Goal: Task Accomplishment & Management: Use online tool/utility

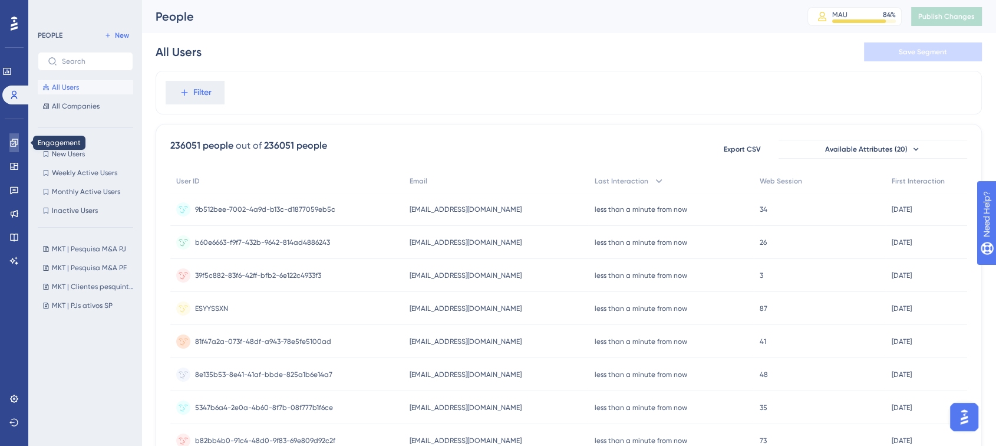
click at [14, 142] on icon at bounding box center [13, 142] width 9 height 9
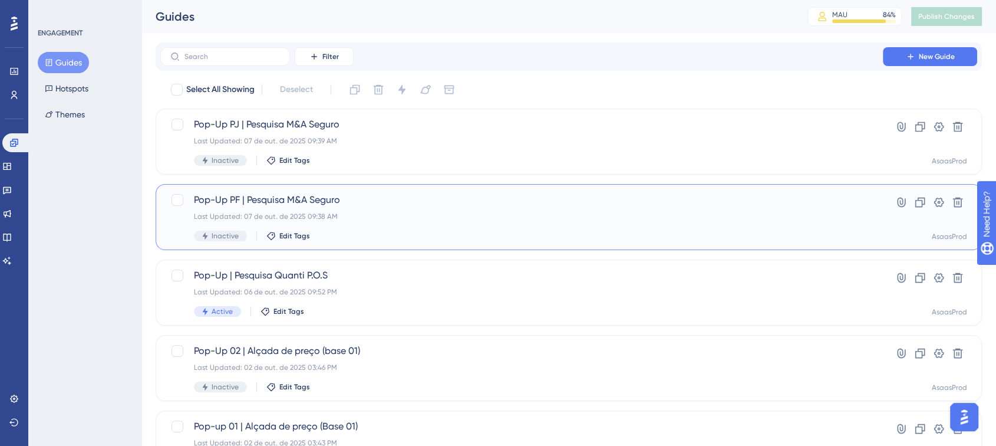
click at [388, 216] on div "Last Updated: 07 de out. de 2025 09:38 AM" at bounding box center [521, 216] width 655 height 9
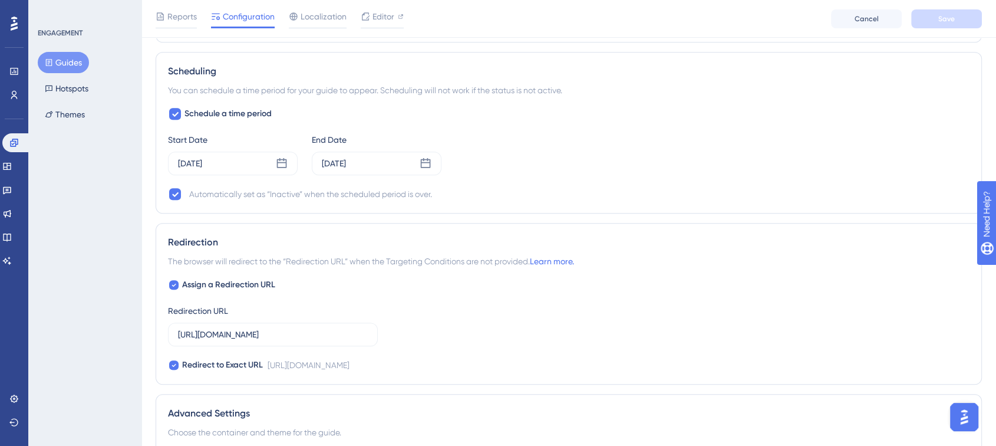
scroll to position [893, 0]
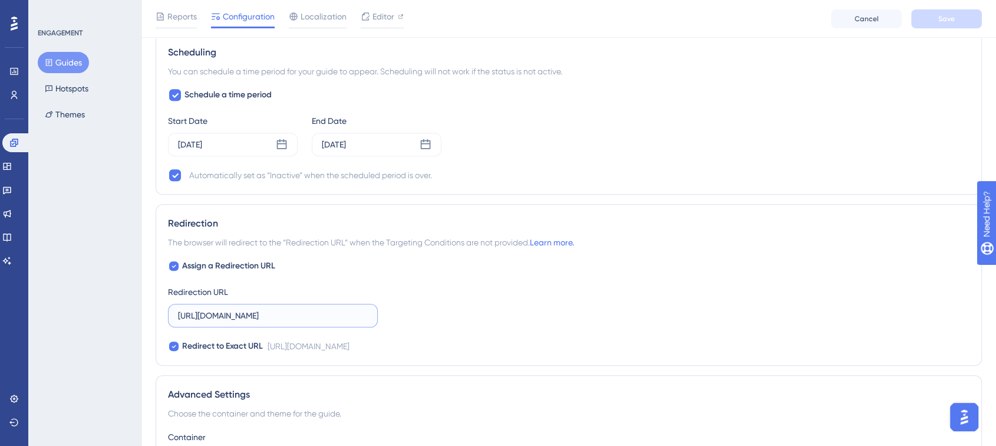
drag, startPoint x: 301, startPoint y: 315, endPoint x: 412, endPoint y: 322, distance: 111.0
click at [412, 322] on div "Assign a Redirection URL Redirection URL https://asaas804933.typeform.com/to/CJ…" at bounding box center [568, 306] width 801 height 94
click at [368, 315] on label "https://asaas804933.typeform.com/to/CJpO3uvx" at bounding box center [273, 315] width 210 height 24
click at [368, 315] on input "https://asaas804933.typeform.com/to/CJpO3uvx" at bounding box center [273, 315] width 190 height 13
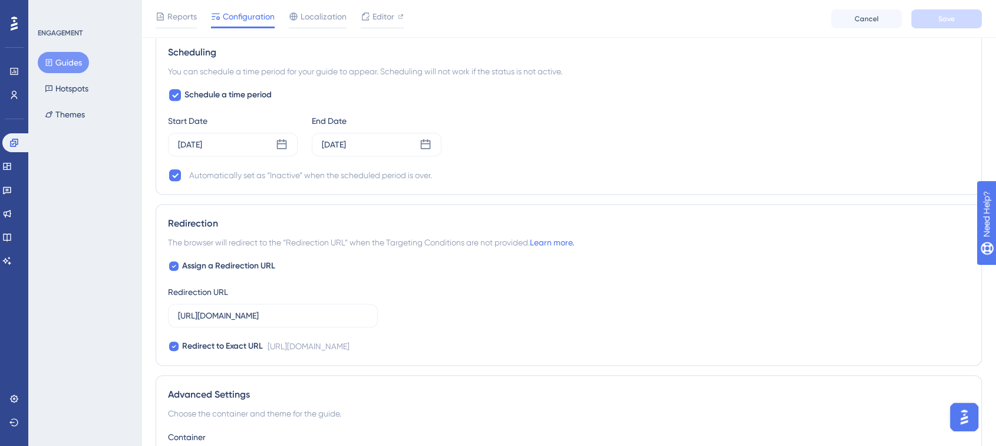
click at [568, 303] on div "Assign a Redirection URL Redirection URL https://asaas804933.typeform.com/to/CJ…" at bounding box center [568, 306] width 801 height 94
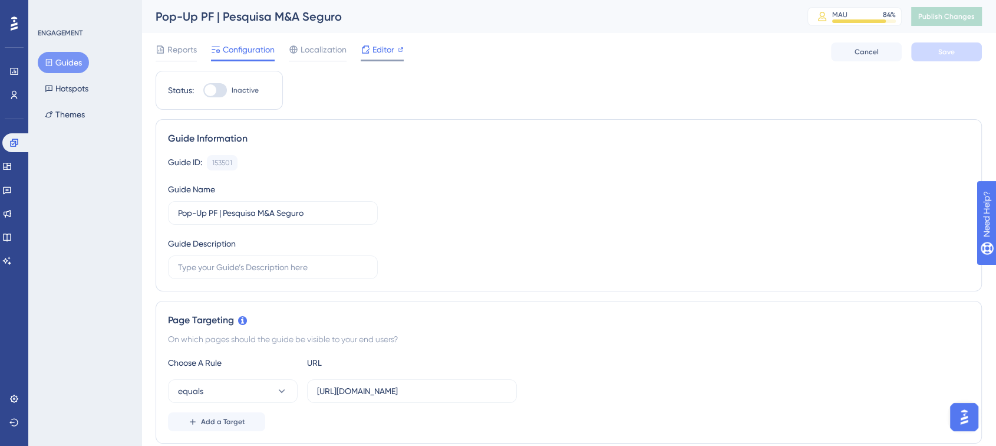
click at [364, 53] on icon at bounding box center [365, 49] width 9 height 9
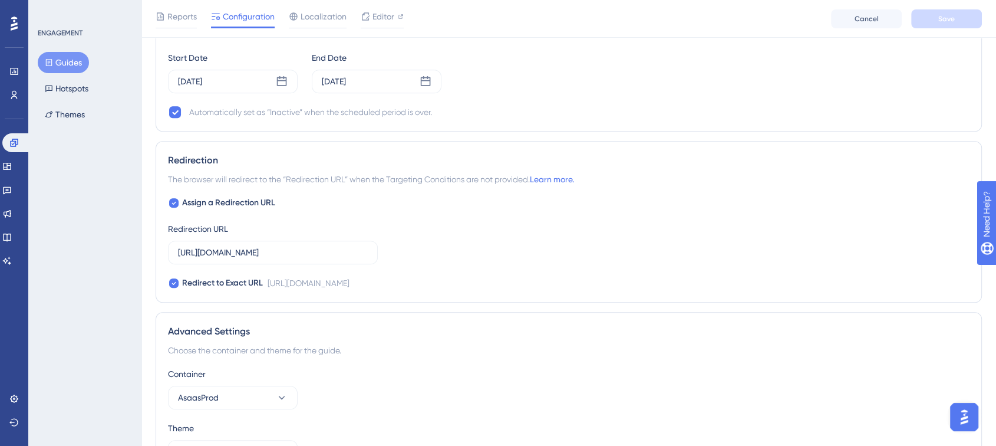
scroll to position [978, 0]
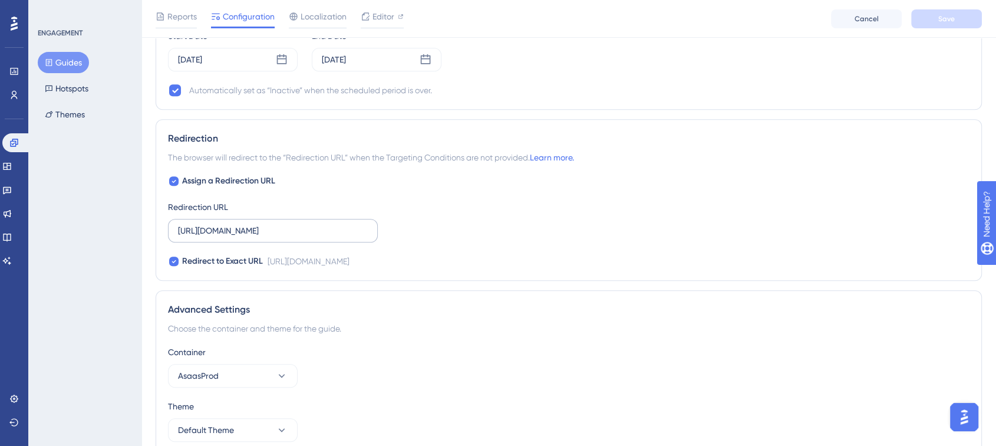
click at [329, 219] on label "https://asaas804933.typeform.com/to/CJpO3uvx" at bounding box center [273, 231] width 210 height 24
click at [329, 224] on input "https://asaas804933.typeform.com/to/CJpO3uvx" at bounding box center [273, 230] width 190 height 13
click at [335, 219] on label "https://asaas804933.typeform.com/to/CJpO3uvx" at bounding box center [273, 231] width 210 height 24
click at [335, 224] on input "https://asaas804933.typeform.com/to/CJpO3uvx" at bounding box center [273, 230] width 190 height 13
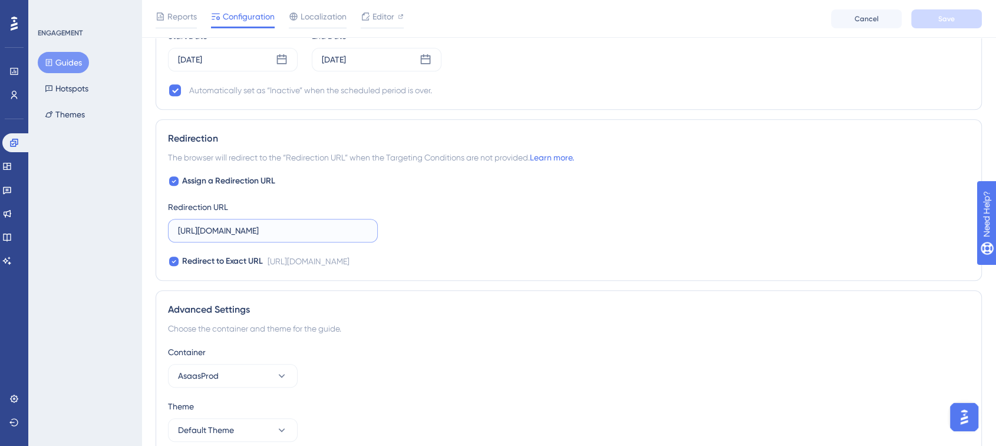
drag, startPoint x: 349, startPoint y: 233, endPoint x: 382, endPoint y: 233, distance: 33.6
click at [382, 233] on div "Assign a Redirection URL Redirection URL https://asaas804933.typeform.com/to/CJ…" at bounding box center [568, 221] width 801 height 94
click at [423, 230] on div "Assign a Redirection URL Redirection URL https://asaas804933.typeform.com/to/CJ…" at bounding box center [568, 221] width 801 height 94
click at [335, 219] on label "https://asaas804933.typeform.com/to/CJpO3uvx" at bounding box center [273, 231] width 210 height 24
click at [335, 224] on input "https://asaas804933.typeform.com/to/CJpO3uvx" at bounding box center [273, 230] width 190 height 13
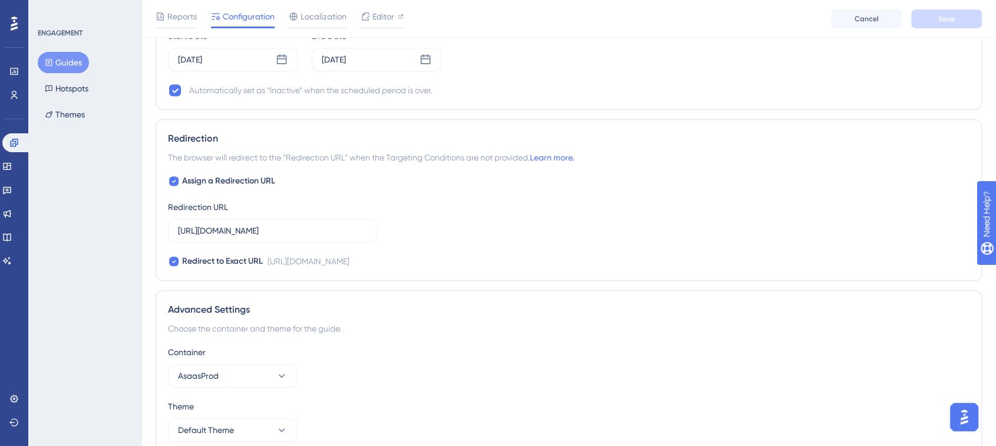
click at [349, 254] on div "https://asaas804933.typeform.com/to/CJpO3uvx" at bounding box center [309, 261] width 82 height 14
click at [856, 251] on div "Assign a Redirection URL Redirection URL https://asaas804933.typeform.com/to/CJ…" at bounding box center [568, 221] width 801 height 94
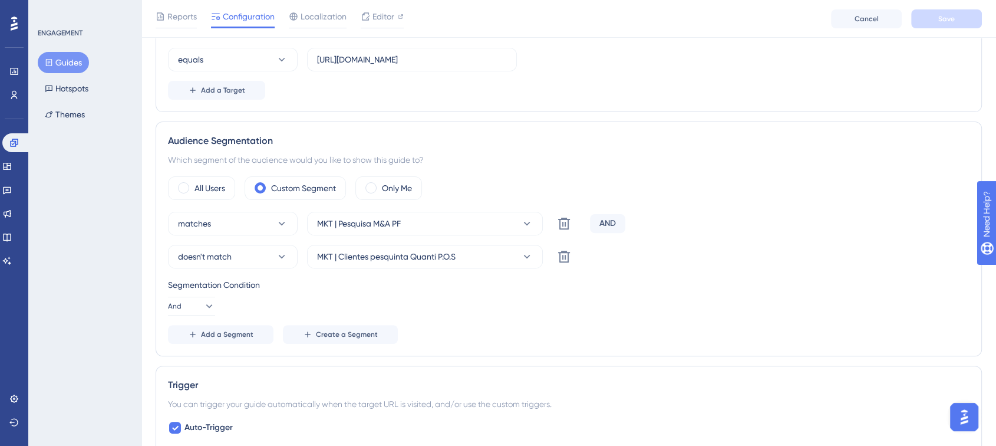
scroll to position [311, 0]
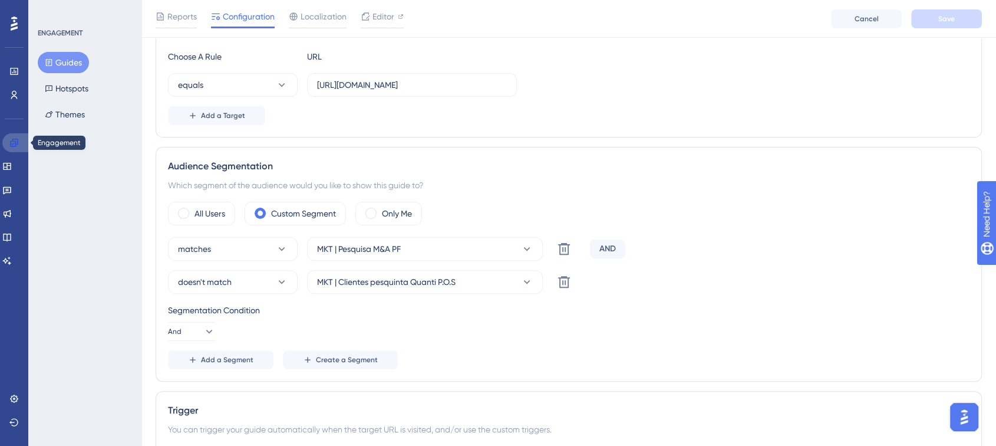
click at [18, 143] on icon at bounding box center [13, 142] width 9 height 9
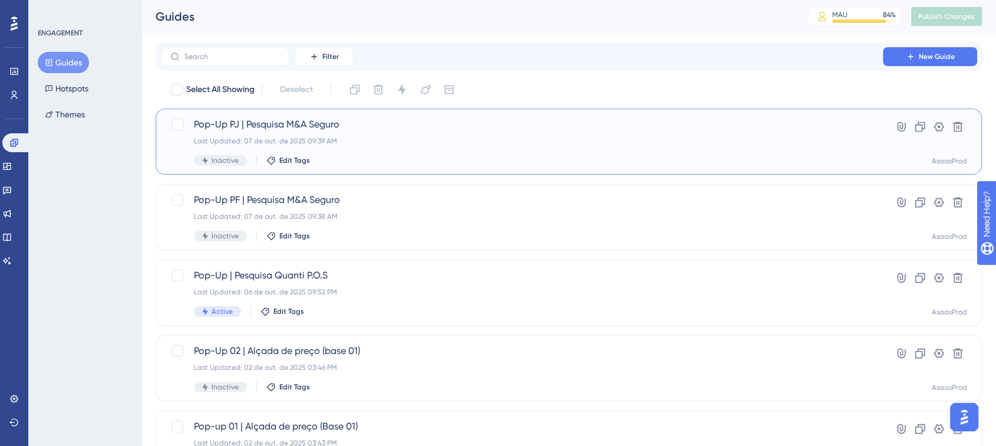
click at [434, 147] on div "Pop-Up PJ | Pesquisa M&A Seguro Last Updated: 07 de out. de 2025 09:39 AM Inact…" at bounding box center [521, 141] width 655 height 48
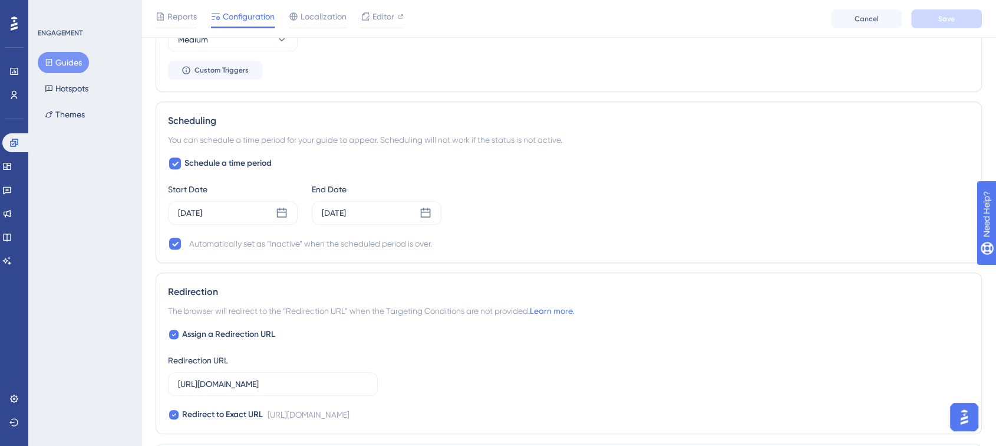
scroll to position [920, 0]
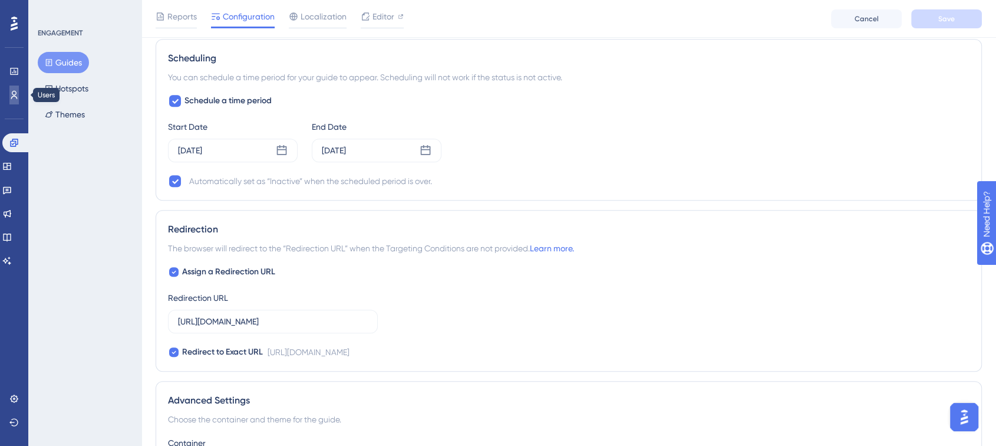
click at [12, 92] on icon at bounding box center [14, 95] width 6 height 8
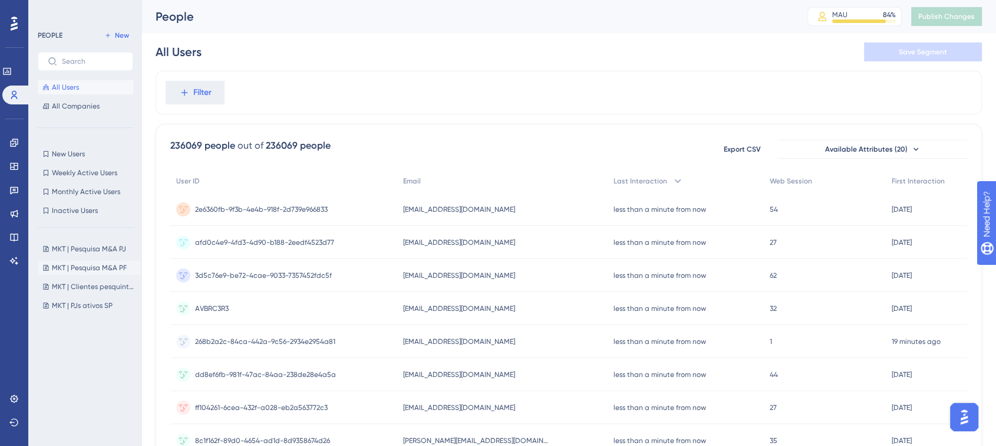
click at [88, 265] on span "MKT | Pesquisa M&A PF" at bounding box center [89, 267] width 75 height 9
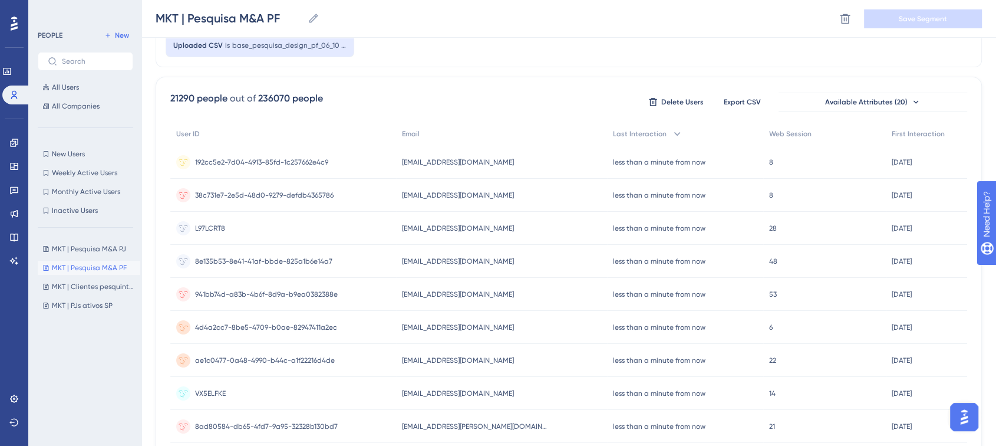
scroll to position [36, 0]
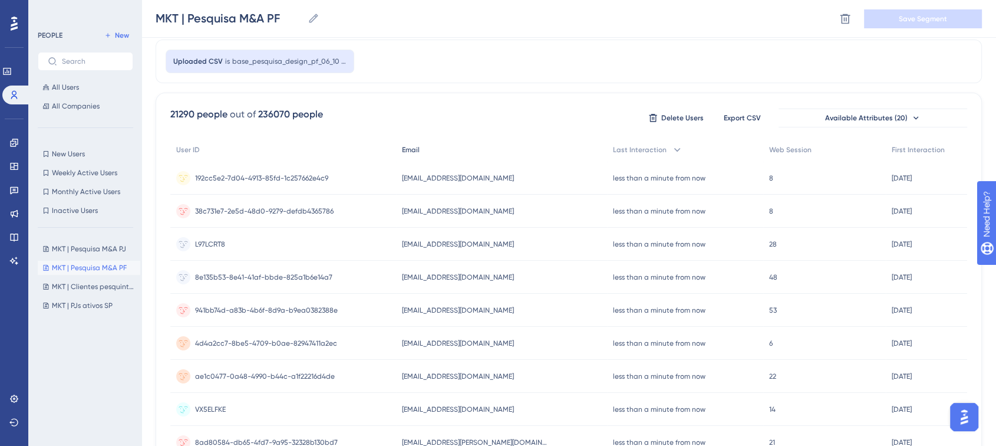
click at [410, 151] on span "Email" at bounding box center [411, 149] width 18 height 9
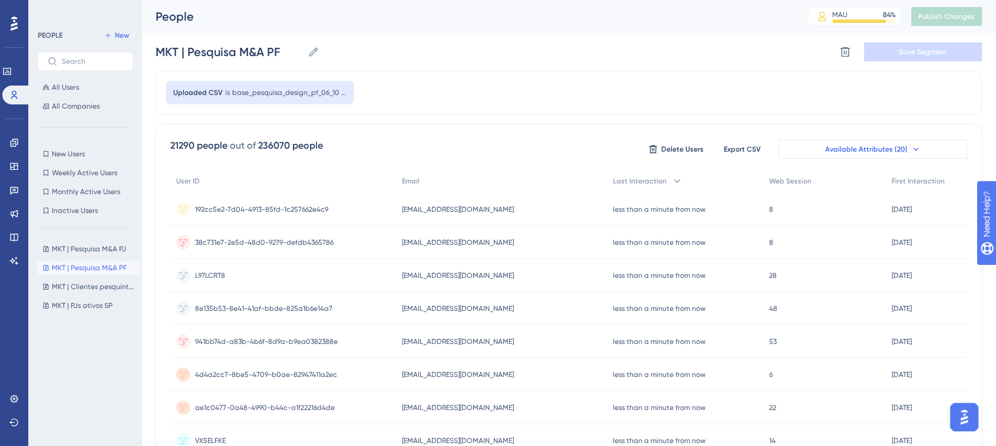
click at [877, 141] on button "Available Attributes (20)" at bounding box center [872, 149] width 189 height 19
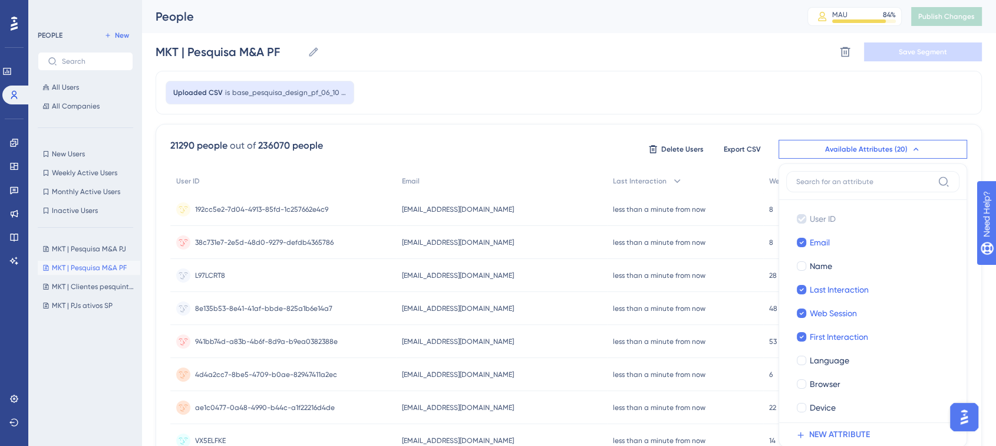
scroll to position [82, 0]
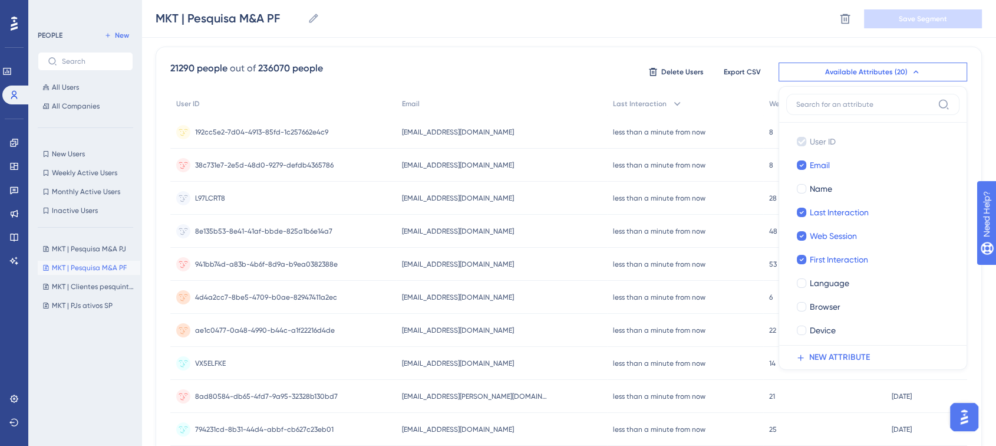
click at [866, 103] on input at bounding box center [864, 104] width 137 height 9
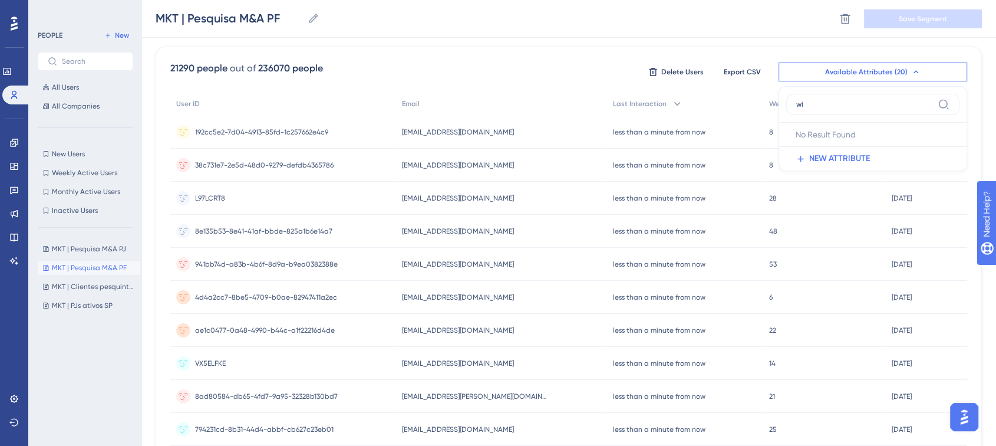
type input "w"
type input "n"
type input "e"
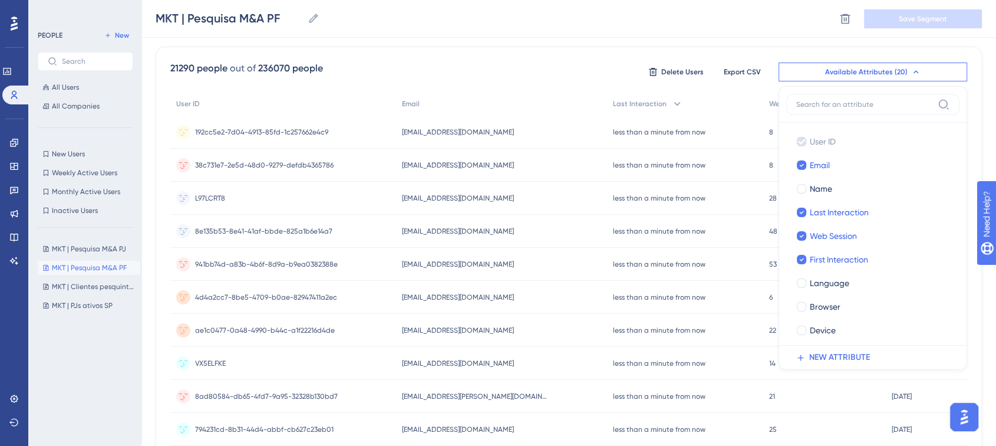
click at [542, 42] on div "Uploaded CSV is base_pesquisa_design_pf_06_10 - base_pesquisa_design_pf_06_10 2…" at bounding box center [569, 411] width 826 height 834
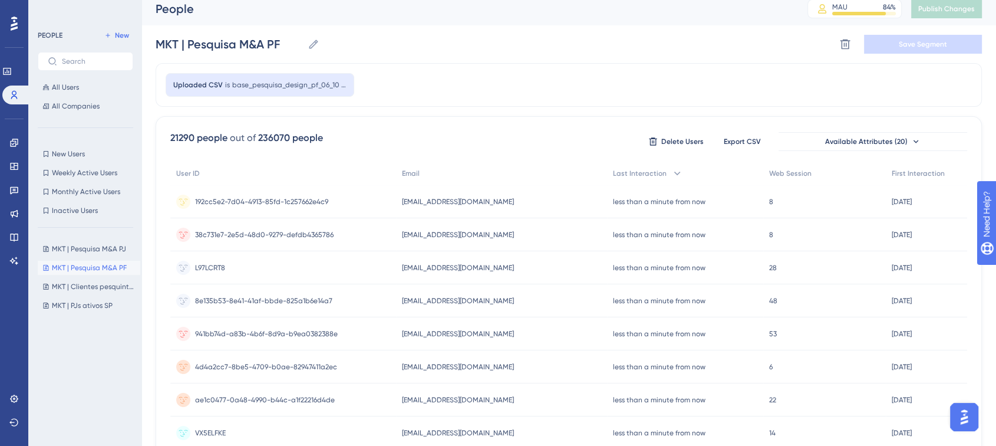
scroll to position [4, 0]
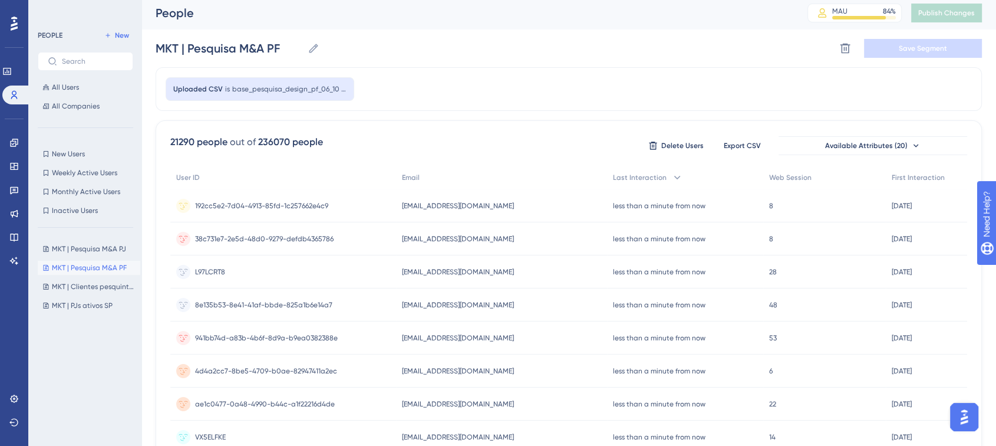
click at [222, 135] on div "21290 people" at bounding box center [198, 142] width 57 height 14
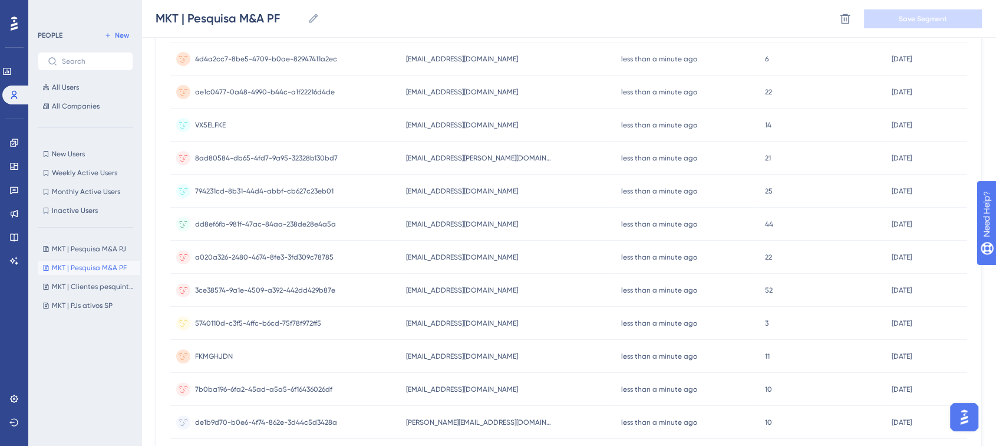
scroll to position [0, 0]
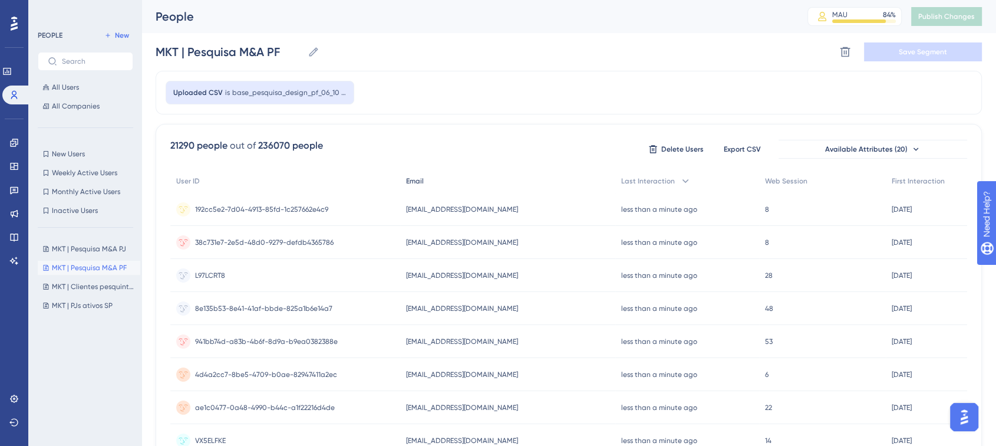
click at [423, 178] on span "Email" at bounding box center [415, 180] width 18 height 9
click at [193, 189] on div "User ID" at bounding box center [285, 181] width 230 height 24
click at [318, 51] on icon at bounding box center [314, 52] width 12 height 12
click at [303, 51] on input "MKT | Pesquisa M&A PF" at bounding box center [229, 52] width 147 height 17
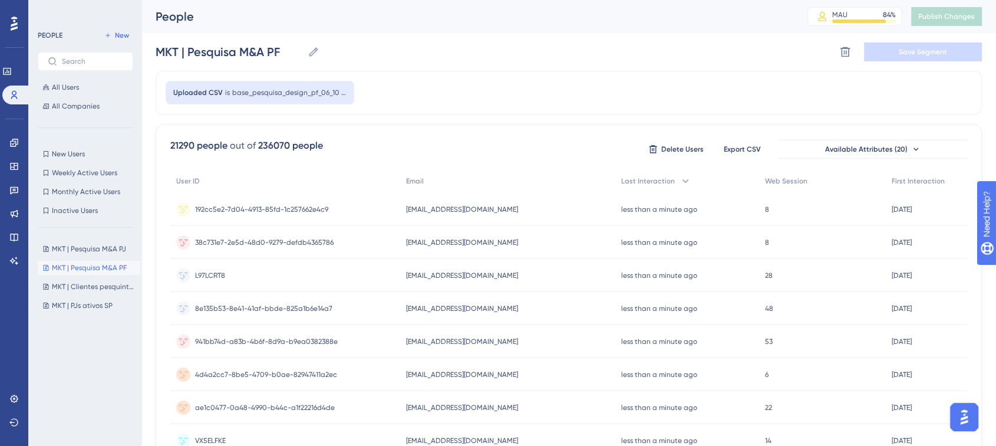
click at [302, 81] on div "Uploaded CSV is base_pesquisa_design_pf_06_10 - base_pesquisa_design_pf_06_10" at bounding box center [260, 93] width 189 height 24
click at [342, 95] on span "base_pesquisa_design_pf_06_10 - base_pesquisa_design_pf_06_10" at bounding box center [289, 92] width 114 height 9
click at [286, 93] on span "base_pesquisa_design_pf_06_10 - base_pesquisa_design_pf_06_10" at bounding box center [289, 92] width 114 height 9
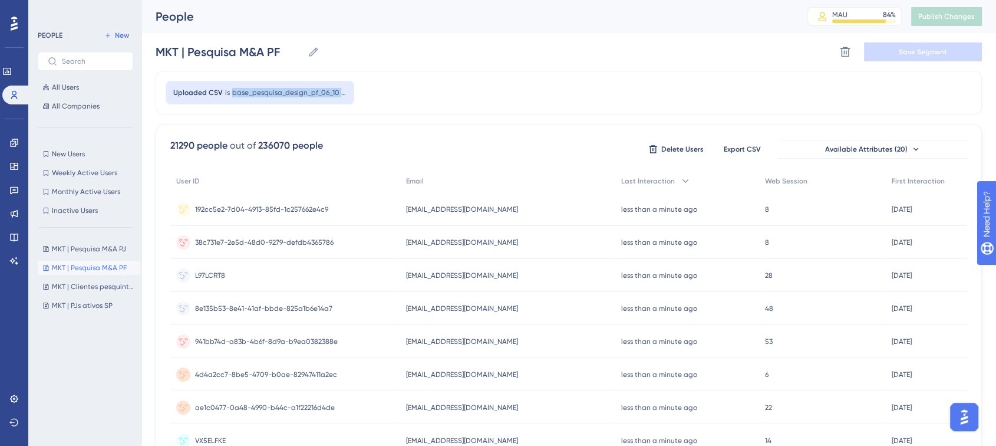
click at [381, 88] on div "Uploaded CSV is base_pesquisa_design_pf_06_10 - base_pesquisa_design_pf_06_10" at bounding box center [569, 93] width 826 height 44
click at [101, 263] on span "MKT | Pesquisa M&A PF" at bounding box center [89, 267] width 75 height 9
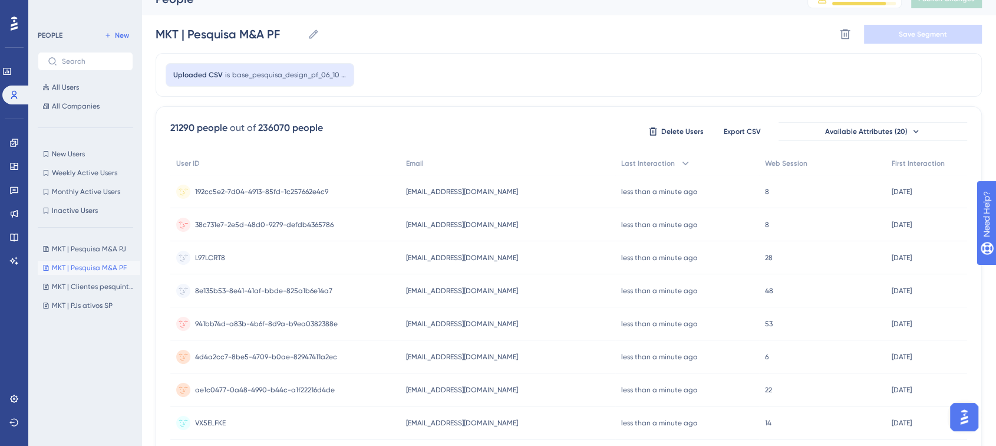
scroll to position [0, 5]
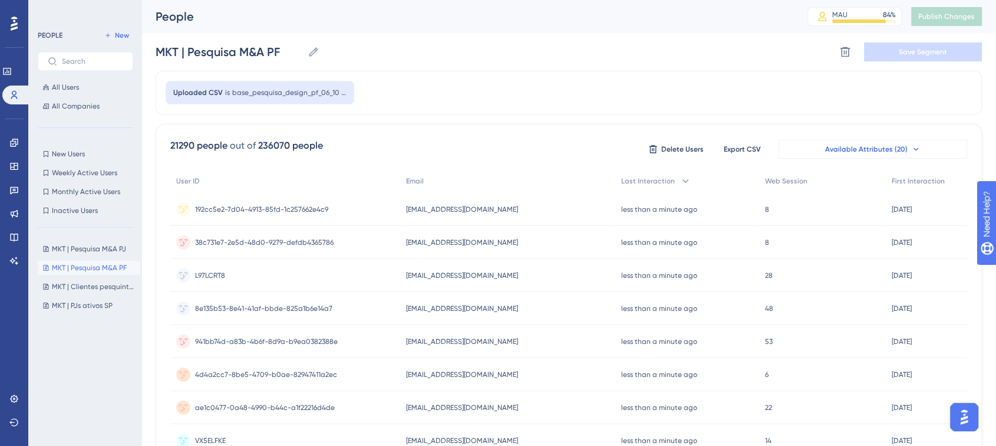
click at [862, 151] on span "Available Attributes (20)" at bounding box center [866, 148] width 83 height 9
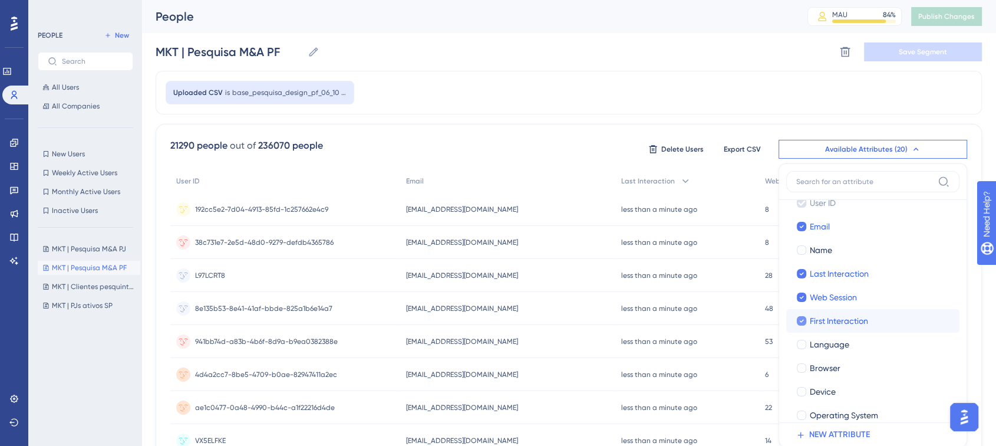
scroll to position [0, 0]
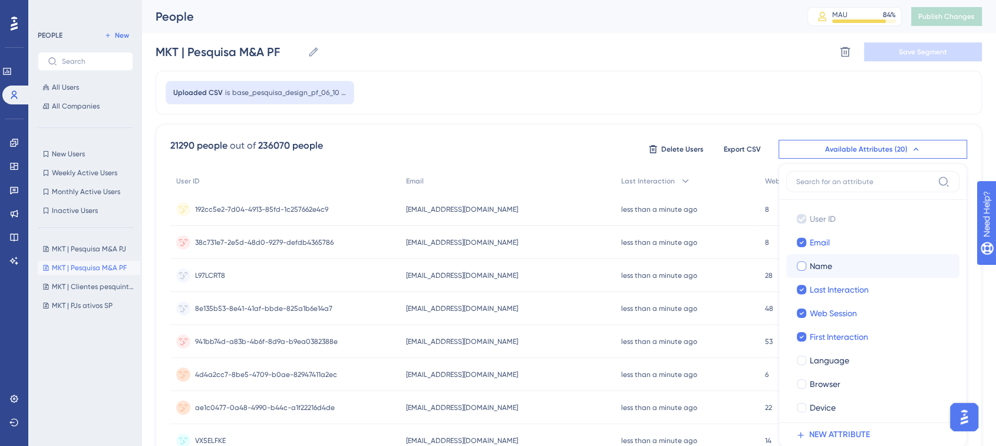
click at [813, 268] on span "Name" at bounding box center [821, 266] width 22 height 14
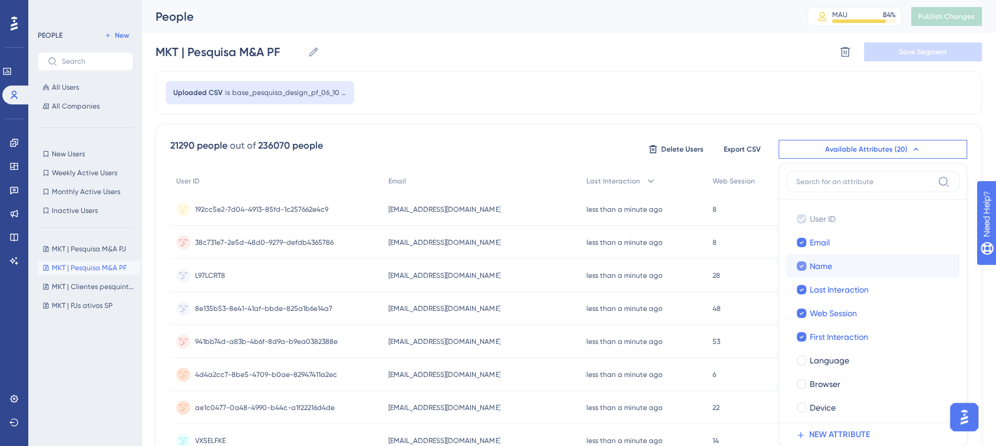
click at [813, 268] on span "Name" at bounding box center [821, 266] width 22 height 14
checkbox input "false"
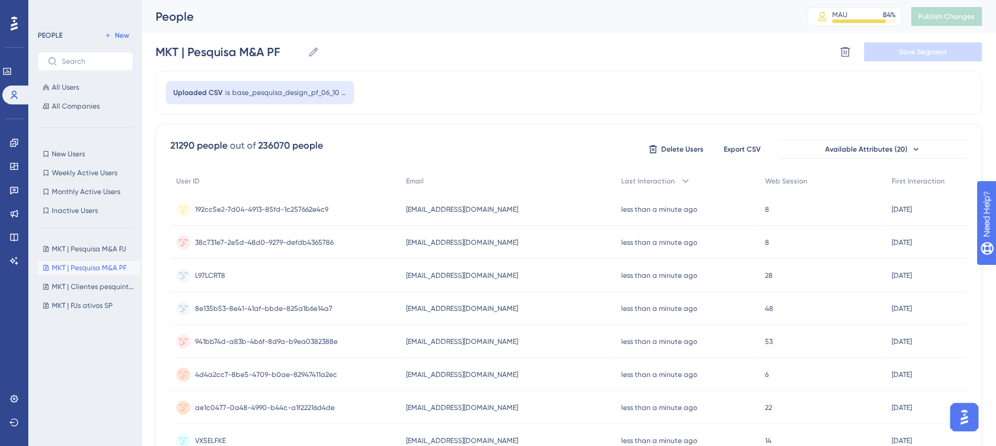
click at [212, 91] on span "Uploaded CSV" at bounding box center [198, 92] width 50 height 9
click at [260, 87] on div "Uploaded CSV is base_pesquisa_design_pf_06_10 - base_pesquisa_design_pf_06_10" at bounding box center [260, 93] width 189 height 24
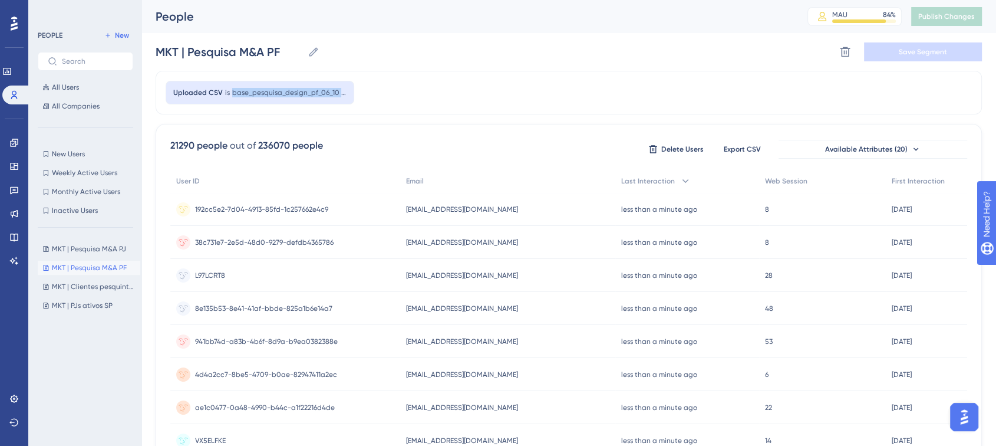
click at [260, 87] on div "Uploaded CSV is base_pesquisa_design_pf_06_10 - base_pesquisa_design_pf_06_10" at bounding box center [260, 93] width 189 height 24
click at [394, 79] on div "Uploaded CSV is base_pesquisa_design_pf_06_10 - base_pesquisa_design_pf_06_10" at bounding box center [569, 93] width 826 height 44
click at [108, 253] on button "MKT | Pesquisa M&A PJ MKT | Pesquisa M&A PJ" at bounding box center [89, 249] width 103 height 14
type input "MKT | Pesquisa M&A PJ"
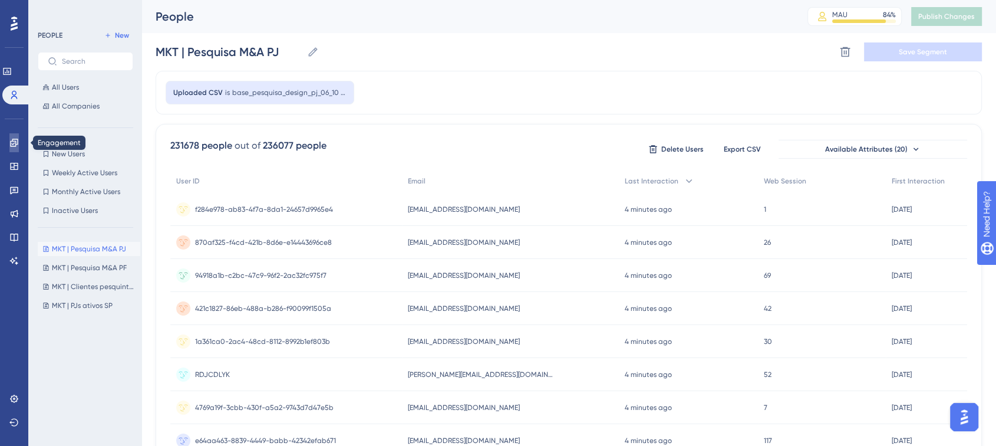
click at [9, 144] on link at bounding box center [13, 142] width 9 height 19
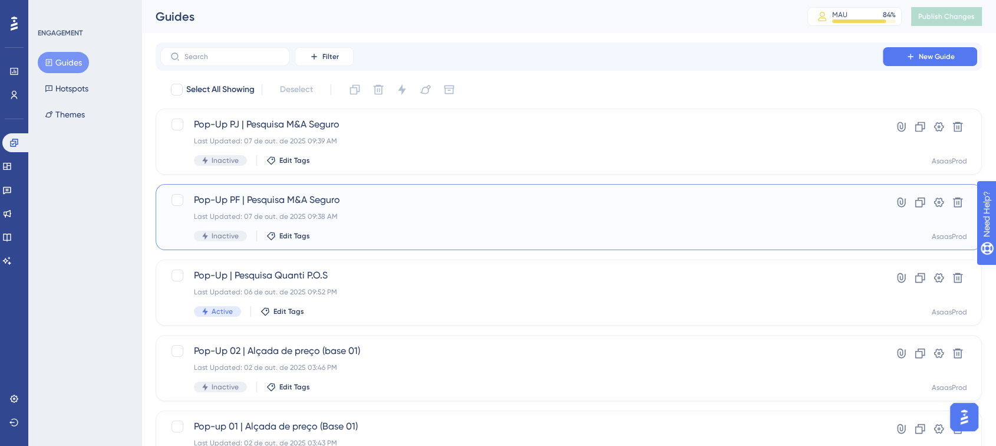
click at [335, 199] on span "Pop-Up PF | Pesquisa M&A Seguro" at bounding box center [521, 200] width 655 height 14
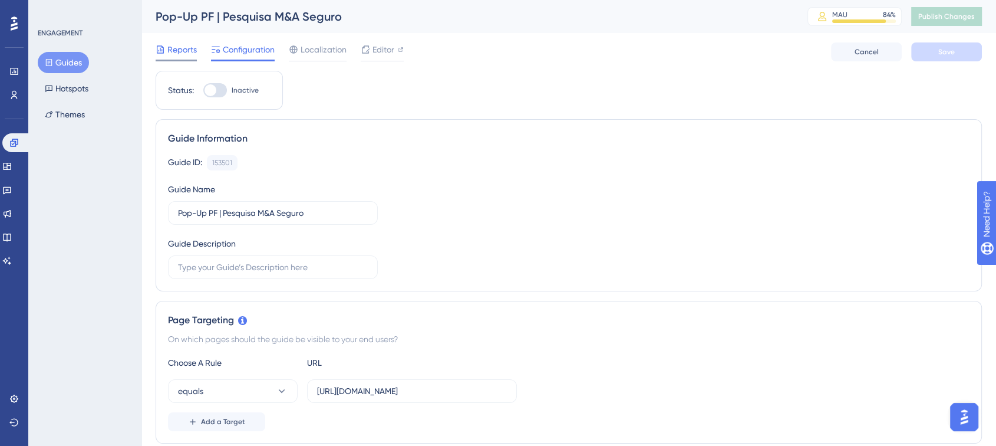
click at [180, 50] on span "Reports" at bounding box center [181, 49] width 29 height 14
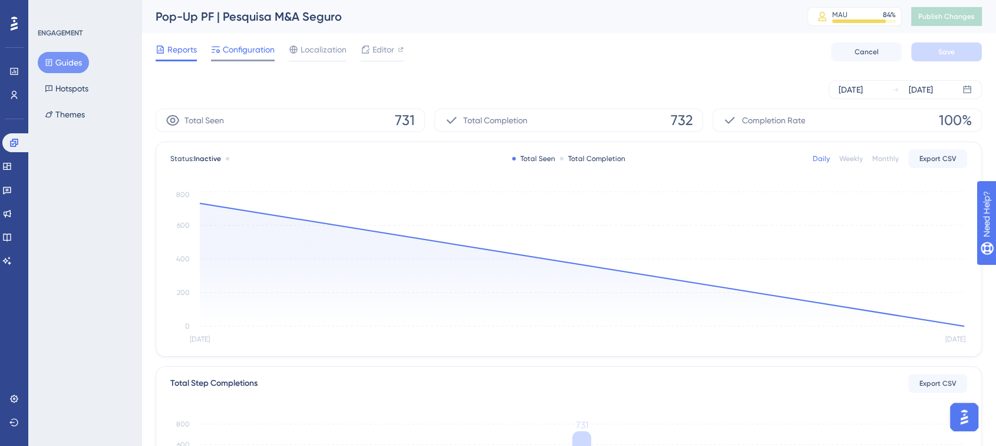
click at [250, 60] on div at bounding box center [243, 61] width 64 height 2
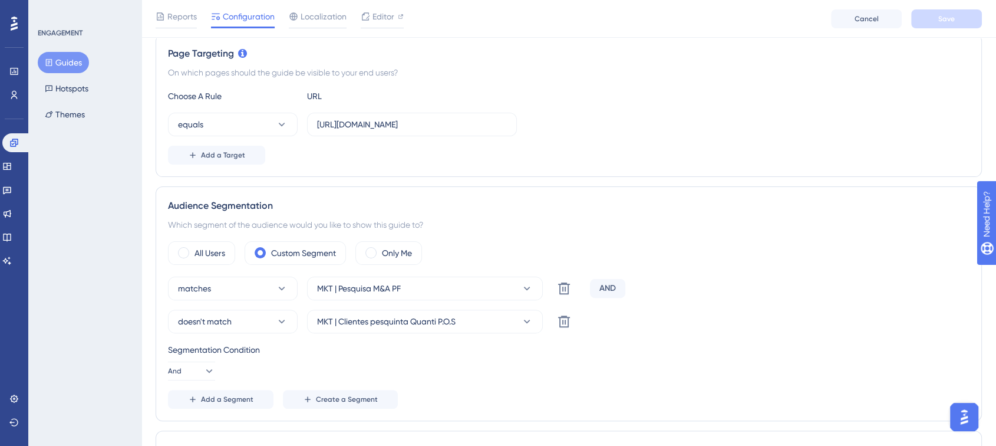
scroll to position [274, 0]
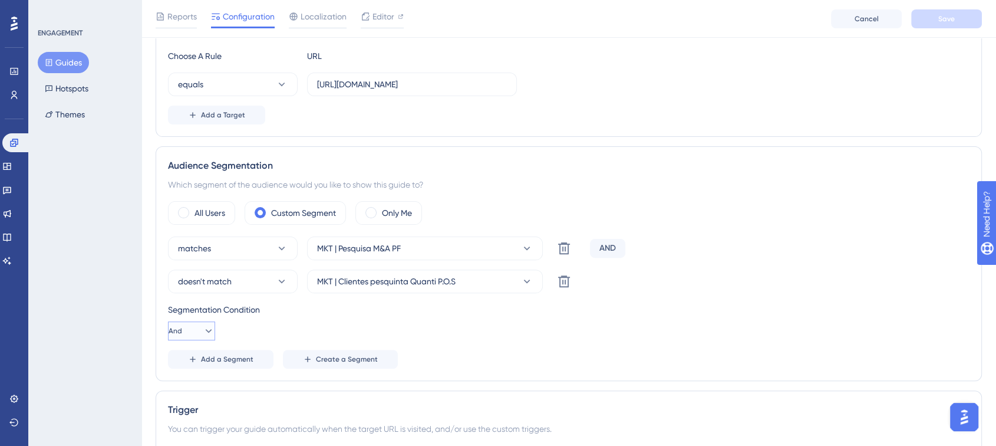
click at [203, 331] on icon at bounding box center [209, 331] width 12 height 12
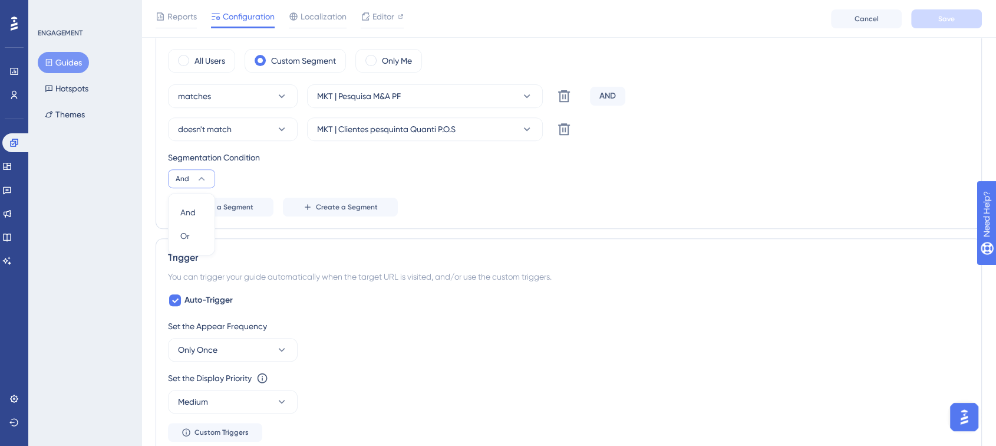
click at [495, 177] on div "Segmentation Condition And And And Or Or" at bounding box center [568, 169] width 801 height 38
click at [233, 210] on span "Add a Segment" at bounding box center [227, 206] width 52 height 9
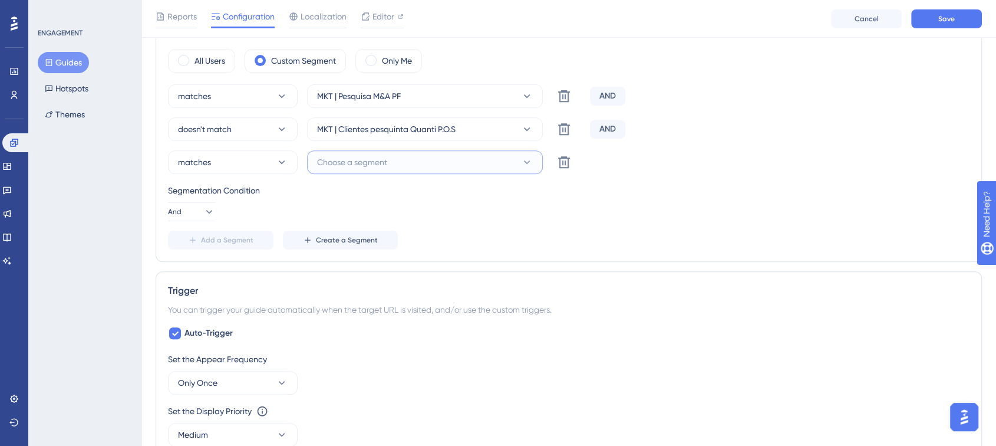
click at [360, 157] on span "Choose a segment" at bounding box center [352, 162] width 70 height 14
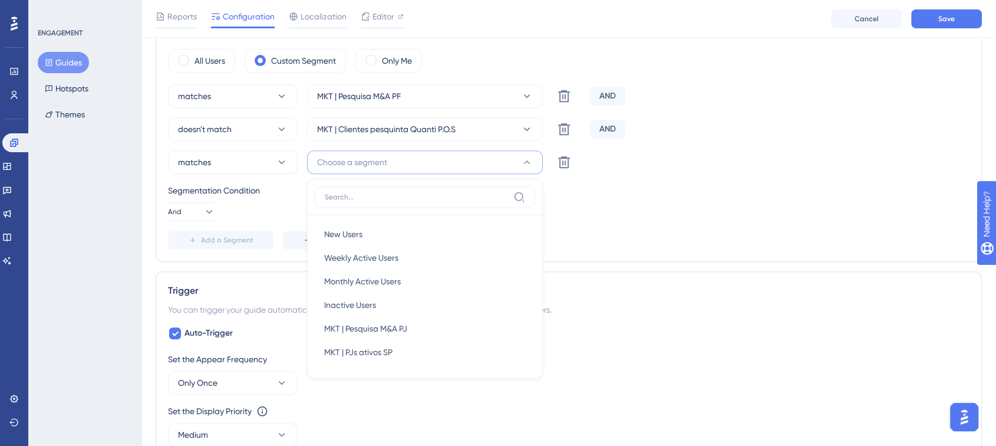
scroll to position [518, 0]
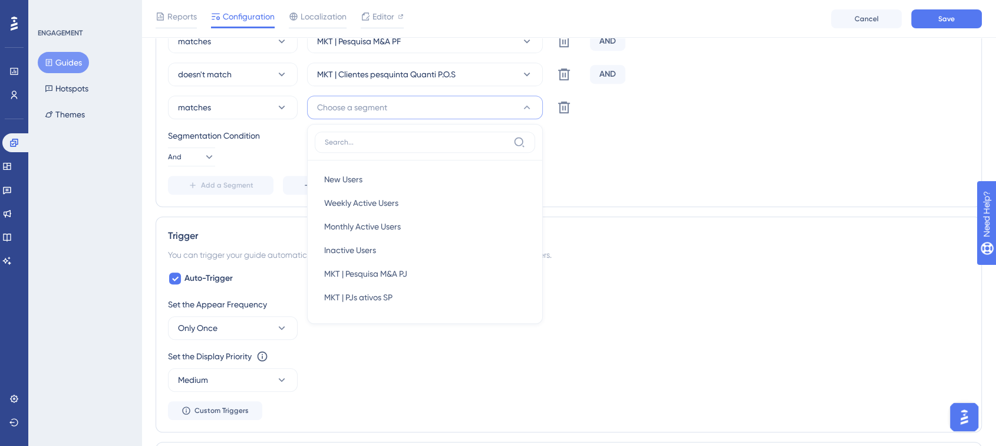
click at [608, 163] on div "Segmentation Condition And" at bounding box center [568, 147] width 801 height 38
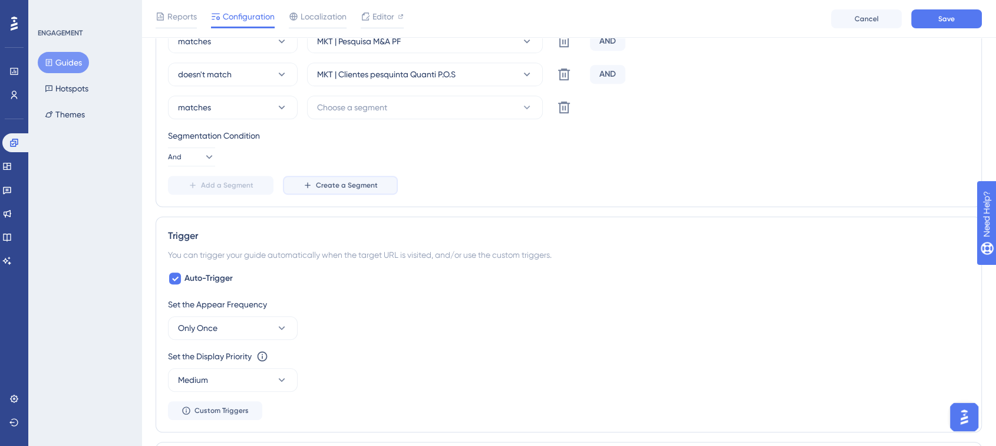
click at [328, 184] on span "Create a Segment" at bounding box center [347, 184] width 62 height 9
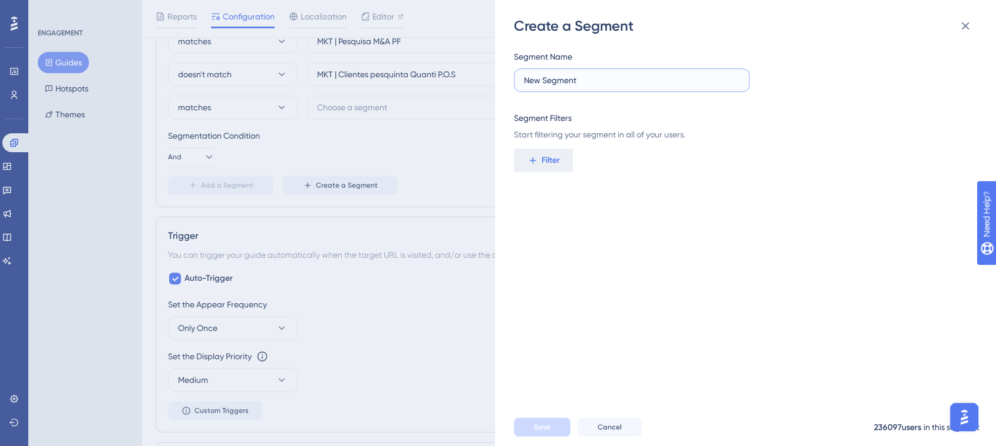
click at [560, 77] on input "New Segment" at bounding box center [632, 80] width 216 height 13
click at [546, 159] on span "Filter" at bounding box center [551, 160] width 18 height 14
type input "e"
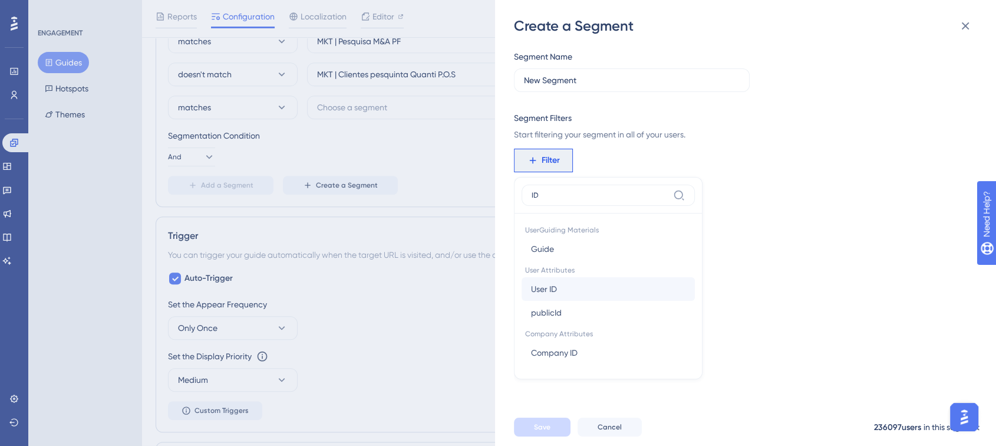
type input "ID"
click at [585, 287] on button "User ID User ID" at bounding box center [608, 289] width 173 height 24
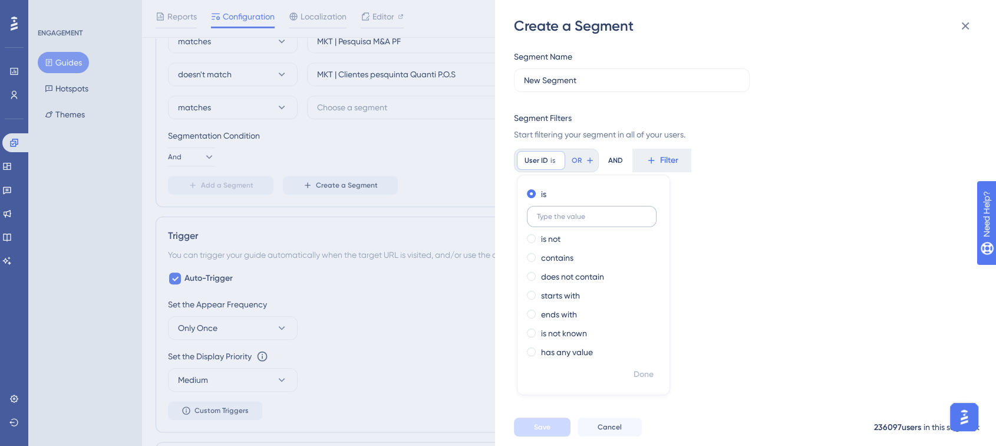
click at [560, 220] on label at bounding box center [592, 216] width 130 height 21
click at [560, 220] on input "text" at bounding box center [592, 216] width 110 height 8
click at [760, 163] on div "User ID is Remove is is not contains does not contain starts with ends with is …" at bounding box center [742, 161] width 456 height 24
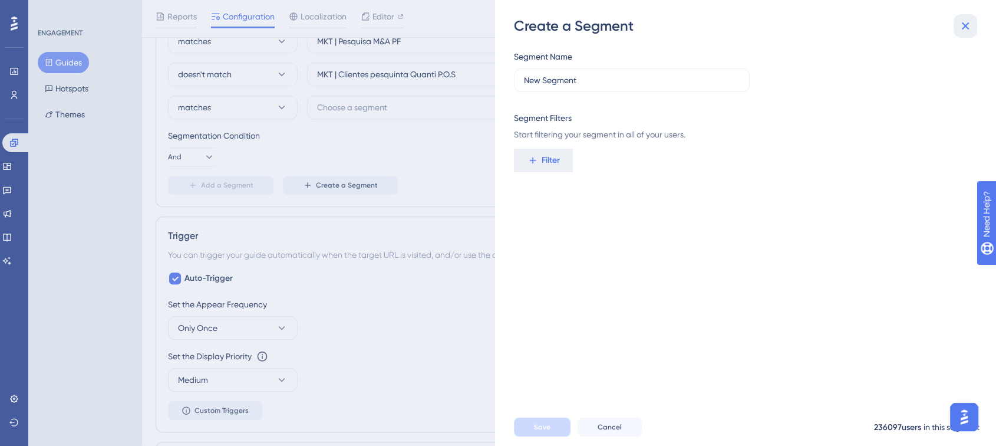
click at [972, 22] on button at bounding box center [965, 26] width 24 height 24
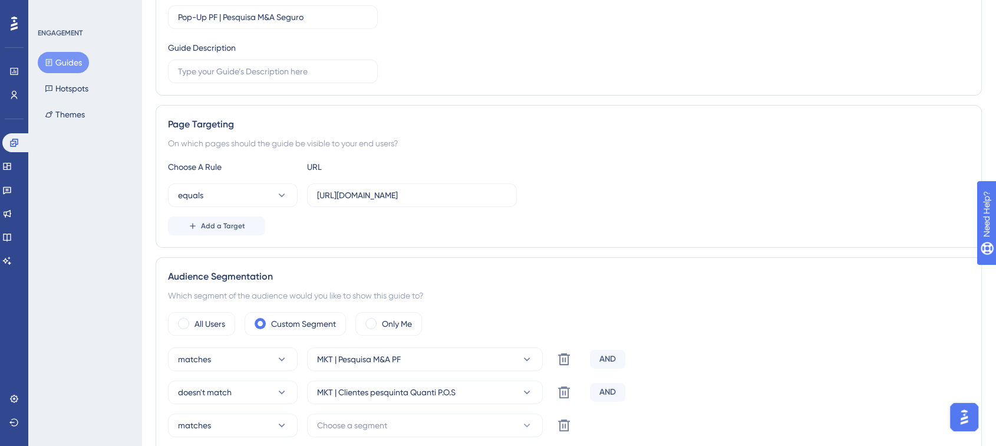
scroll to position [0, 9]
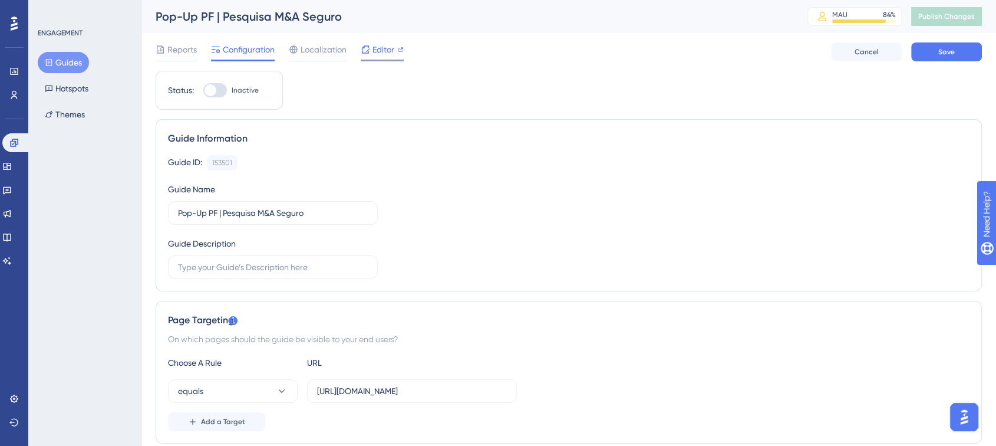
click at [372, 51] on span "Editor" at bounding box center [383, 49] width 22 height 14
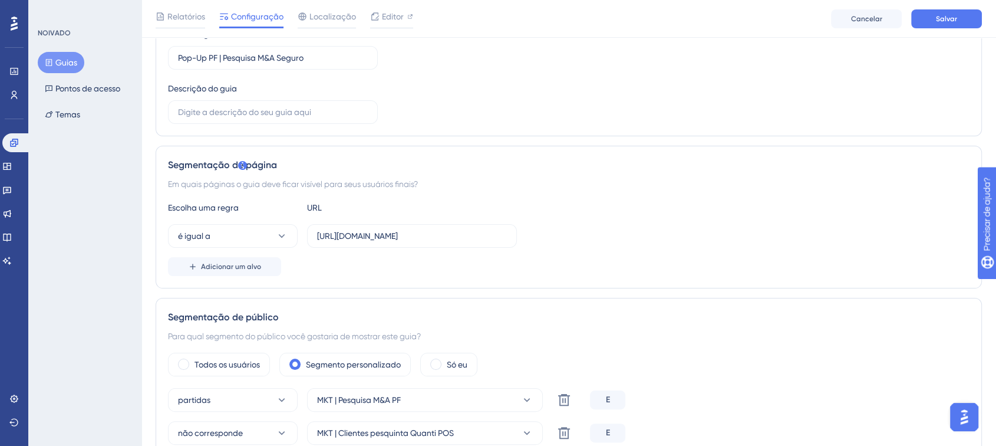
scroll to position [167, 0]
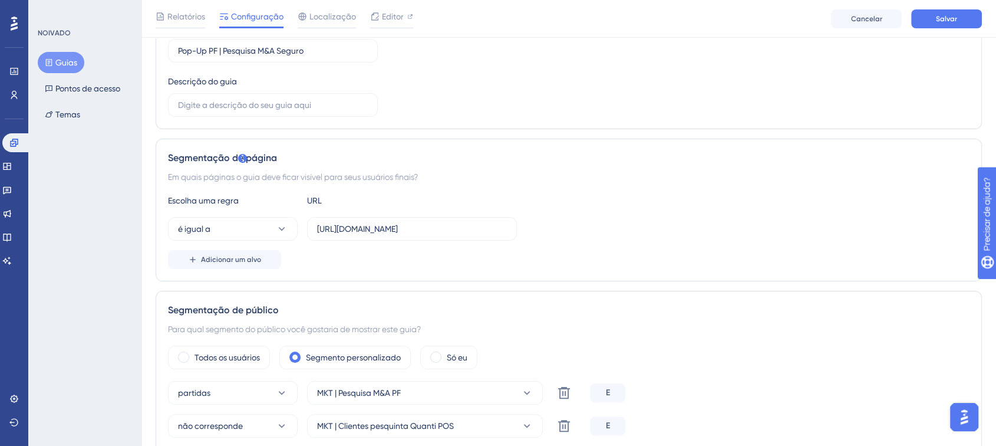
drag, startPoint x: 235, startPoint y: 167, endPoint x: 427, endPoint y: 174, distance: 192.2
click at [427, 174] on div "Segmentação de página Em quais páginas o guia deve ficar visível para seus usuá…" at bounding box center [569, 209] width 826 height 143
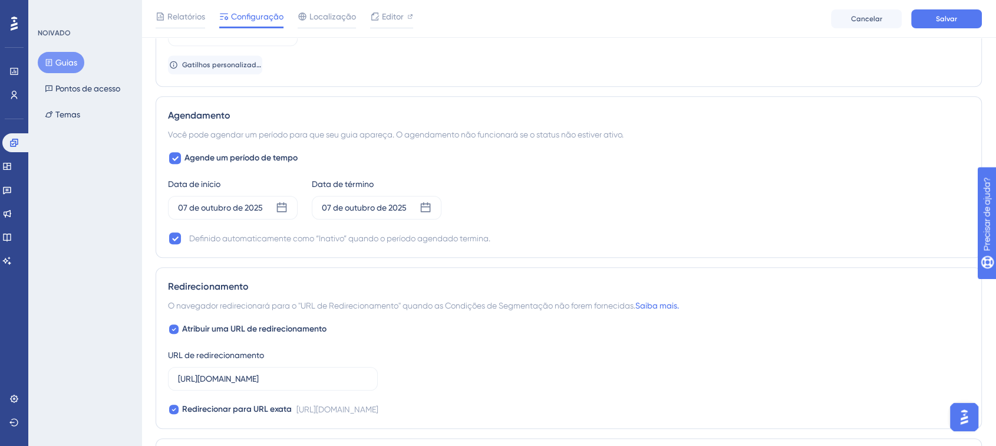
scroll to position [900, 0]
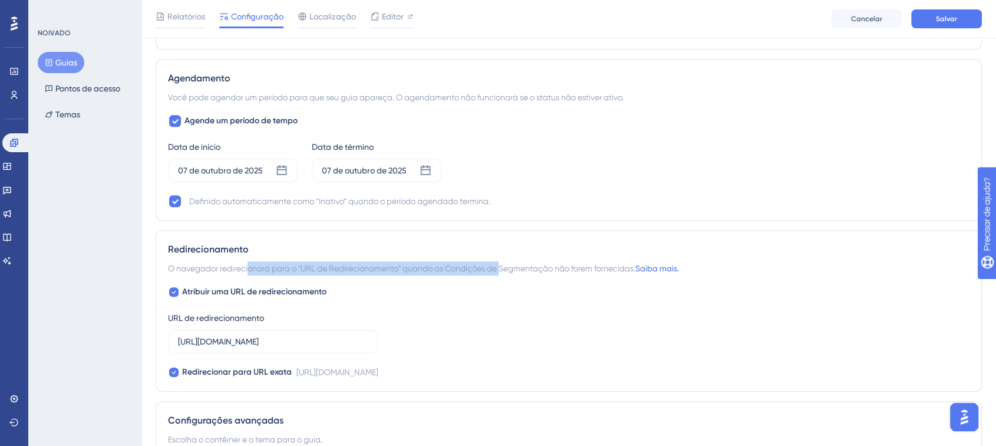
drag, startPoint x: 249, startPoint y: 265, endPoint x: 529, endPoint y: 269, distance: 280.0
click at [529, 269] on font "O navegador redirecionará para o "URL de Redirecionamento" quando as Condições …" at bounding box center [401, 267] width 467 height 9
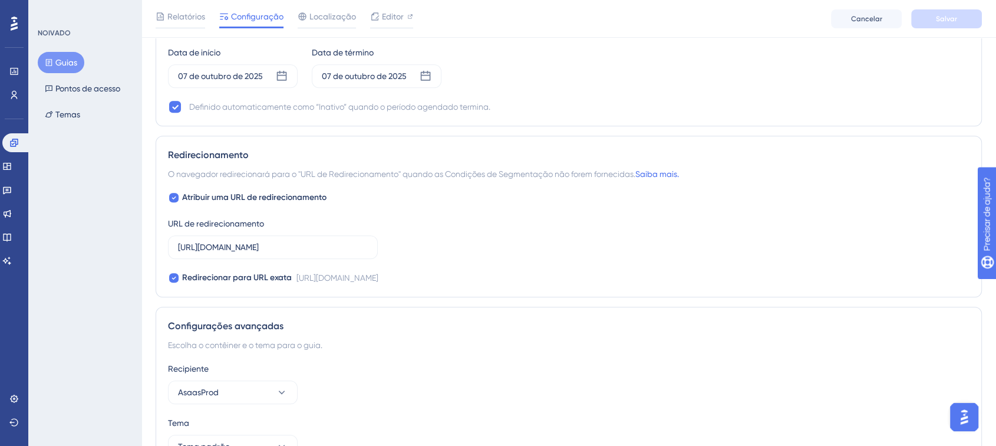
scroll to position [1007, 0]
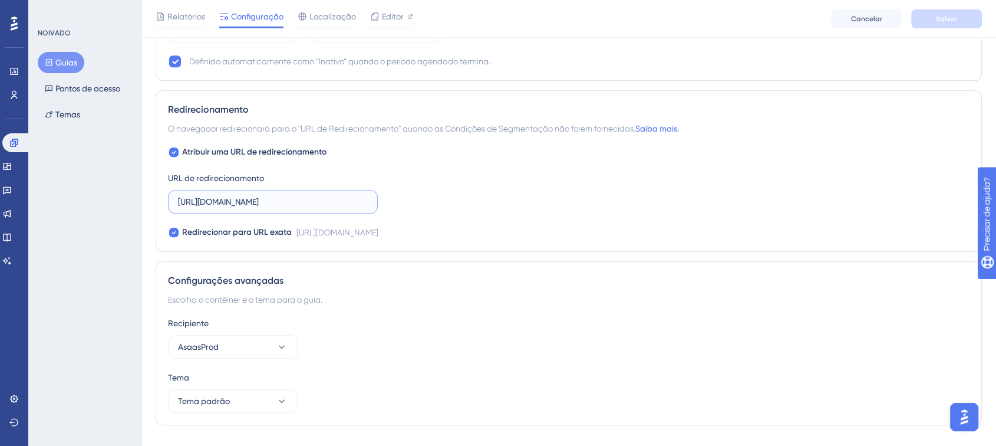
click at [305, 203] on input "https://asaas804933.typeform.com/to/CJpO3uvx" at bounding box center [273, 201] width 190 height 13
paste input "https://asaas804933.typeform.com/to/CJpO3uvx"
type input "https://asaas804933.typeform.com/to/CJpO3uvx"
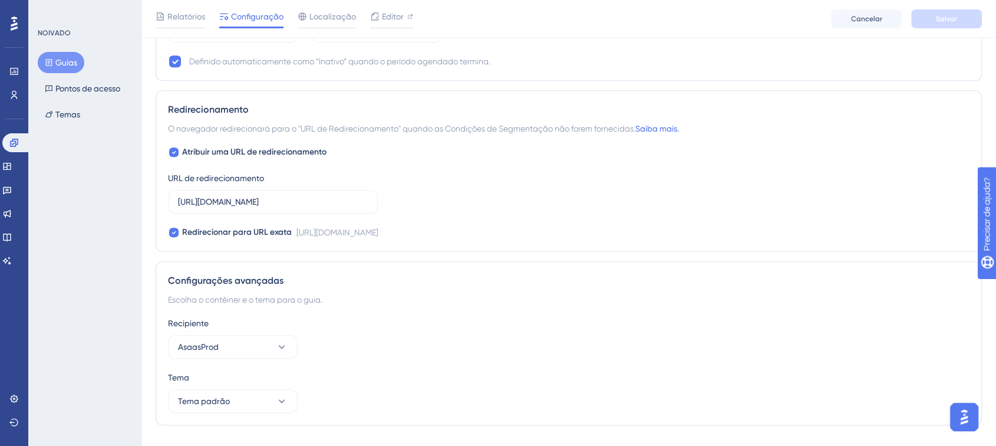
scroll to position [0, 0]
click at [540, 211] on div "Atribuir uma URL de redirecionamento URL de redirecionamento https://asaas80493…" at bounding box center [568, 192] width 801 height 94
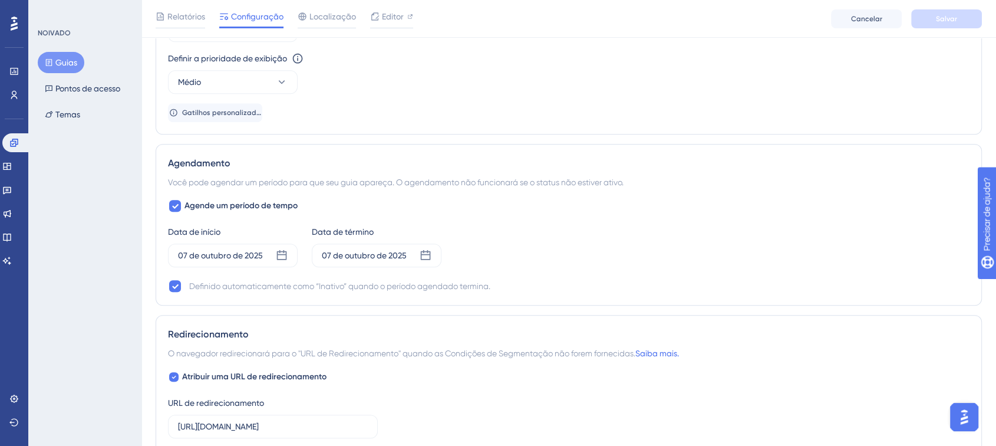
scroll to position [783, 0]
click at [374, 250] on font "07 de outubro de 2025" at bounding box center [364, 254] width 85 height 9
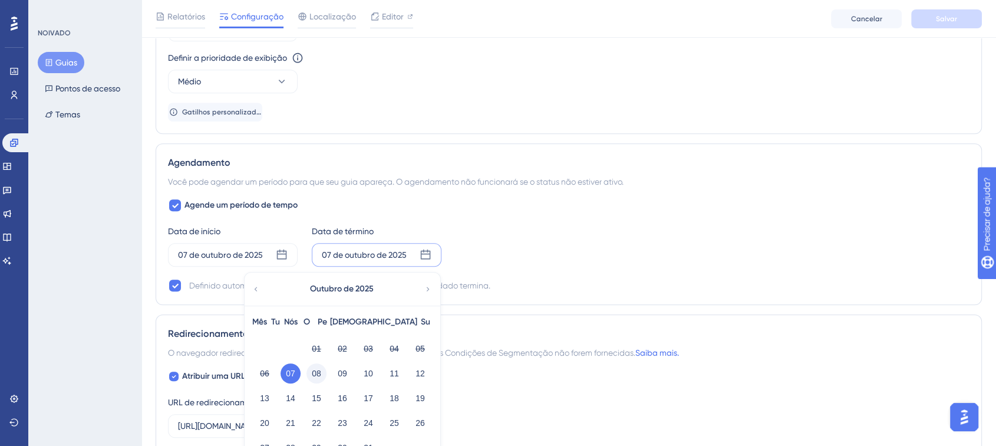
click at [316, 375] on font "08" at bounding box center [316, 372] width 9 height 9
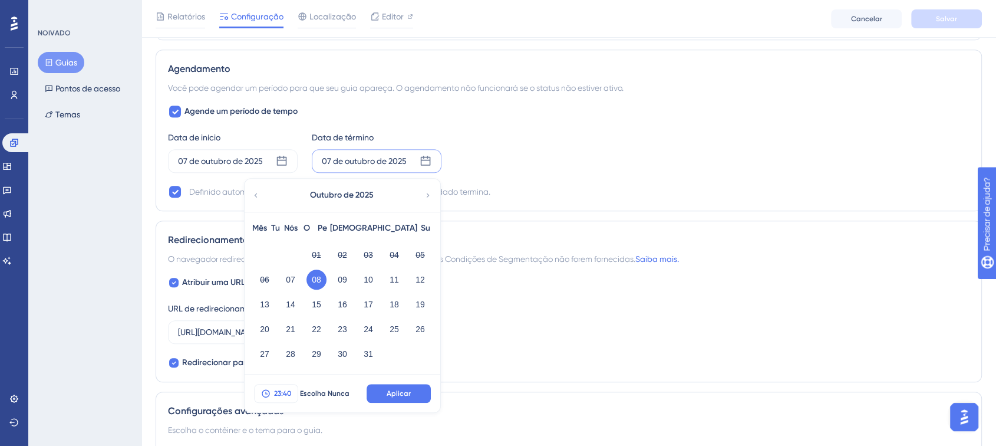
click at [279, 391] on font "23:40" at bounding box center [283, 393] width 18 height 8
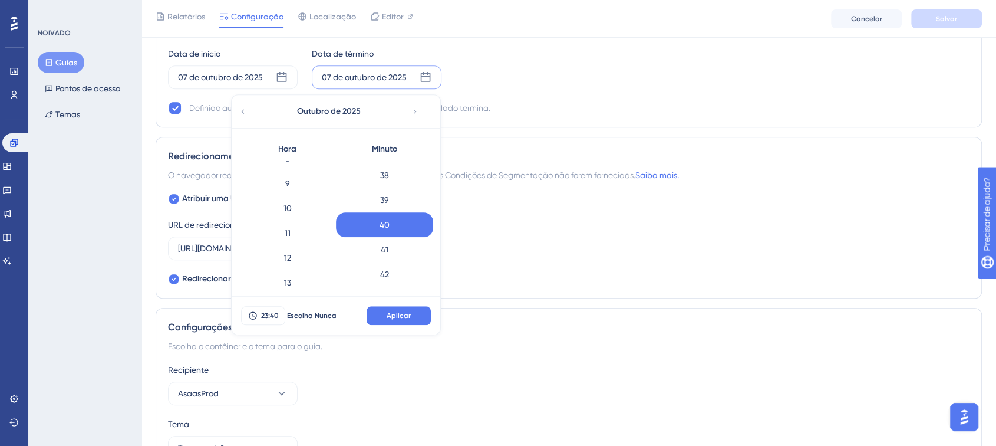
scroll to position [212, 0]
click at [291, 256] on div "12" at bounding box center [287, 258] width 97 height 25
click at [277, 279] on div "13" at bounding box center [287, 283] width 97 height 25
click at [283, 262] on font "14" at bounding box center [287, 269] width 8 height 14
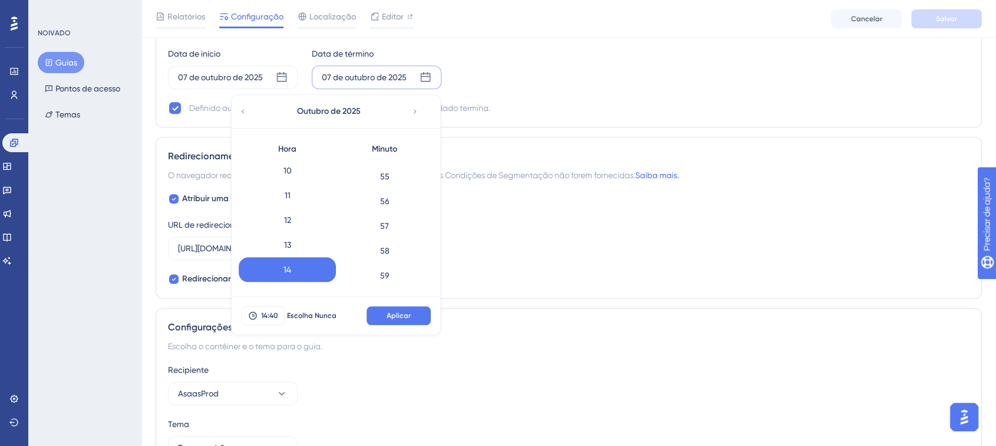
scroll to position [989, 0]
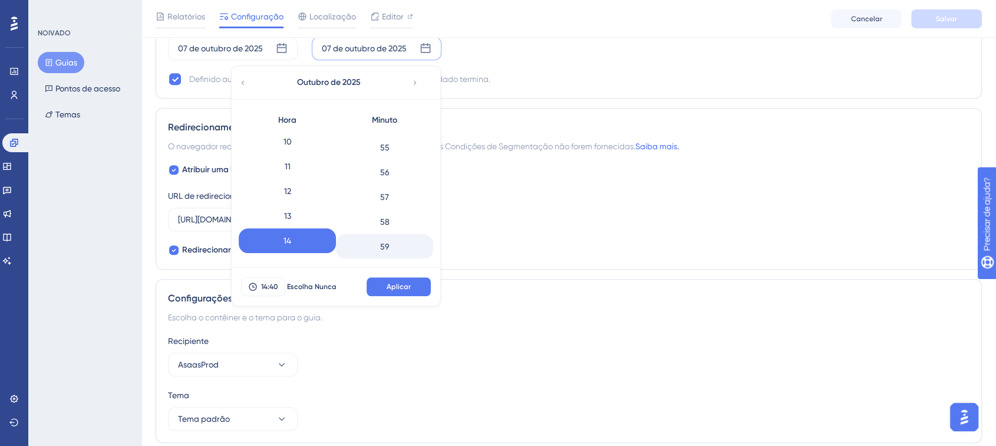
click at [374, 243] on div "59" at bounding box center [384, 246] width 97 height 25
click at [398, 286] on font "Aplicar" at bounding box center [399, 286] width 24 height 8
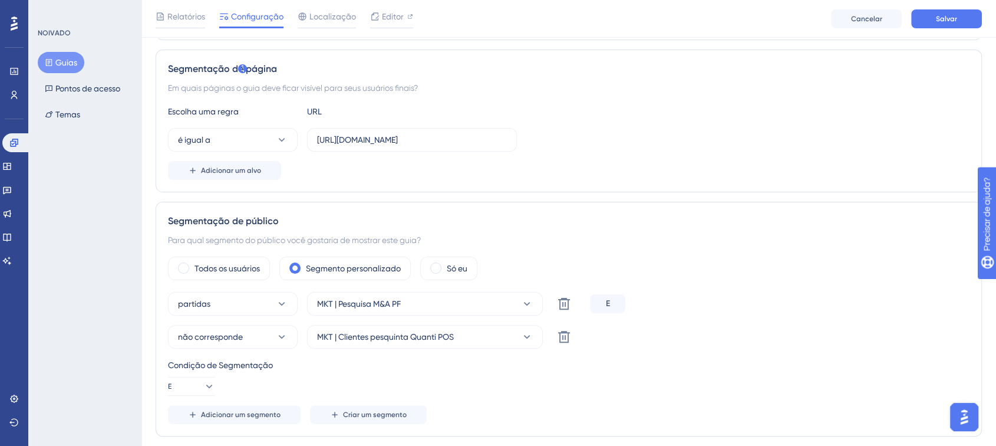
scroll to position [0, 0]
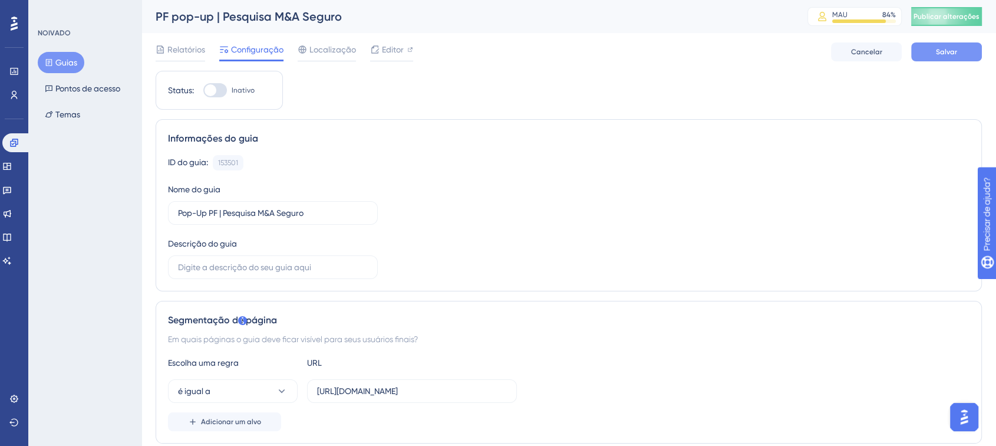
click at [932, 49] on button "Salvar" at bounding box center [946, 51] width 71 height 19
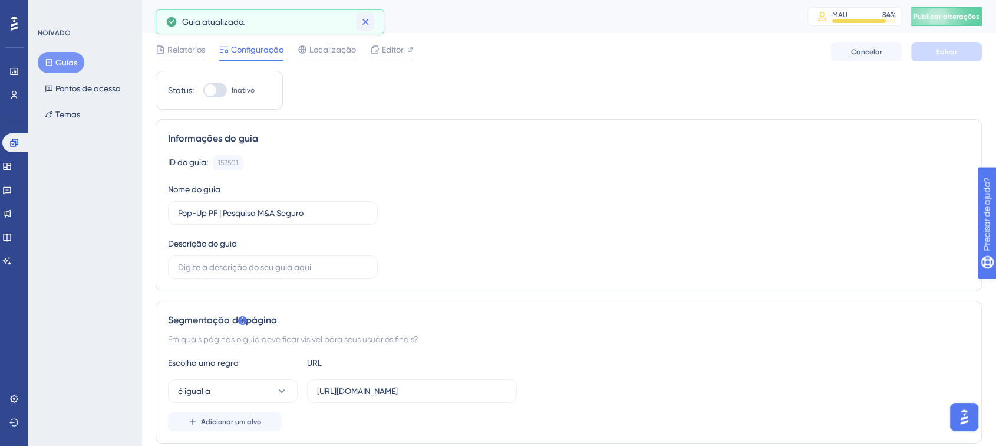
click at [367, 14] on button at bounding box center [365, 21] width 18 height 19
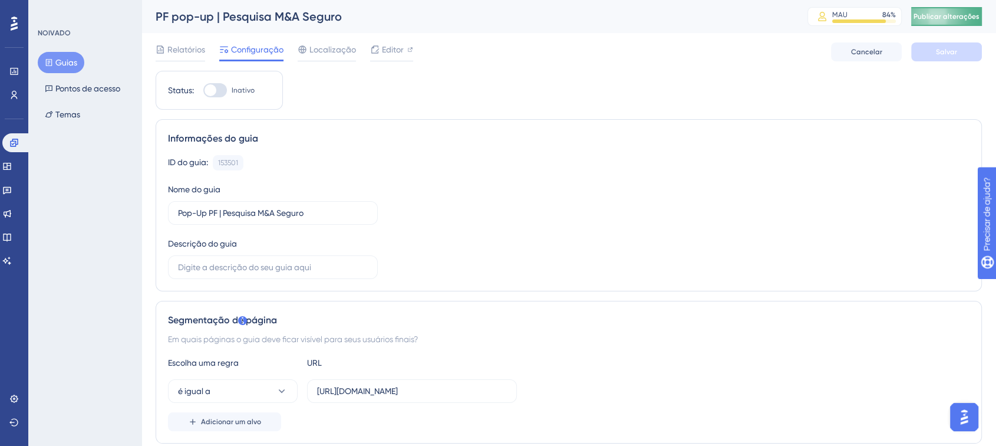
click at [965, 13] on button "Publicar alterações" at bounding box center [946, 16] width 71 height 19
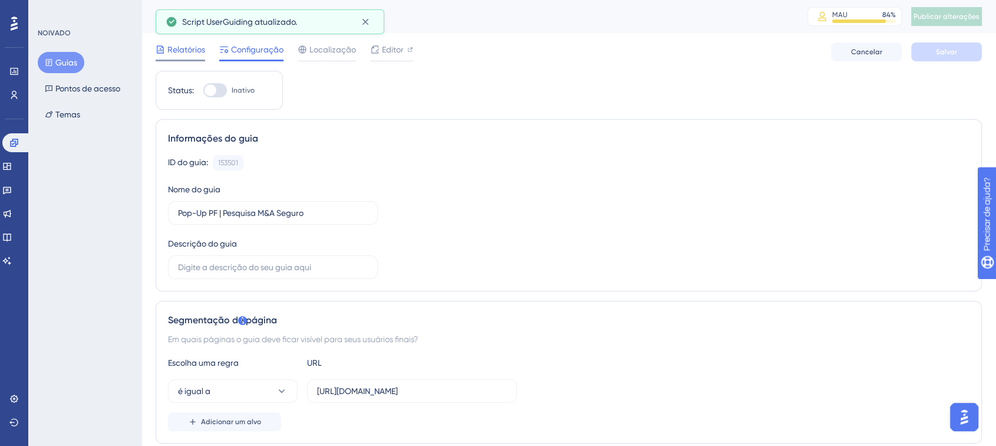
click at [184, 57] on div "Relatórios" at bounding box center [181, 51] width 50 height 19
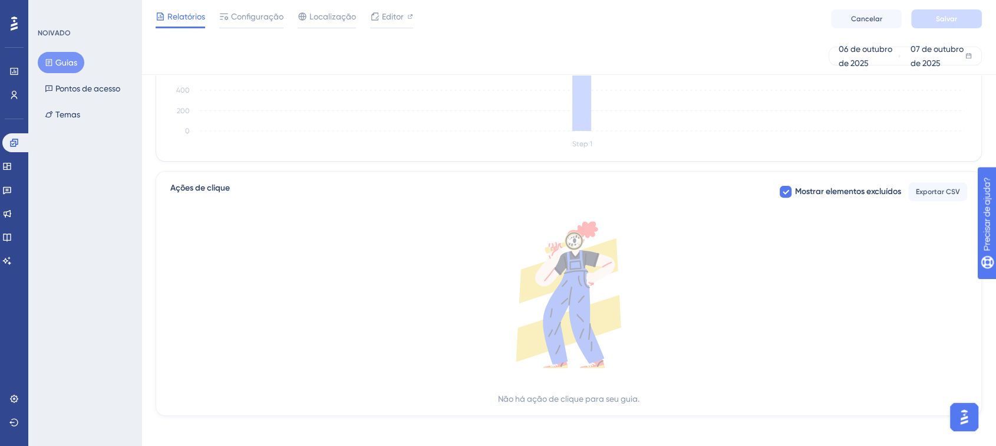
scroll to position [377, 0]
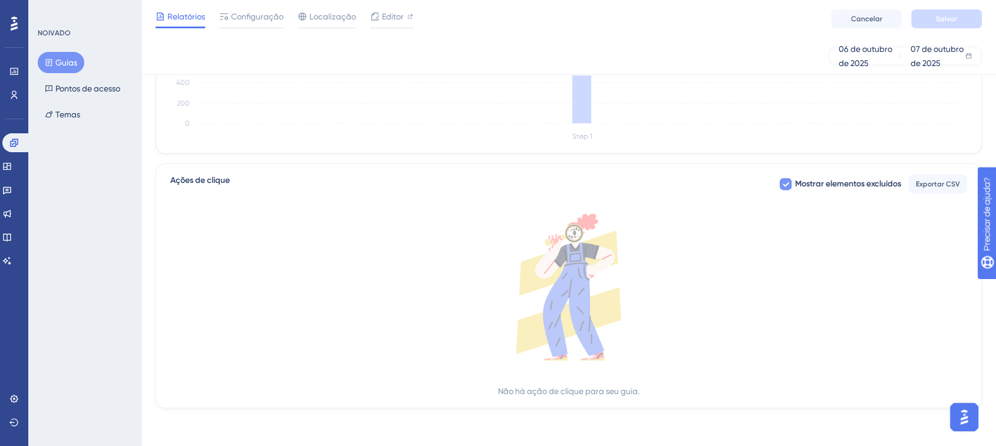
click at [799, 188] on font "Mostrar elementos excluídos" at bounding box center [848, 184] width 106 height 10
checkbox input "true"
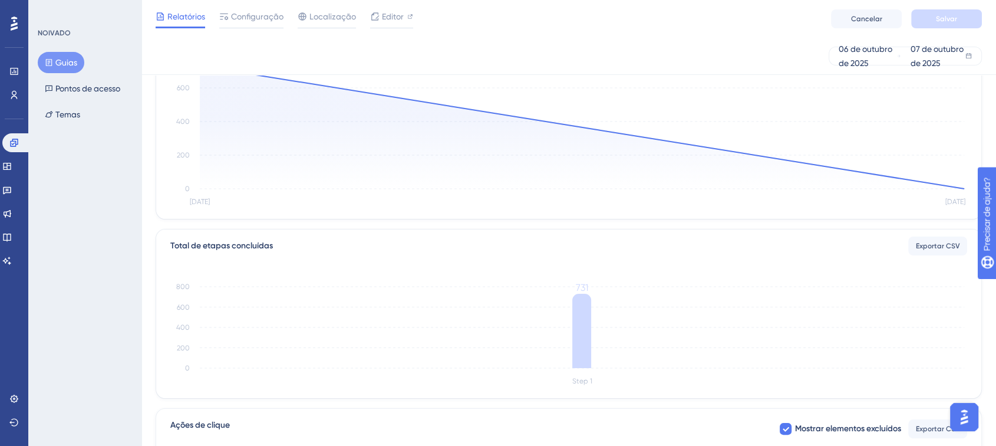
scroll to position [0, 0]
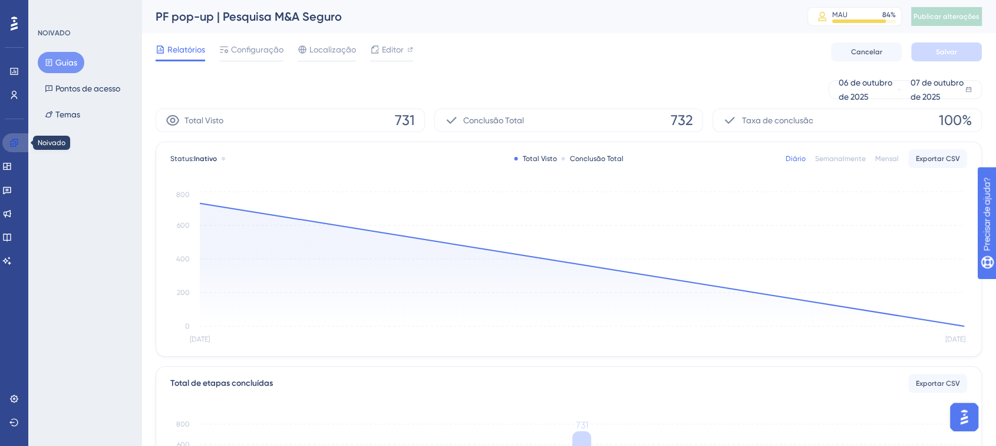
click at [7, 140] on link at bounding box center [16, 142] width 28 height 19
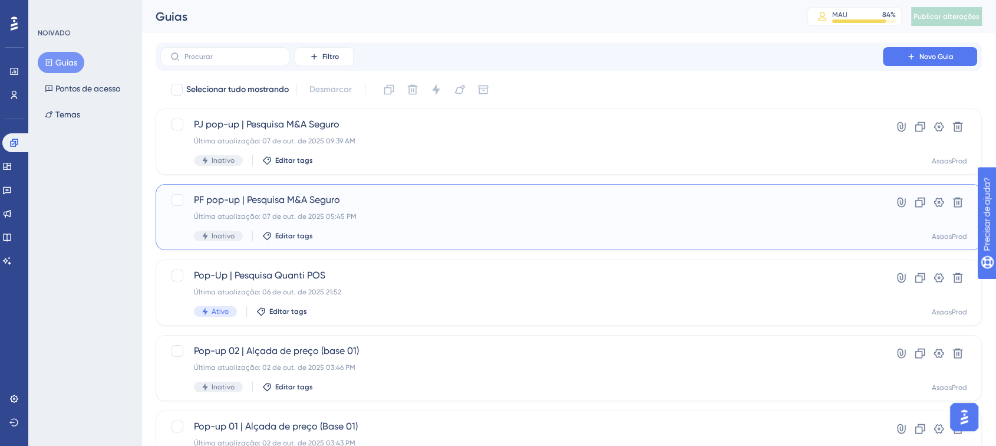
click at [384, 220] on div "Última atualização: 07 de out. de 2025 05:45 PM" at bounding box center [521, 216] width 655 height 9
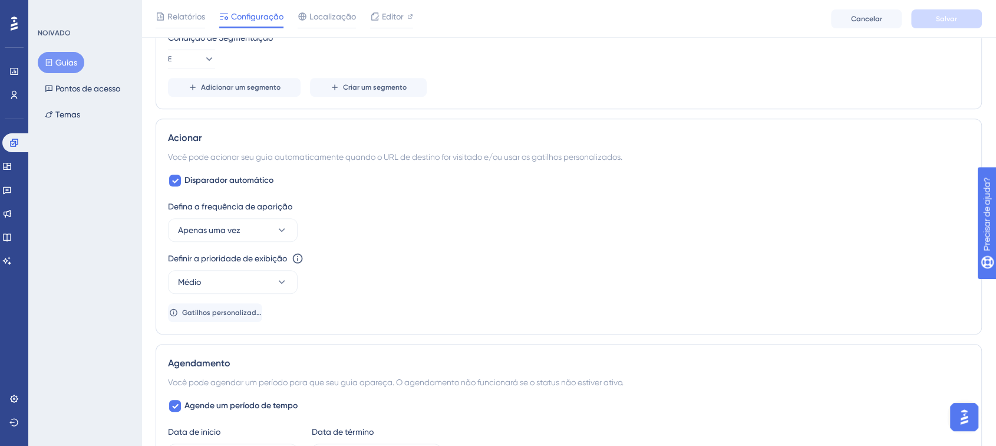
scroll to position [675, 0]
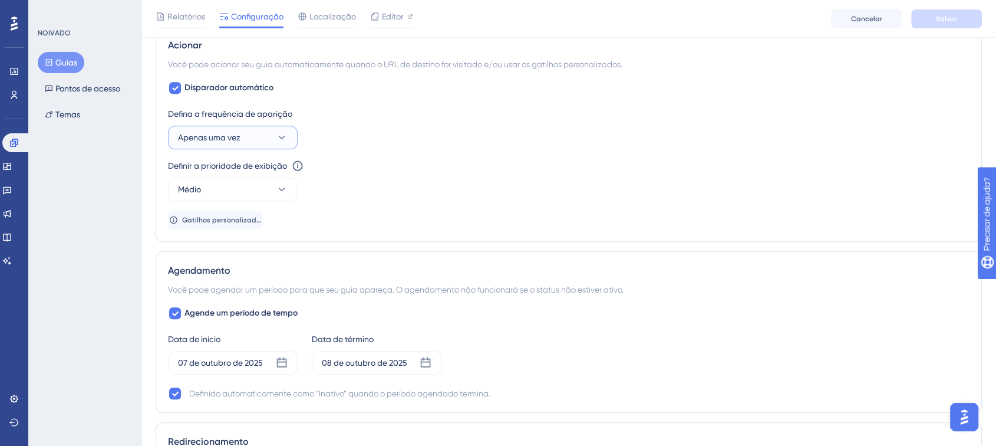
click at [246, 135] on button "Apenas uma vez" at bounding box center [233, 138] width 130 height 24
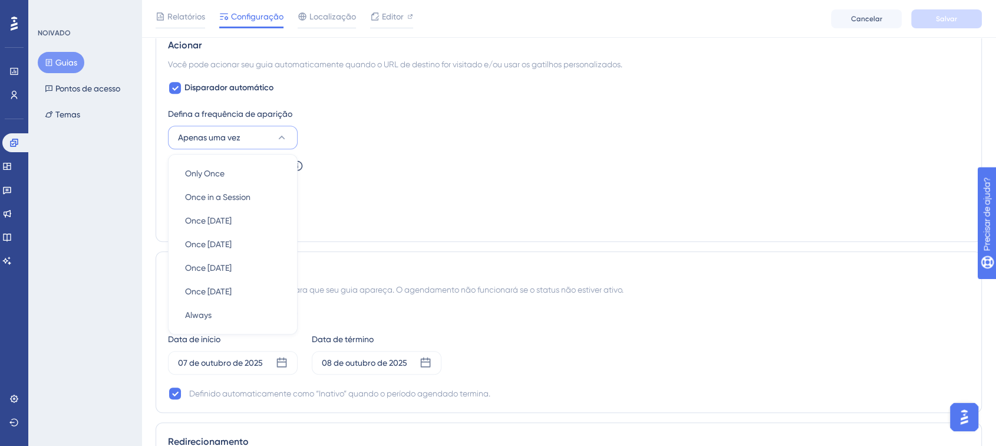
scroll to position [695, 0]
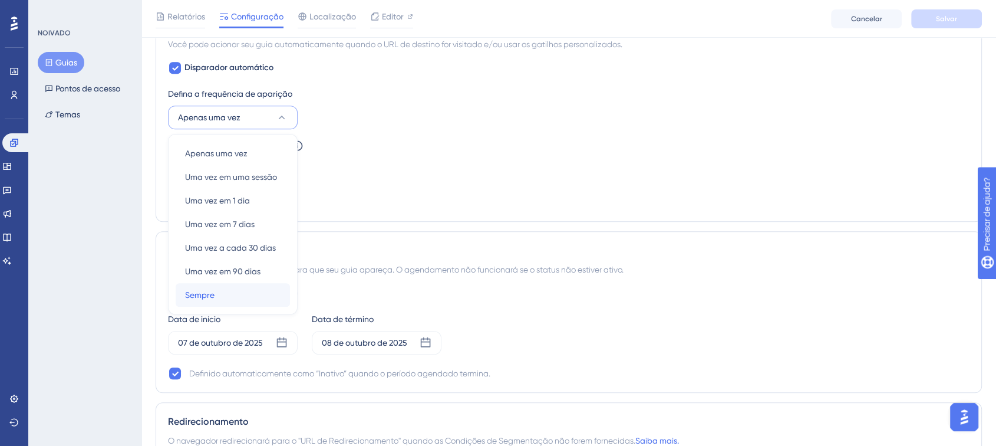
click at [224, 296] on div "Sempre Sempre" at bounding box center [232, 295] width 95 height 24
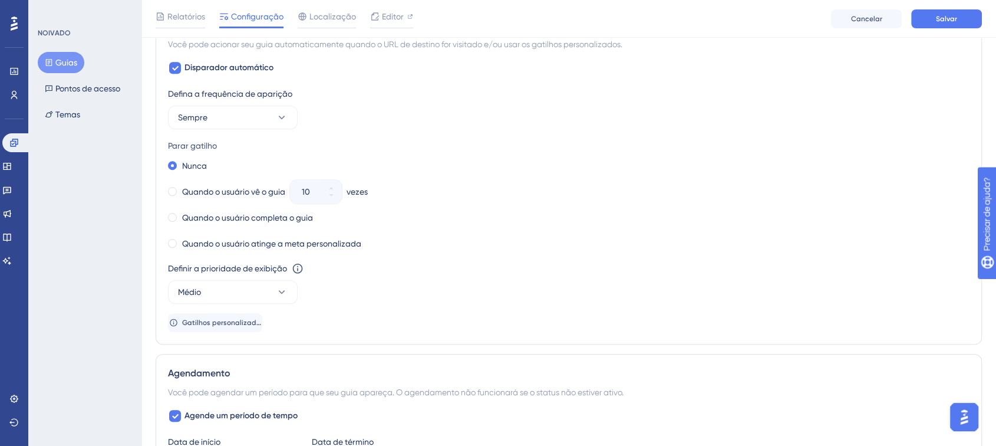
click at [259, 252] on div "Defina a frequência de aparição Sempre Parar gatilho Nunca Quando o usuário vê …" at bounding box center [568, 209] width 801 height 245
click at [274, 244] on font "Quando o usuário atinge a meta personalizada" at bounding box center [271, 243] width 179 height 9
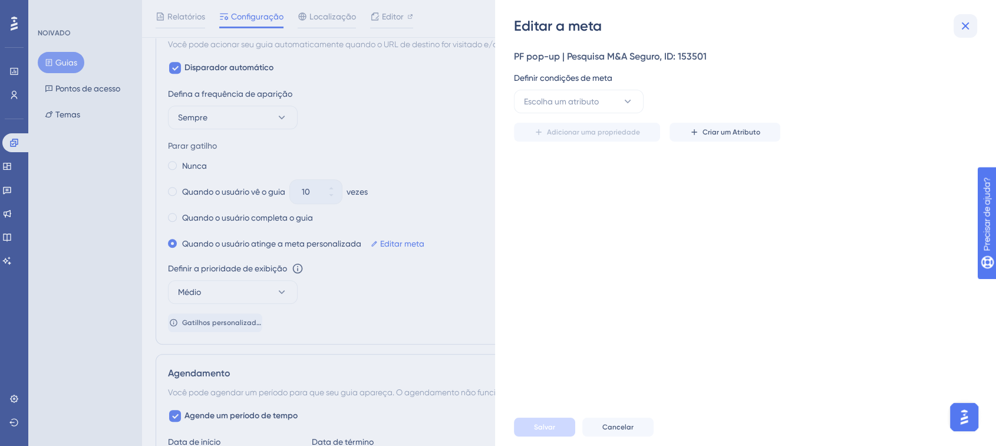
click at [968, 19] on icon at bounding box center [965, 26] width 14 height 14
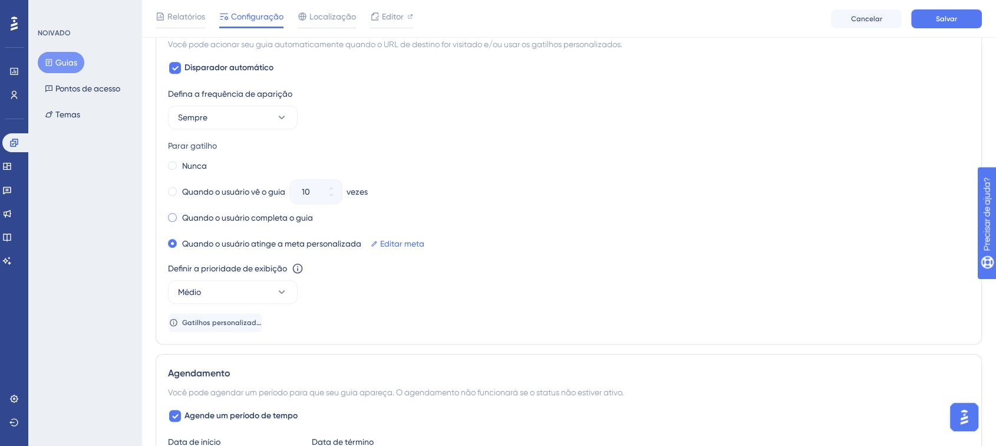
click at [200, 216] on font "Quando o usuário completa o guia" at bounding box center [247, 217] width 131 height 9
click at [220, 194] on font "Quando o usuário vê o guia" at bounding box center [233, 191] width 103 height 9
click at [173, 165] on span at bounding box center [172, 165] width 9 height 9
click at [180, 163] on input "radio" at bounding box center [180, 163] width 0 height 0
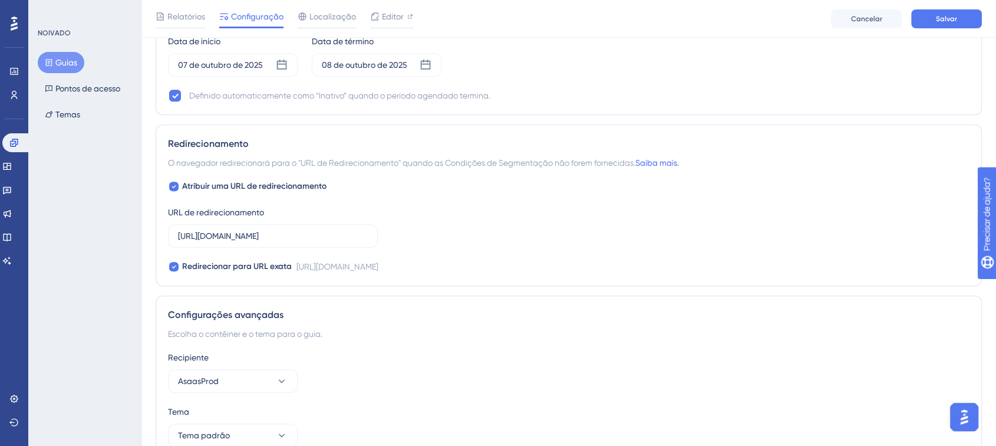
scroll to position [1155, 0]
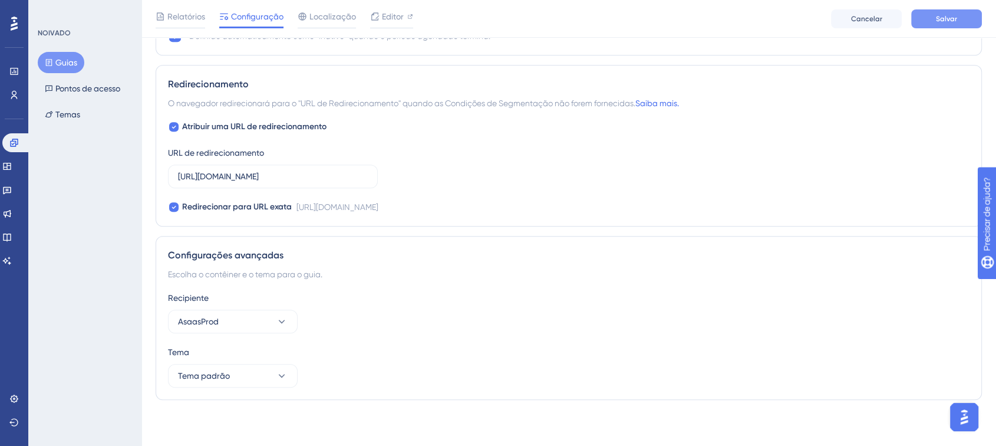
click at [953, 10] on button "Salvar" at bounding box center [946, 18] width 71 height 19
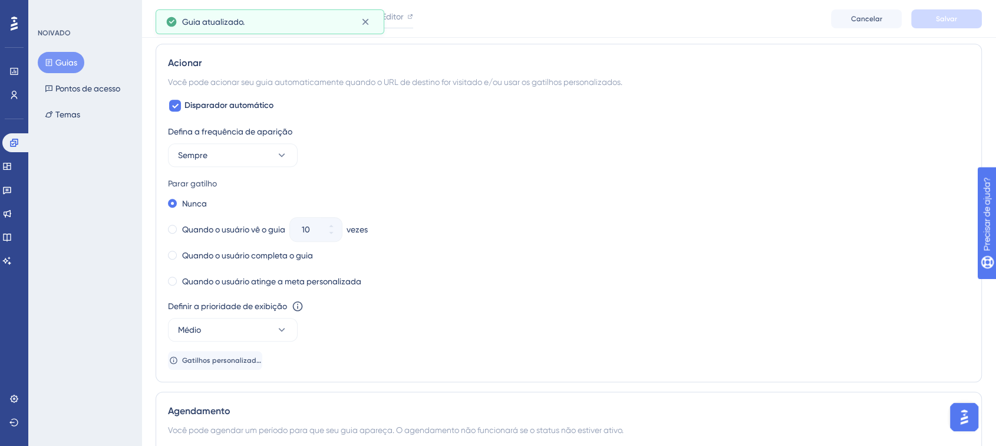
scroll to position [0, 0]
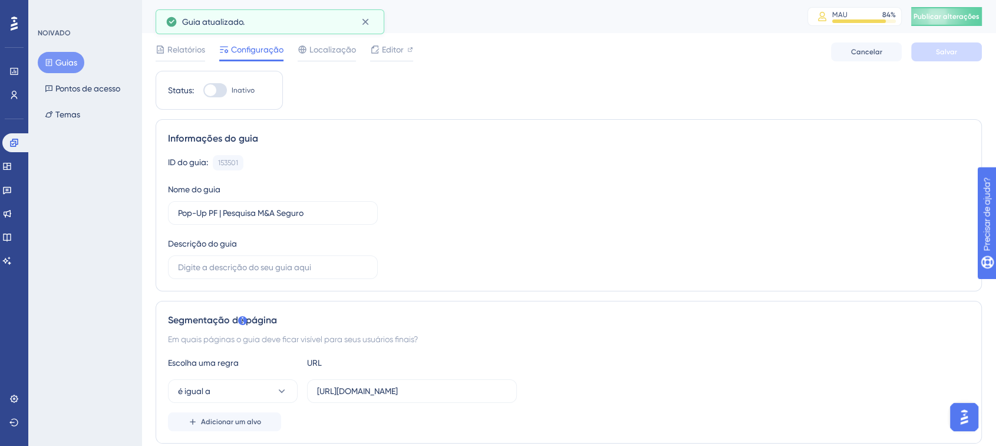
click at [215, 88] on div at bounding box center [210, 90] width 12 height 12
click at [203, 90] on input "Inativo" at bounding box center [203, 90] width 1 height 1
checkbox input "true"
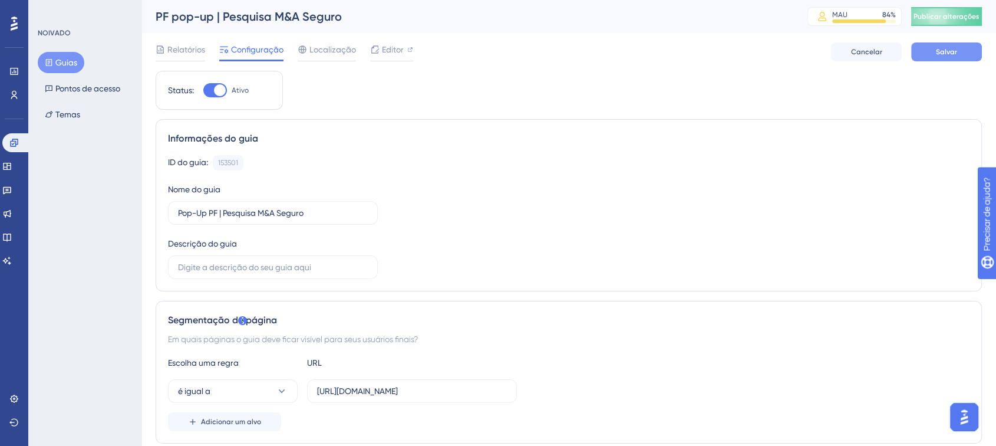
click at [943, 51] on font "Salvar" at bounding box center [946, 52] width 21 height 8
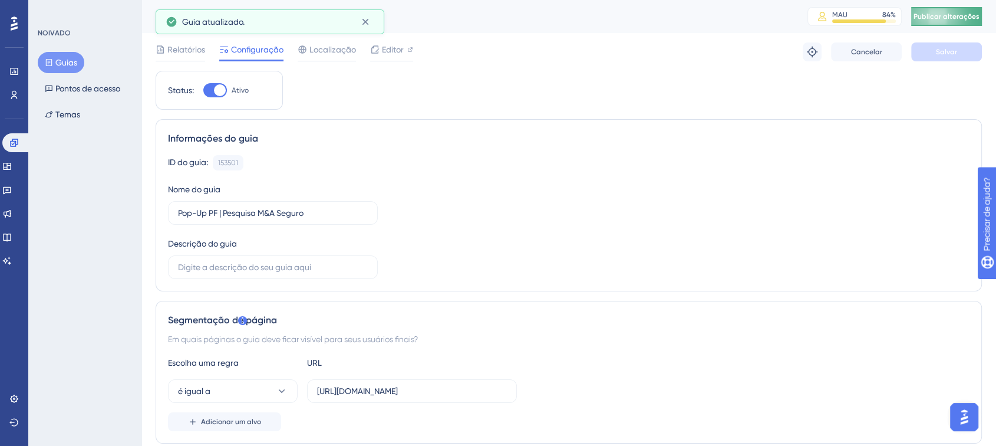
click at [944, 19] on font "Publicar alterações" at bounding box center [946, 16] width 66 height 8
click at [14, 149] on link at bounding box center [16, 142] width 28 height 19
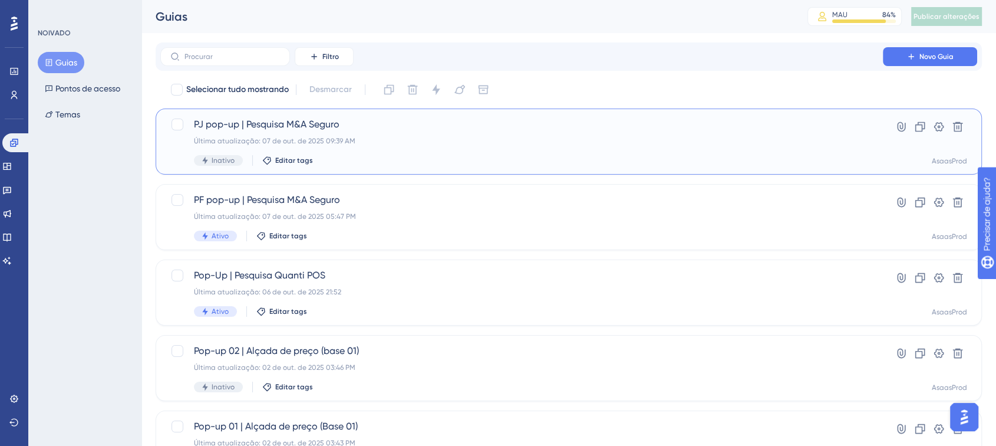
click at [421, 135] on div "PJ pop-up | Pesquisa M&A Seguro Última atualização: 07 de out. de 2025 09:39 AM…" at bounding box center [521, 141] width 655 height 48
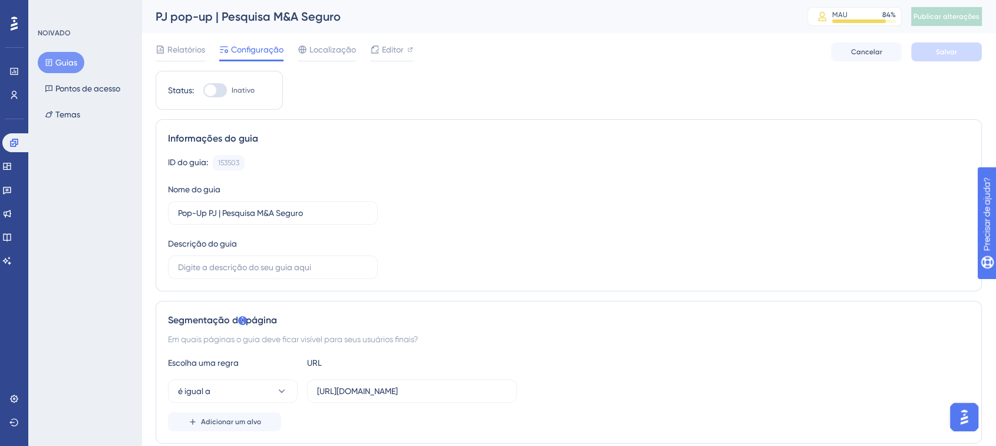
scroll to position [28, 0]
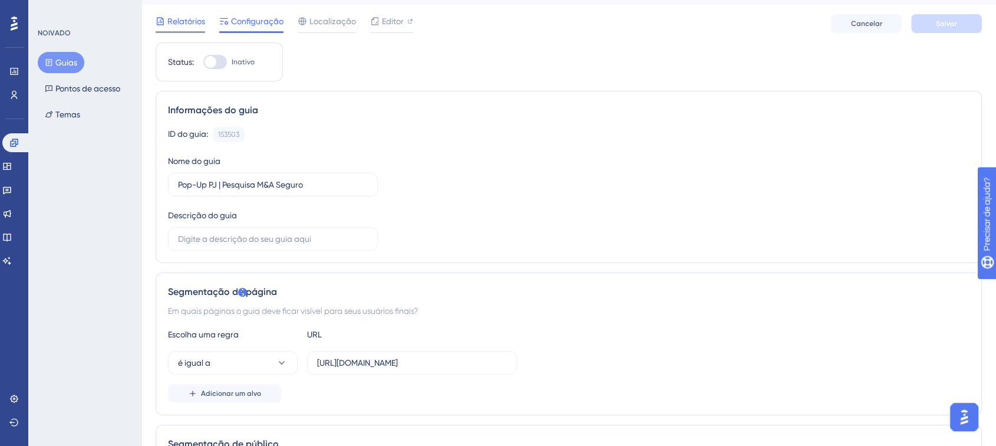
click at [180, 15] on span "Relatórios" at bounding box center [186, 21] width 38 height 14
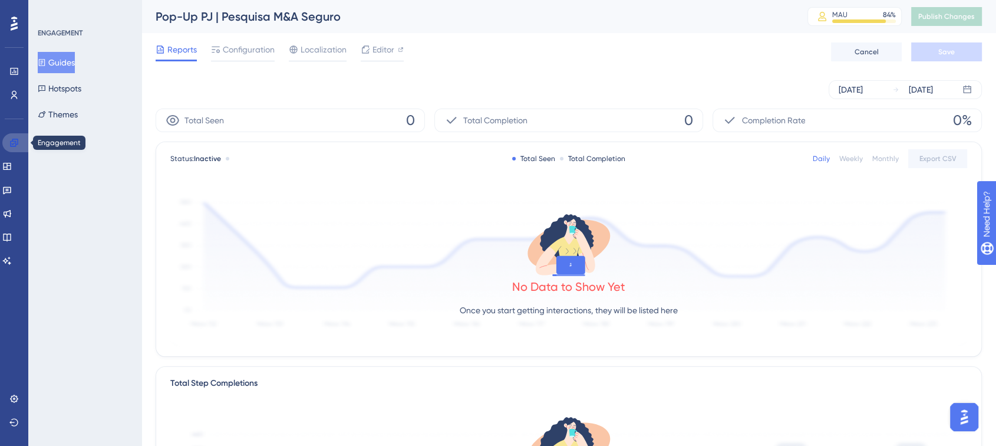
drag, startPoint x: 0, startPoint y: 0, endPoint x: 15, endPoint y: 144, distance: 144.6
click at [15, 144] on icon at bounding box center [14, 142] width 8 height 8
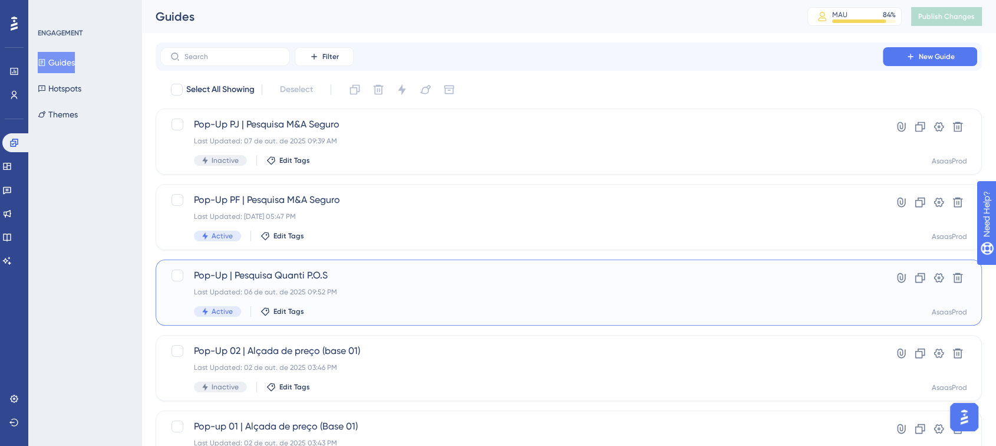
click at [402, 306] on div "Active Edit Tags" at bounding box center [521, 311] width 655 height 11
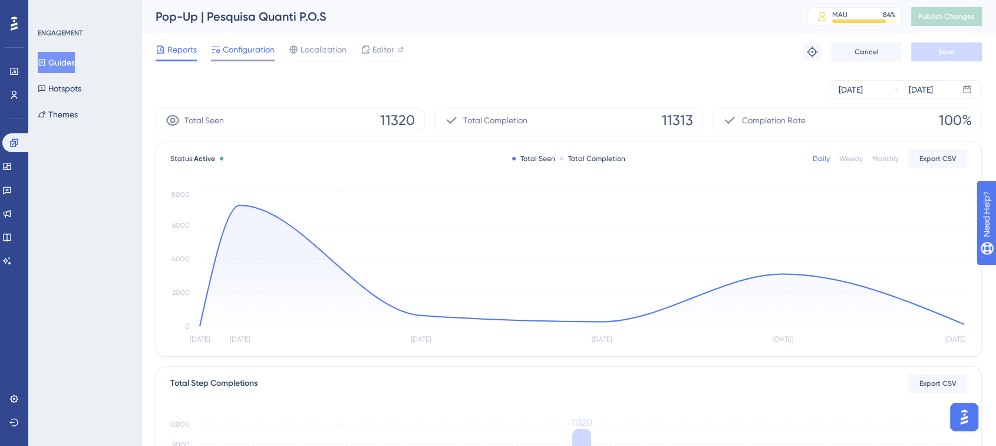
click at [250, 51] on span "Configuration" at bounding box center [249, 49] width 52 height 14
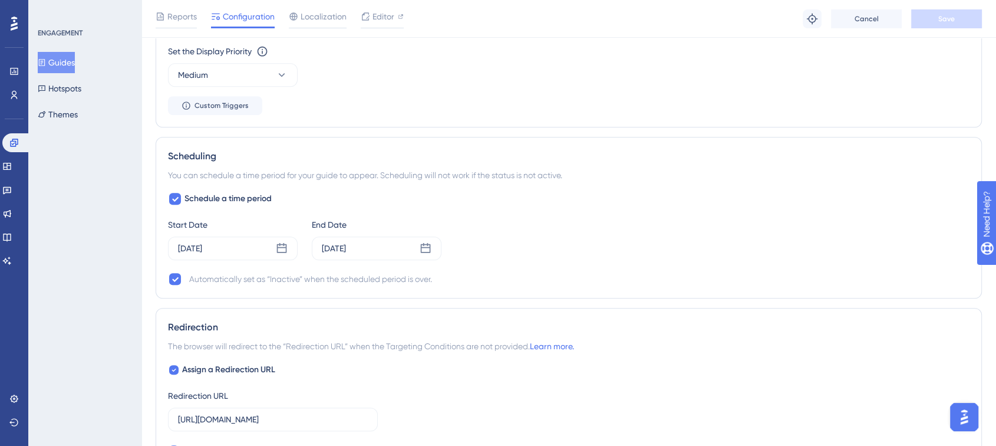
scroll to position [710, 0]
click at [349, 253] on div "Oct 07 2025" at bounding box center [377, 248] width 130 height 24
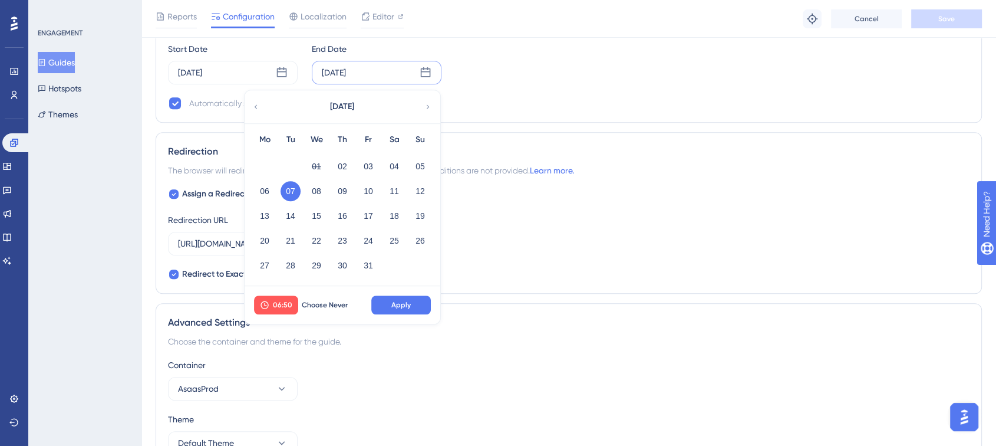
scroll to position [886, 0]
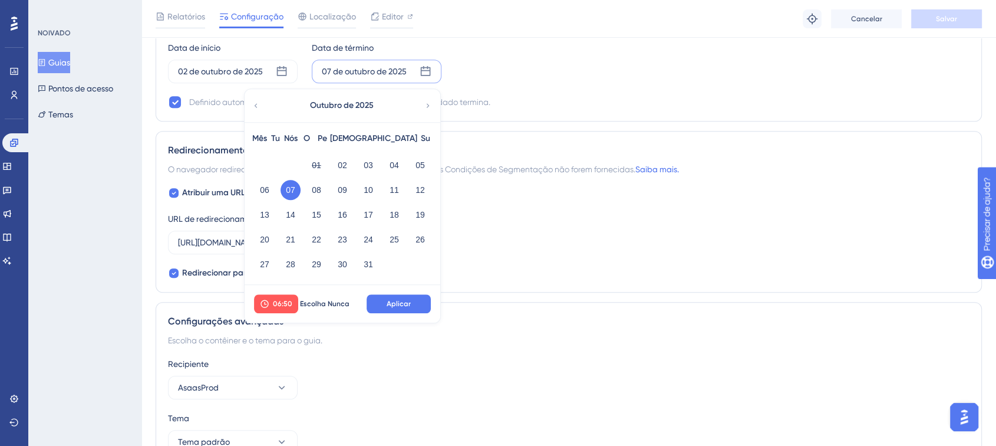
click at [693, 101] on div "Definido automaticamente como “Inativo” quando o período agendado termina." at bounding box center [568, 102] width 801 height 14
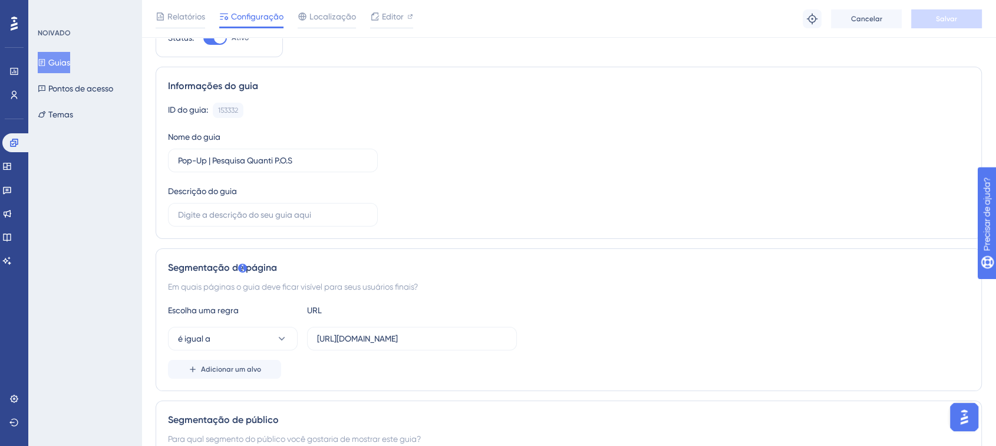
scroll to position [0, 0]
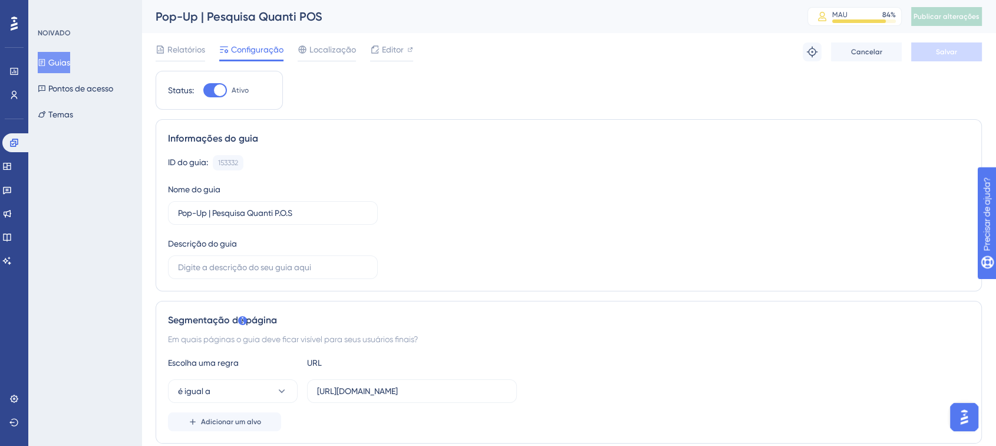
click at [209, 88] on div at bounding box center [215, 90] width 24 height 14
click at [203, 90] on input "Ativo" at bounding box center [203, 90] width 1 height 1
checkbox input "false"
click at [934, 58] on button "Salvar" at bounding box center [946, 51] width 71 height 19
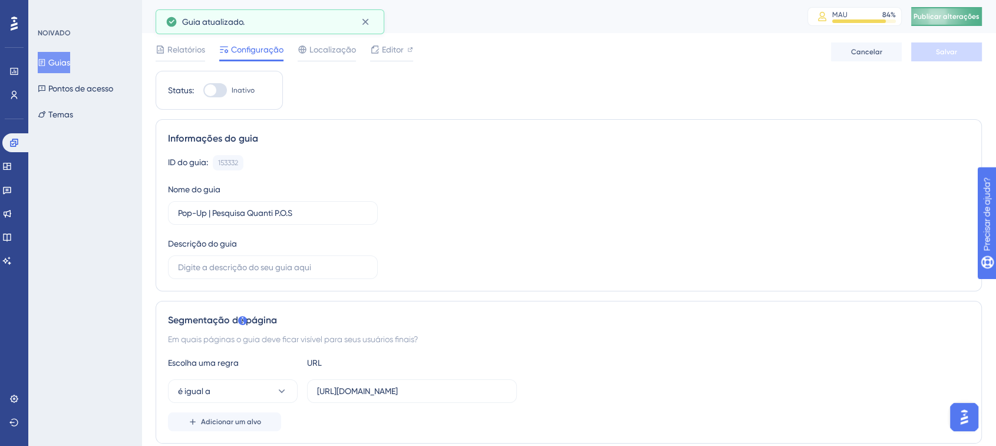
click at [963, 21] on button "Publicar alterações" at bounding box center [946, 16] width 71 height 19
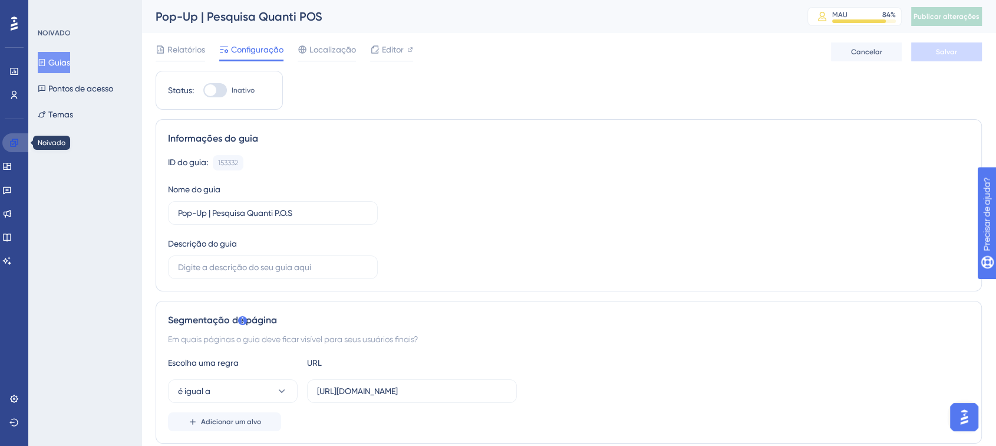
click at [8, 141] on link at bounding box center [16, 142] width 28 height 19
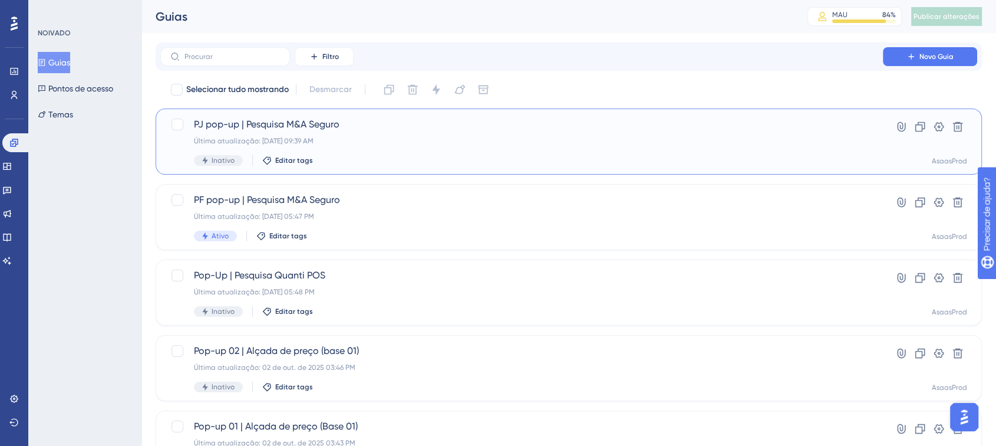
click at [315, 129] on font "PJ pop-up | Pesquisa M&A Seguro" at bounding box center [267, 123] width 146 height 11
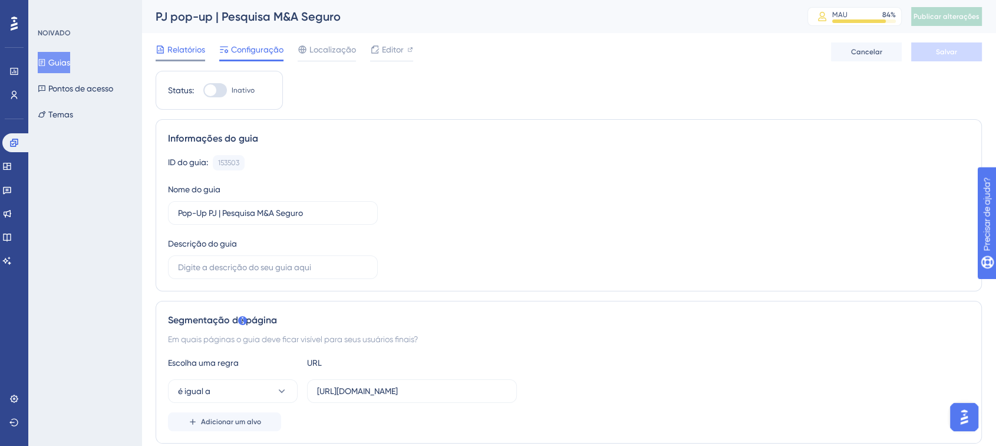
click at [196, 55] on span "Relatórios" at bounding box center [186, 49] width 38 height 14
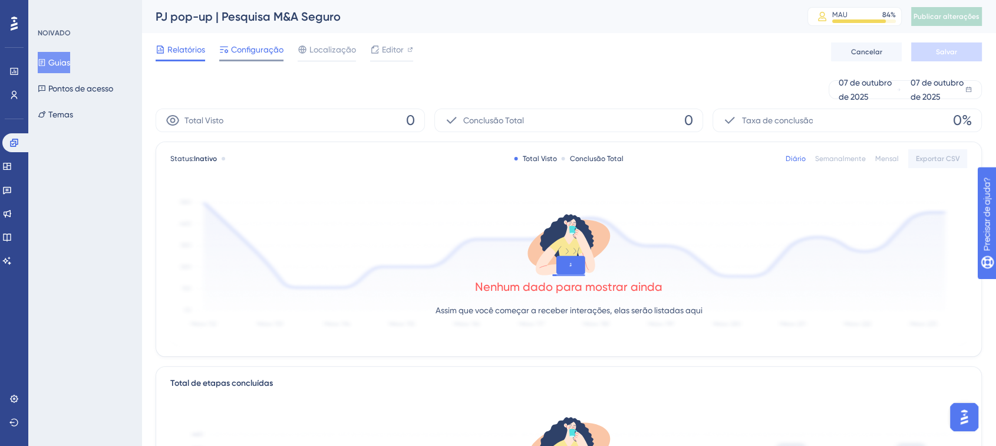
click at [254, 48] on font "Configuração" at bounding box center [257, 49] width 52 height 9
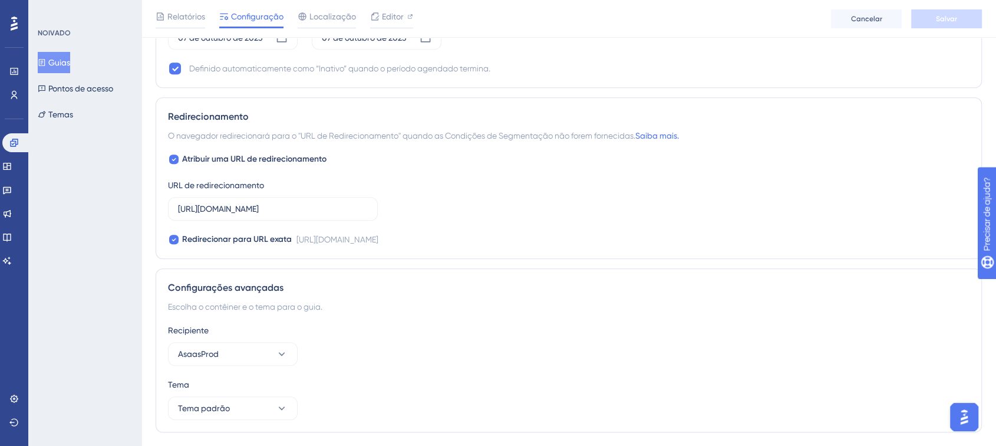
scroll to position [1049, 0]
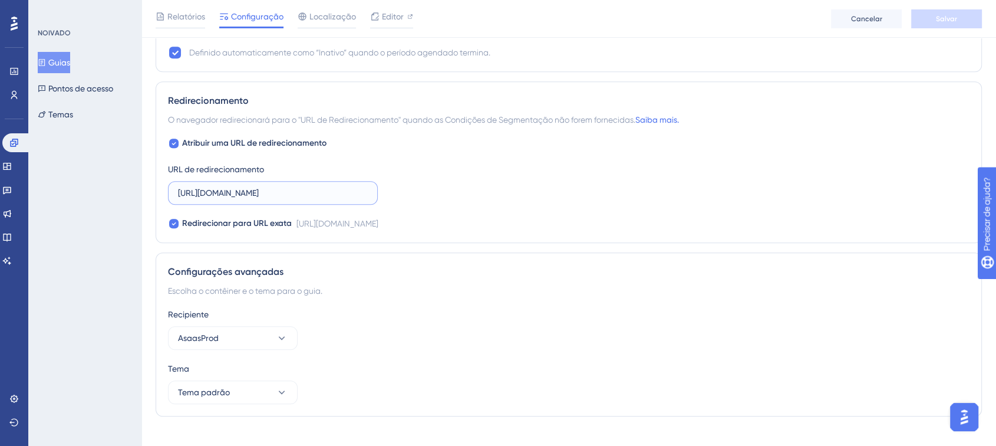
click at [296, 192] on input "https://asaas804933.typeform.com/to/ZshMdmnN" at bounding box center [273, 192] width 190 height 13
click at [456, 187] on div "Atribuir uma URL de redirecionamento URL de redirecionamento https://asaas80493…" at bounding box center [568, 183] width 801 height 94
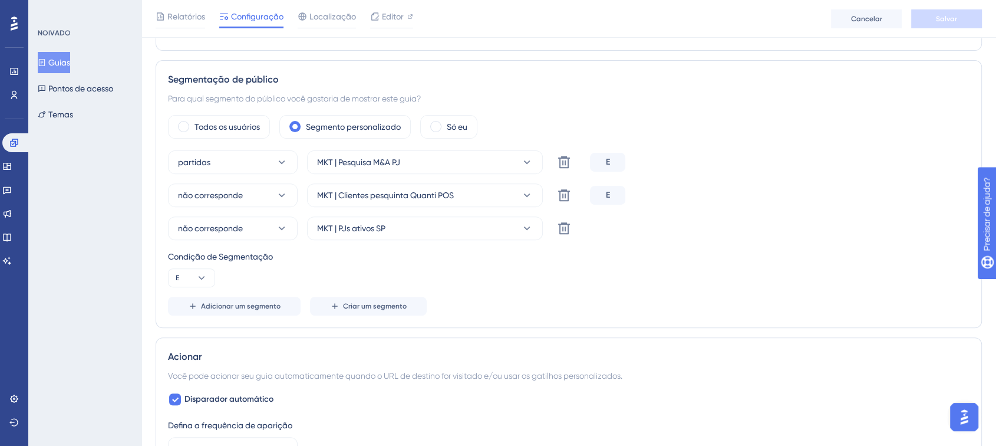
scroll to position [375, 0]
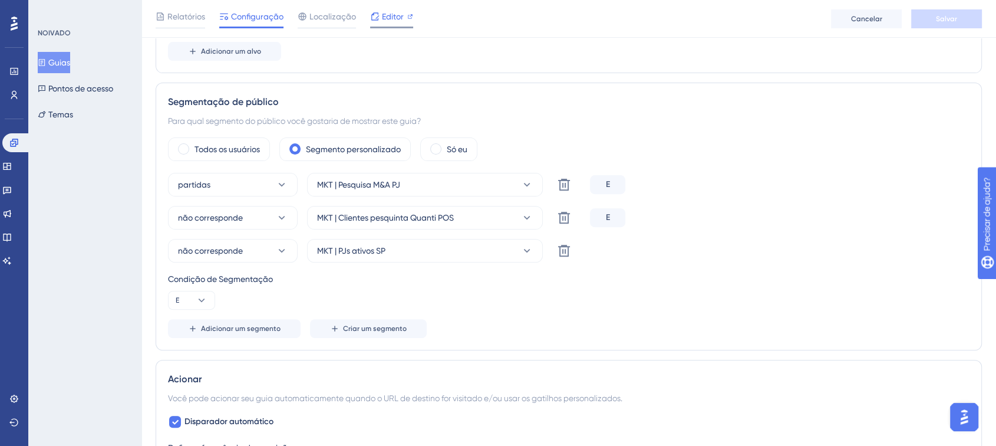
click at [387, 24] on div "Editor" at bounding box center [391, 18] width 43 height 19
click at [560, 252] on icon at bounding box center [564, 252] width 12 height 12
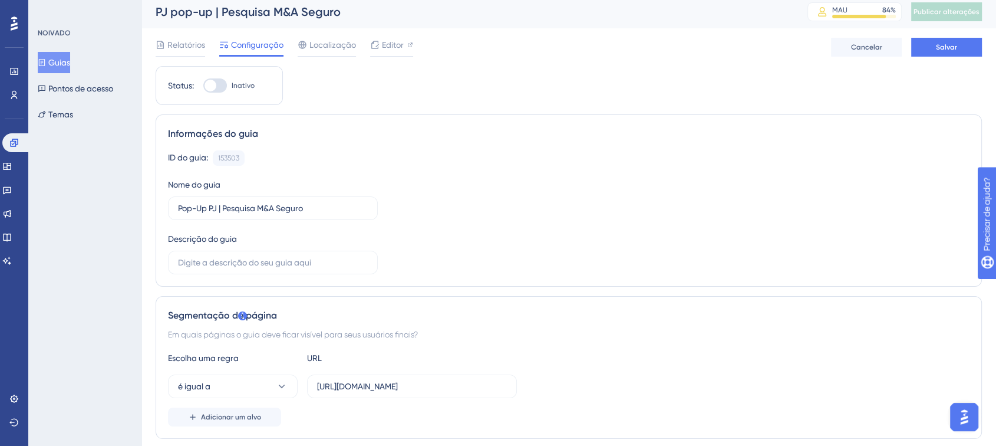
scroll to position [0, 0]
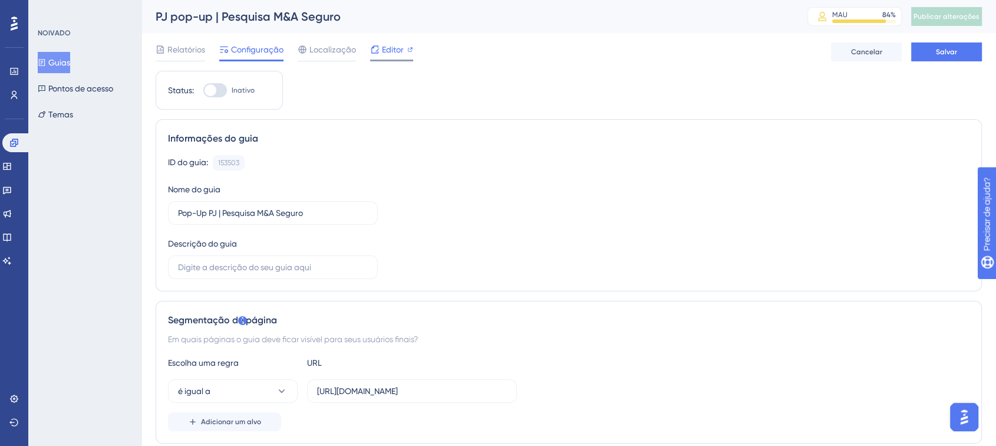
click at [390, 50] on font "Editor" at bounding box center [393, 49] width 22 height 9
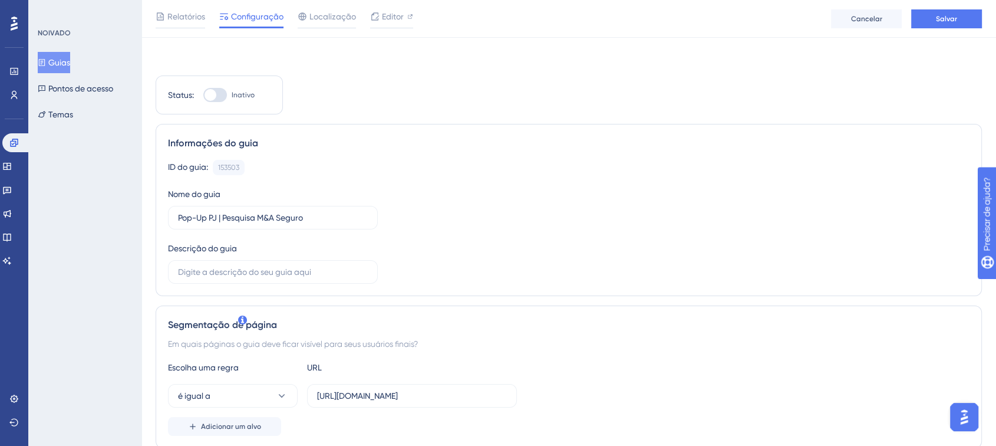
scroll to position [120, 0]
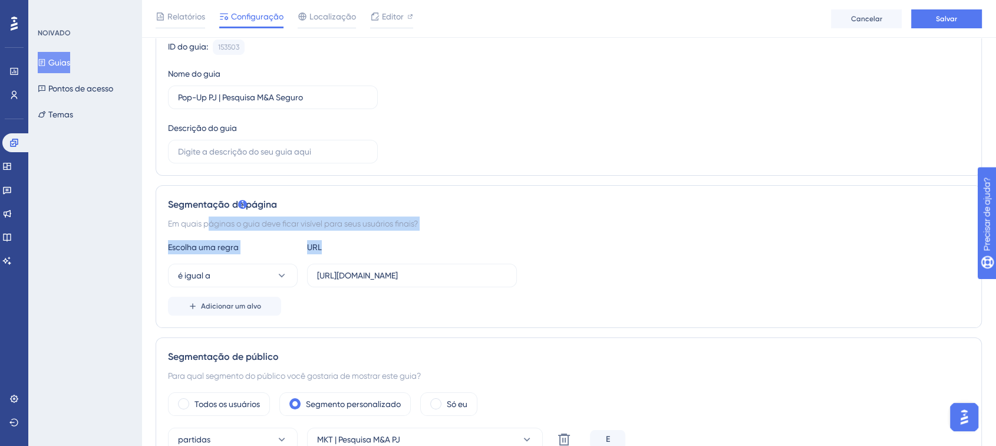
drag, startPoint x: 193, startPoint y: 222, endPoint x: 400, endPoint y: 230, distance: 207.0
click at [400, 230] on div "Segmentação de página Em quais páginas o guia deve ficar visível para seus usuá…" at bounding box center [569, 256] width 826 height 143
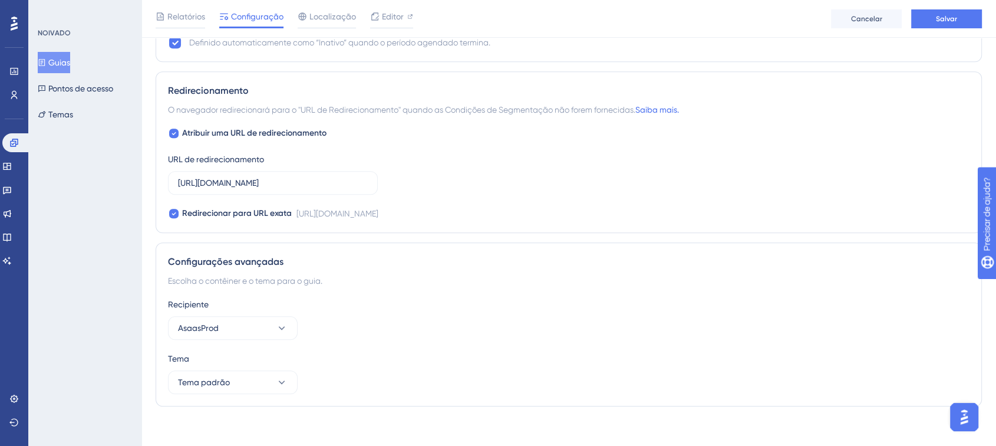
scroll to position [1027, 0]
drag, startPoint x: 200, startPoint y: 103, endPoint x: 391, endPoint y: 109, distance: 190.4
click at [391, 109] on font "O navegador redirecionará para o "URL de Redirecionamento" quando as Condições …" at bounding box center [401, 108] width 467 height 9
drag, startPoint x: 429, startPoint y: 102, endPoint x: 631, endPoint y: 102, distance: 202.1
click at [631, 102] on span "O navegador redirecionará para o "URL de Redirecionamento" quando as Condições …" at bounding box center [423, 108] width 511 height 14
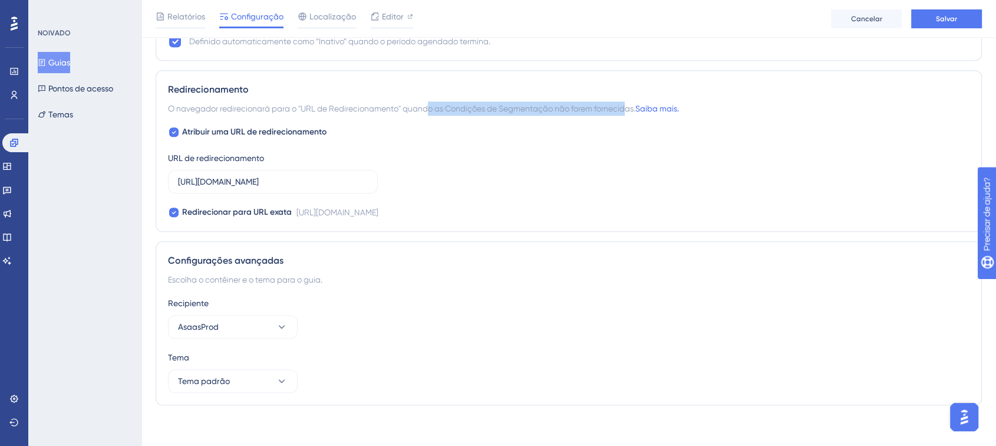
click at [631, 102] on span "O navegador redirecionará para o "URL de Redirecionamento" quando as Condições …" at bounding box center [423, 108] width 511 height 14
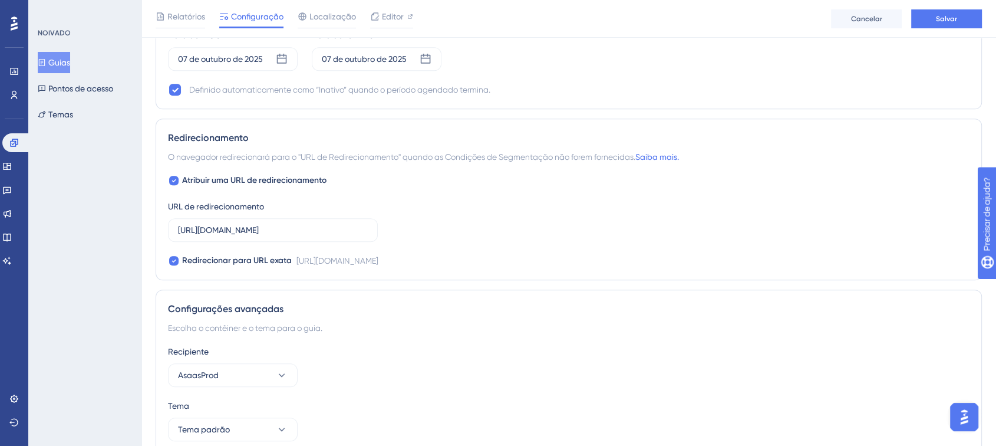
scroll to position [969, 0]
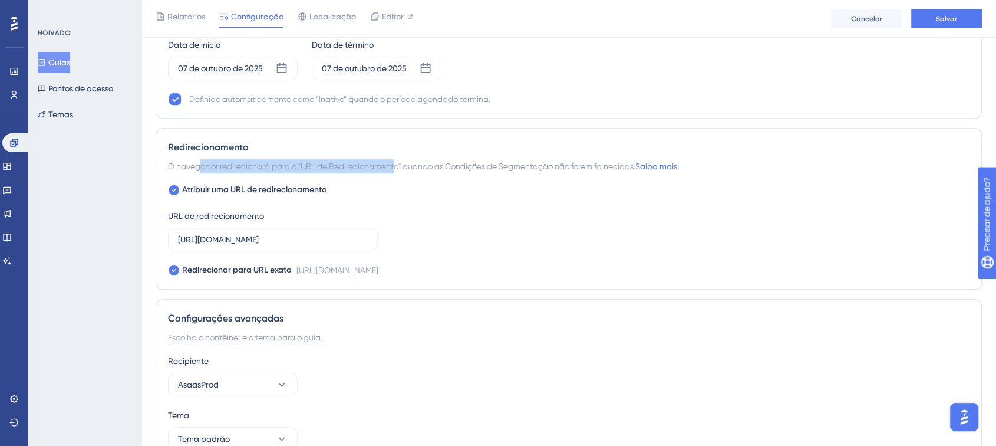
drag, startPoint x: 201, startPoint y: 166, endPoint x: 398, endPoint y: 163, distance: 196.9
click at [398, 163] on font "O navegador redirecionará para o "URL de Redirecionamento" quando as Condições …" at bounding box center [401, 165] width 467 height 9
drag, startPoint x: 418, startPoint y: 164, endPoint x: 592, endPoint y: 155, distance: 174.1
click at [592, 155] on div "Redirecionamento O navegador redirecionará para o "URL de Redirecionamento" qua…" at bounding box center [569, 208] width 826 height 161
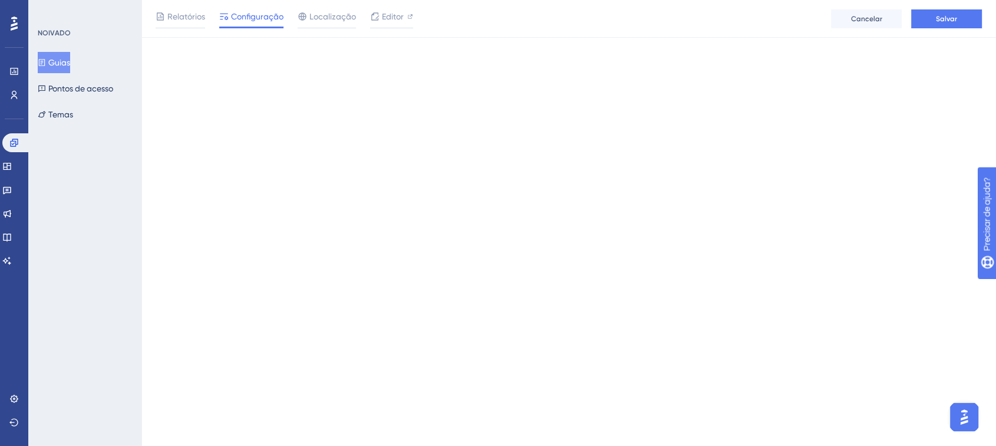
scroll to position [0, 0]
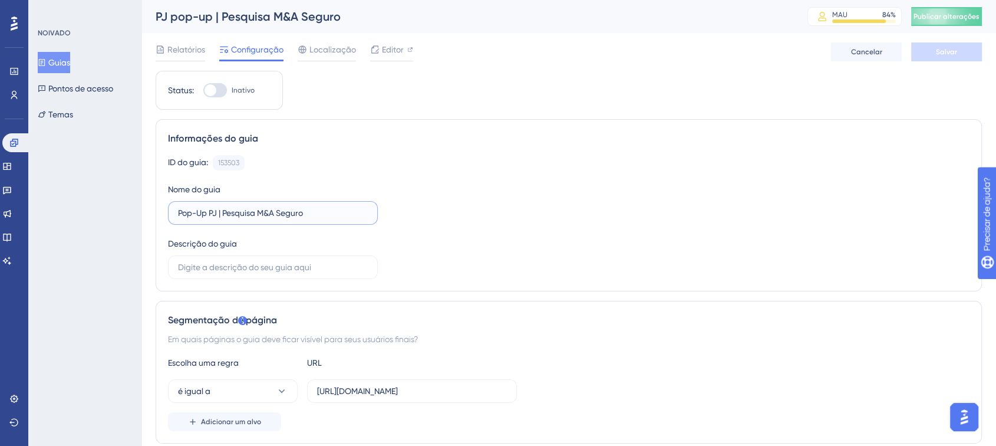
drag, startPoint x: 190, startPoint y: 218, endPoint x: 312, endPoint y: 217, distance: 122.6
click at [312, 217] on input "Pop-Up PJ | Pesquisa M&A Seguro" at bounding box center [273, 212] width 190 height 13
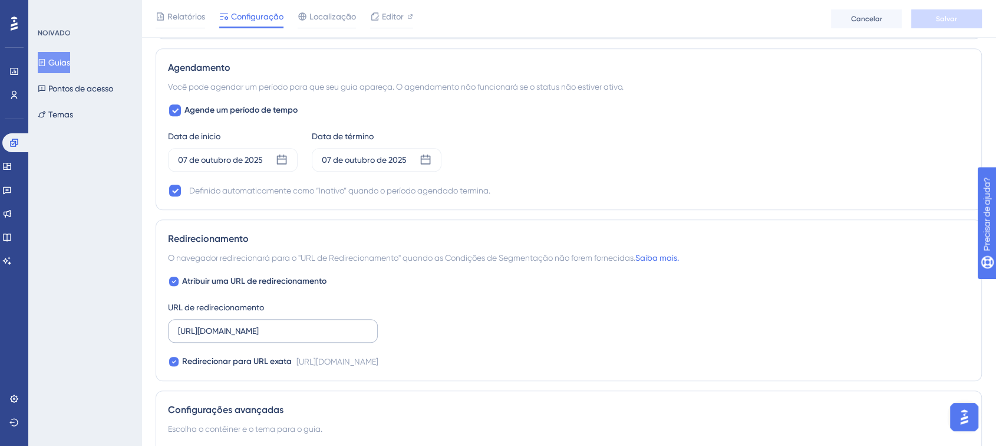
scroll to position [912, 0]
click at [222, 283] on font "Atribuir uma URL de redirecionamento" at bounding box center [254, 280] width 144 height 10
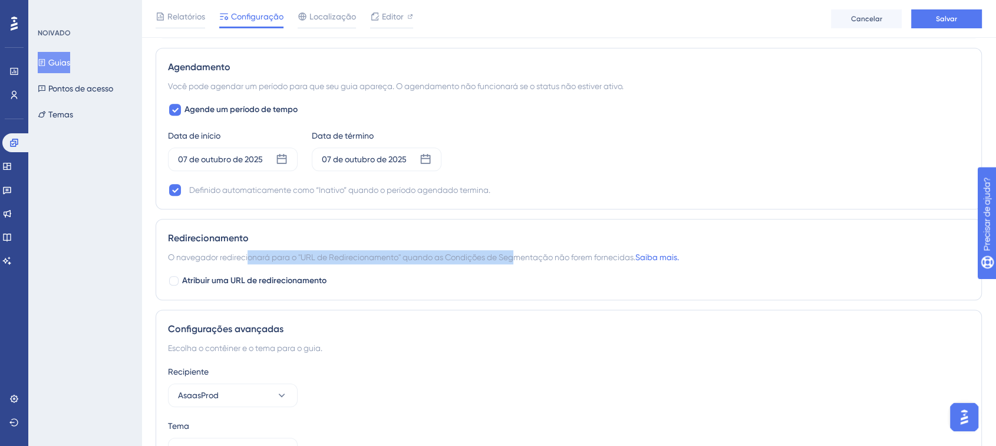
drag, startPoint x: 250, startPoint y: 256, endPoint x: 552, endPoint y: 248, distance: 301.9
click at [552, 248] on div "Redirecionamento O navegador redirecionará para o "URL de Redirecionamento" qua…" at bounding box center [569, 259] width 826 height 81
click at [279, 281] on font "Atribuir uma URL de redirecionamento" at bounding box center [254, 280] width 144 height 10
checkbox input "true"
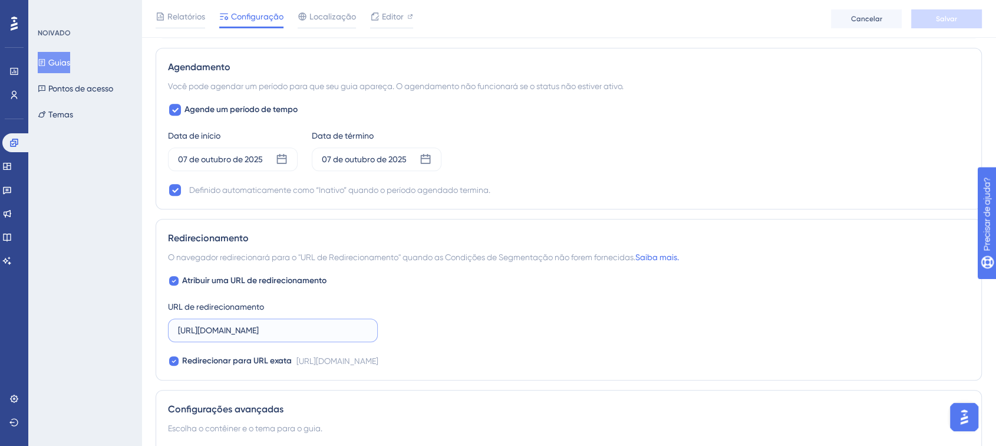
scroll to position [0, 2]
drag, startPoint x: 279, startPoint y: 330, endPoint x: 444, endPoint y: 342, distance: 164.8
click at [444, 342] on div "Atribuir uma URL de redirecionamento URL de redirecionamento https://asaas80493…" at bounding box center [568, 320] width 801 height 94
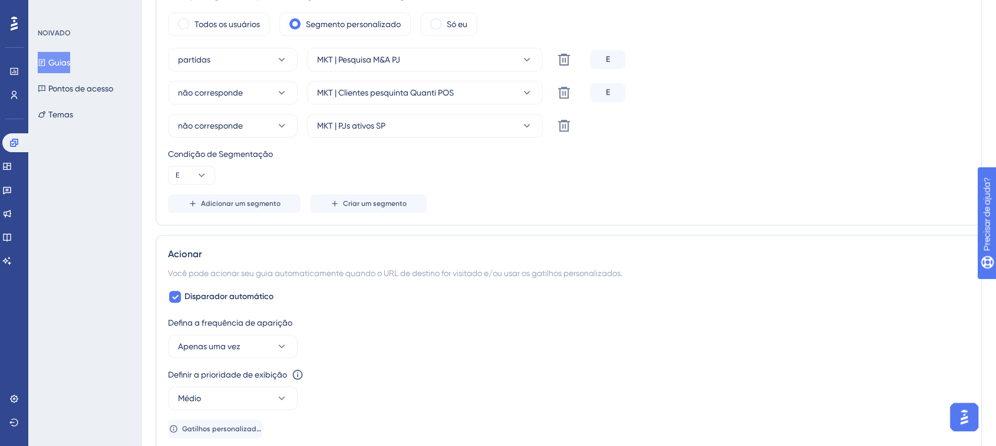
scroll to position [0, 0]
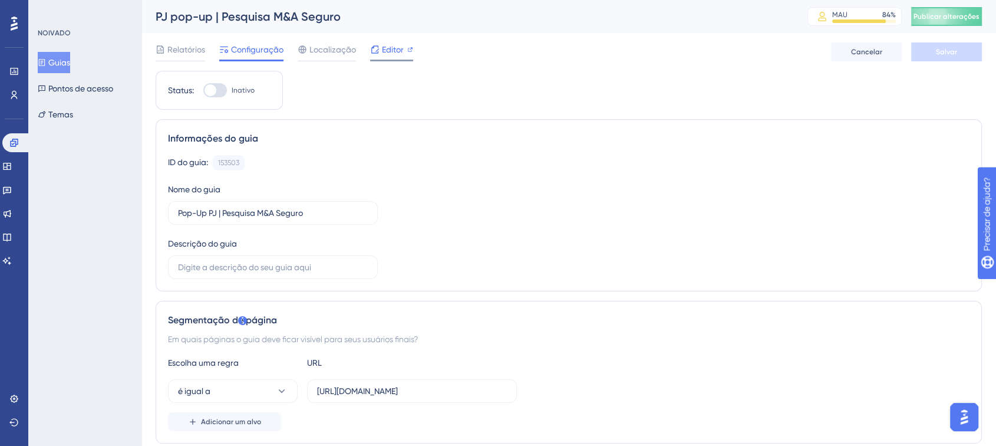
click at [404, 61] on div at bounding box center [391, 61] width 43 height 2
click at [185, 51] on font "Relatórios" at bounding box center [186, 49] width 38 height 9
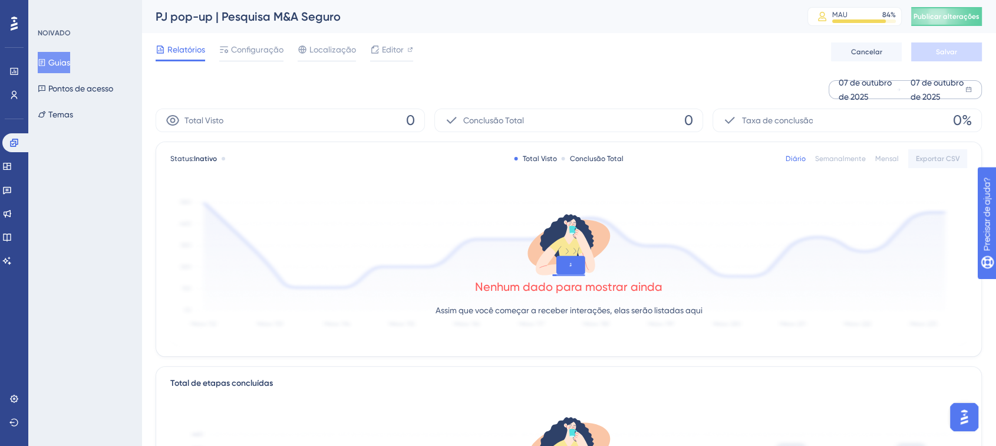
click at [938, 97] on font "07 de outubro de 2025" at bounding box center [936, 90] width 53 height 24
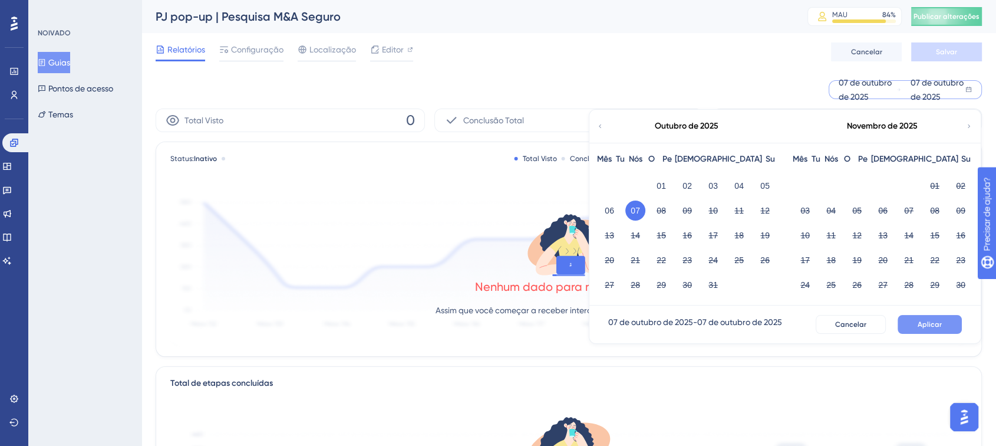
click at [923, 324] on font "Aplicar" at bounding box center [930, 324] width 24 height 8
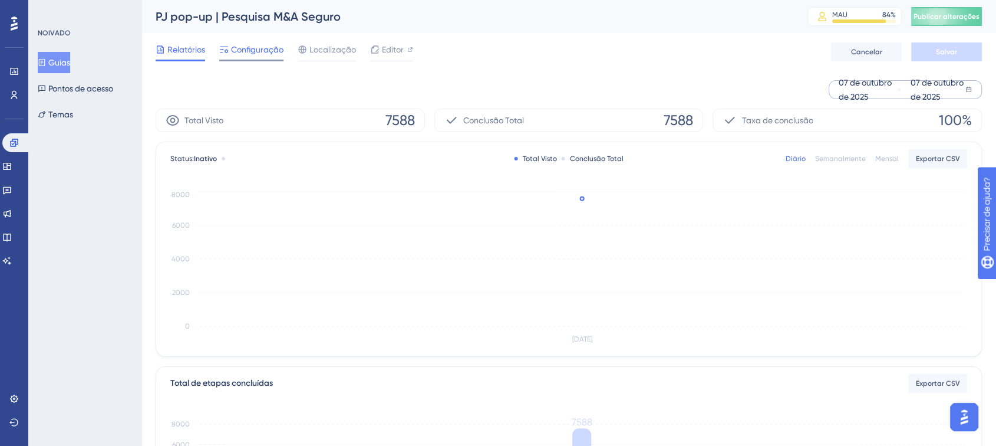
click at [245, 48] on font "Configuração" at bounding box center [257, 49] width 52 height 9
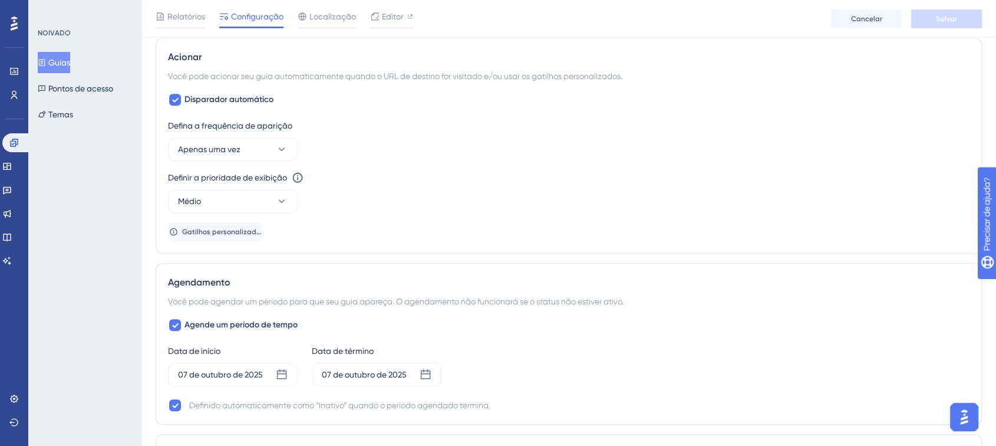
scroll to position [0, 9]
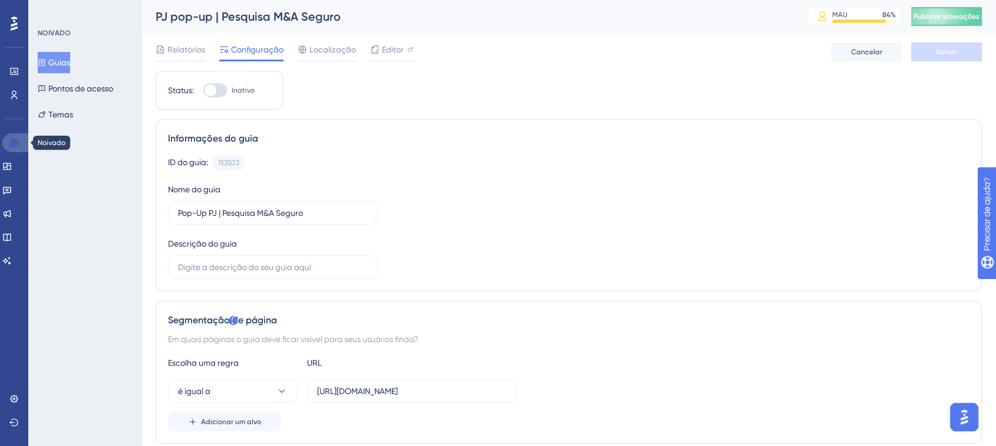
click at [12, 135] on link at bounding box center [16, 142] width 28 height 19
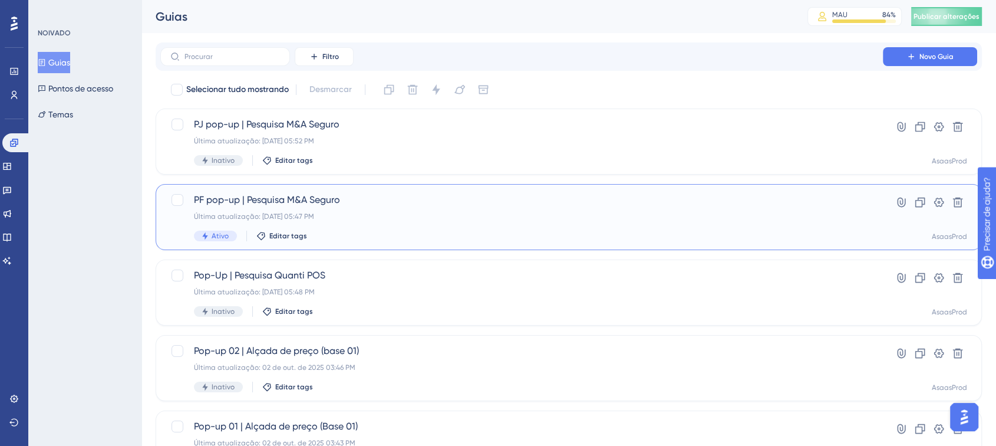
click at [429, 192] on div "PF pop-up | Pesquisa M&A Seguro Última atualização: 07 de out. de 2025 05:47 PM…" at bounding box center [569, 217] width 826 height 66
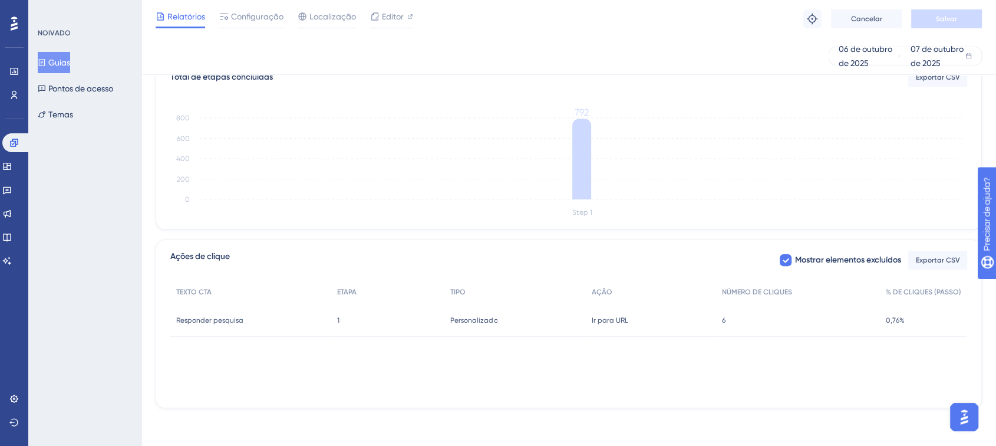
scroll to position [276, 0]
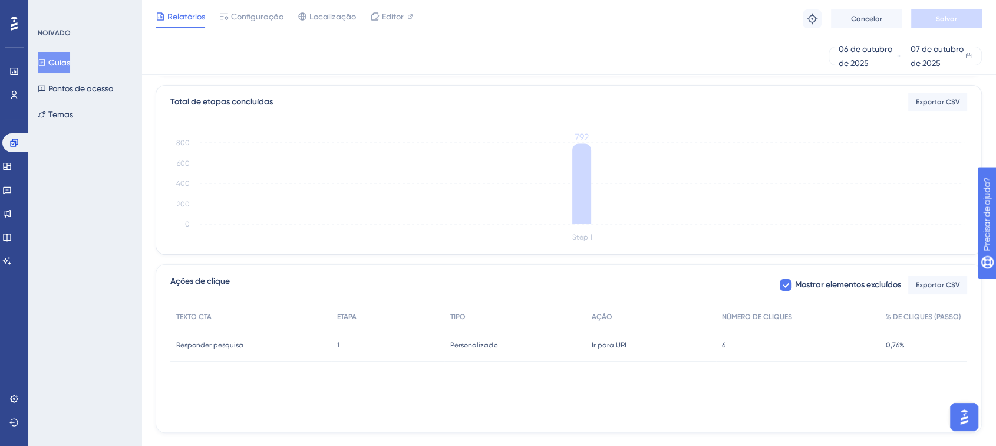
click at [510, 338] on div "Personalizado Personalizado" at bounding box center [514, 344] width 141 height 33
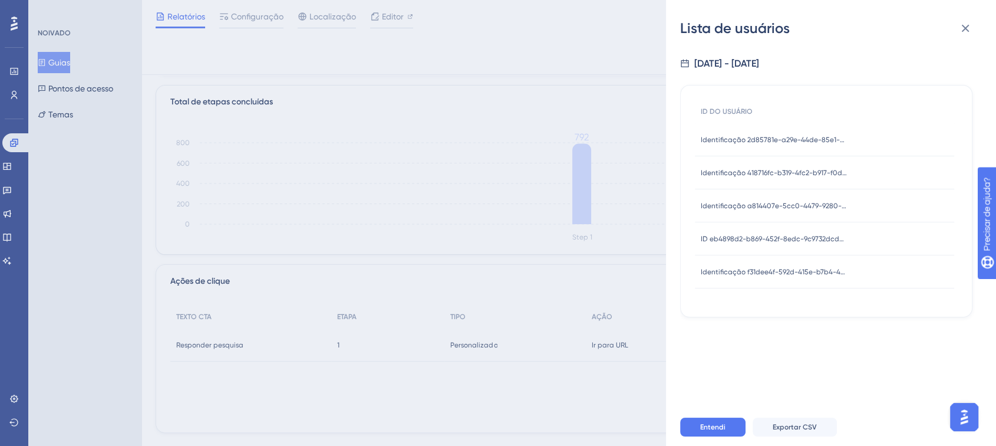
click at [764, 134] on div "Identificação 2d85781e-a29e-44de-85e1-e561226847df Identificação 2d85781e-a29e-…" at bounding box center [774, 139] width 147 height 33
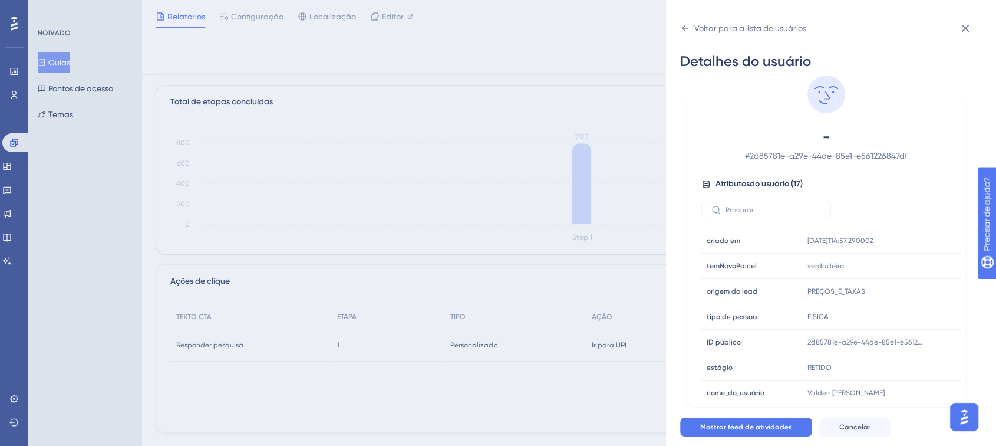
scroll to position [256, 0]
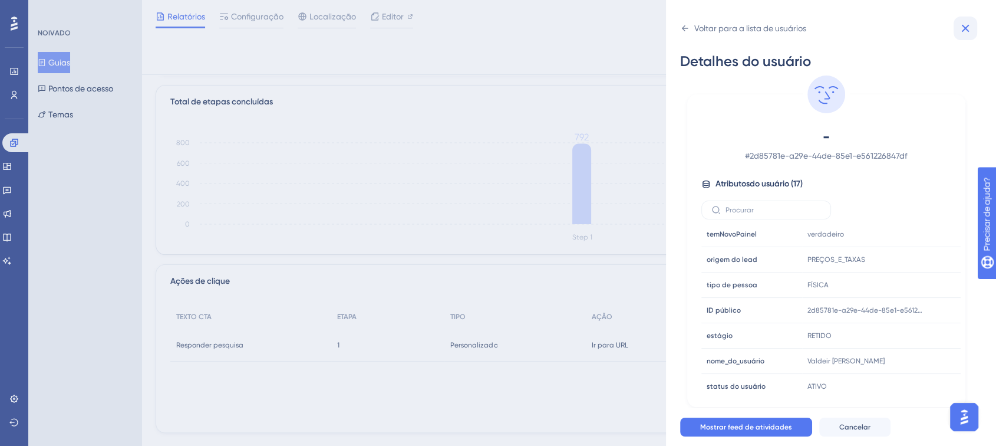
click at [972, 22] on button at bounding box center [965, 29] width 24 height 24
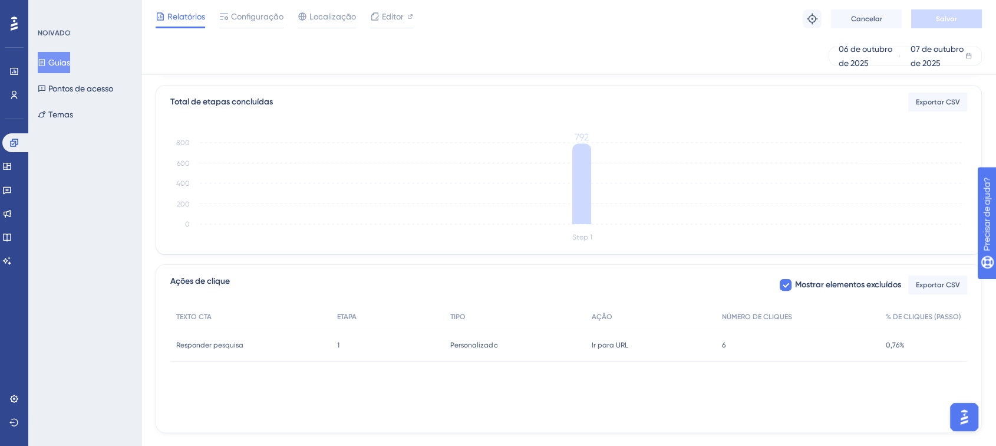
click at [231, 348] on font "Responder pesquisa" at bounding box center [209, 345] width 67 height 8
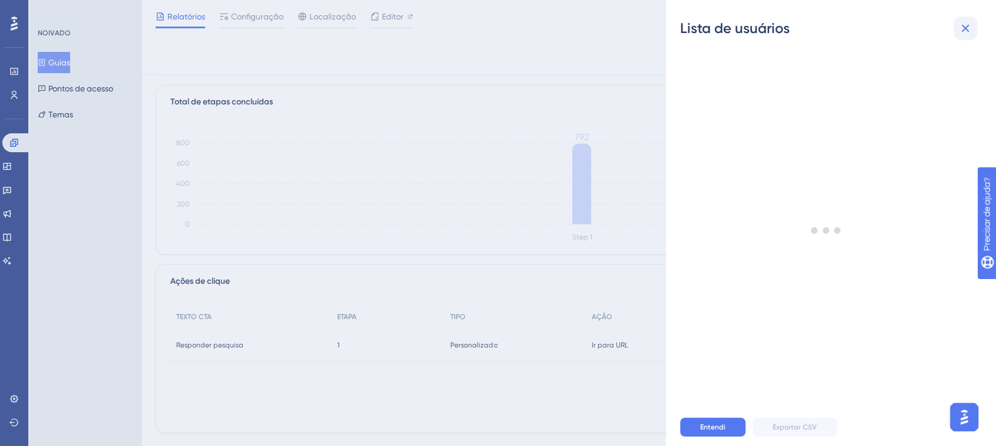
click at [959, 27] on icon at bounding box center [965, 28] width 14 height 14
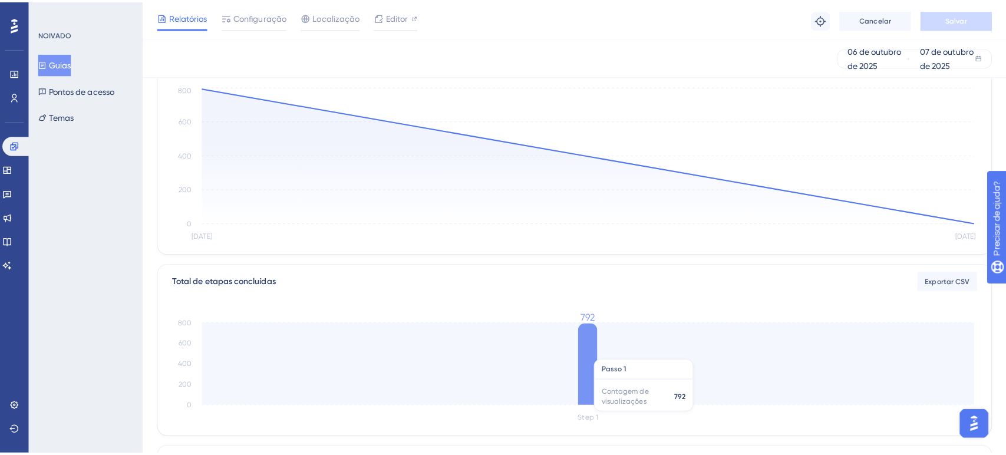
scroll to position [0, 0]
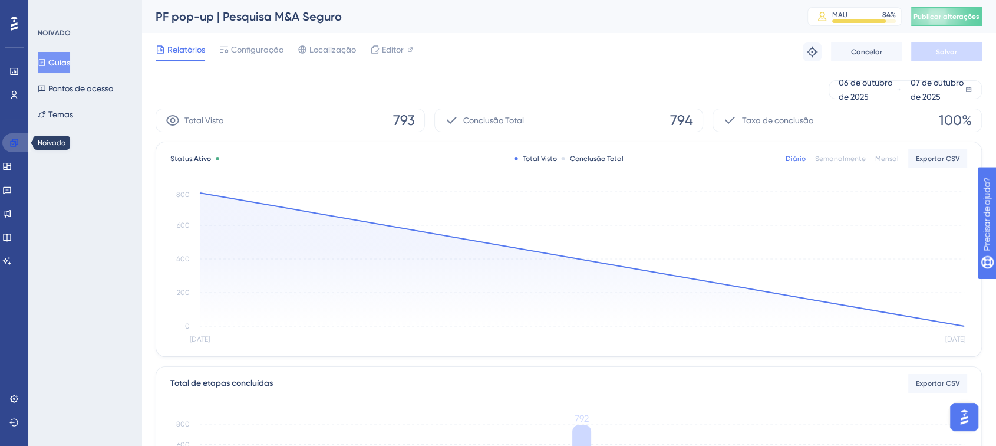
click at [5, 145] on link at bounding box center [16, 142] width 28 height 19
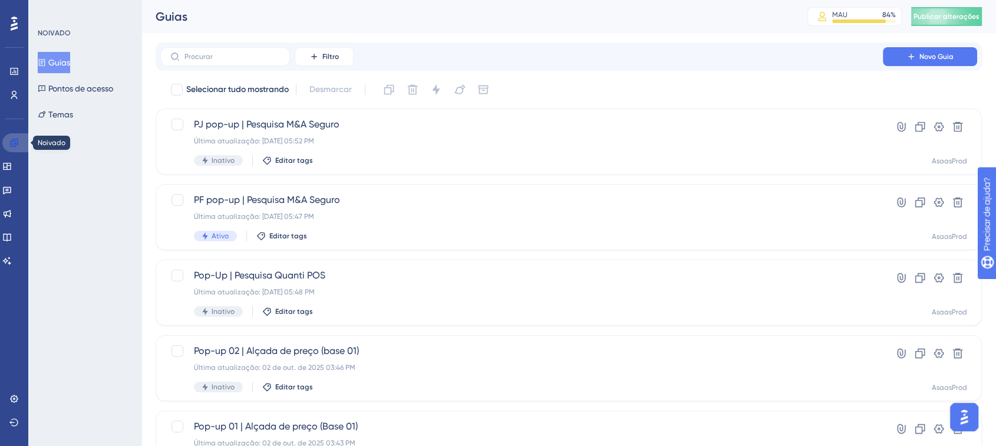
click at [15, 139] on icon at bounding box center [14, 142] width 8 height 8
click at [922, 52] on font "Novo Guia" at bounding box center [936, 56] width 34 height 8
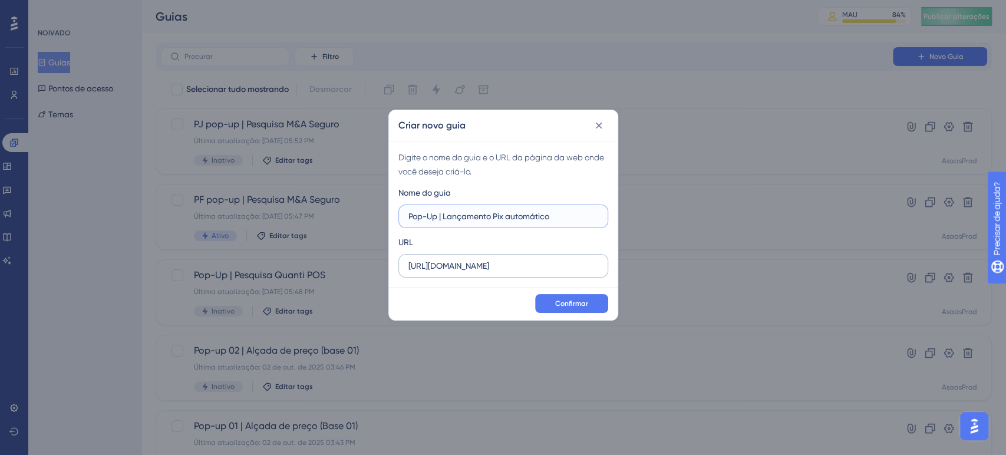
type input "Pop-Up | Lançamento Pix automático"
click at [518, 272] on input "https://www.asaas.com" at bounding box center [503, 265] width 190 height 13
click at [438, 272] on input "https://www.asaas.com" at bounding box center [503, 265] width 190 height 13
paste input "/dashboard/index"
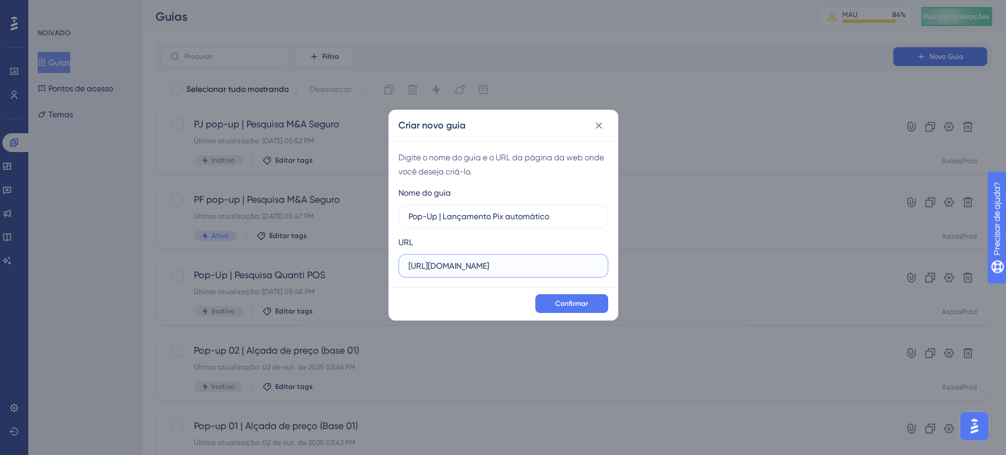
click at [438, 272] on input "https://www.asaas.com/dashboard/index" at bounding box center [503, 265] width 190 height 13
type input "https://www.asaas.com/dashboard/index"
click at [567, 310] on button "Confirmar" at bounding box center [571, 303] width 73 height 19
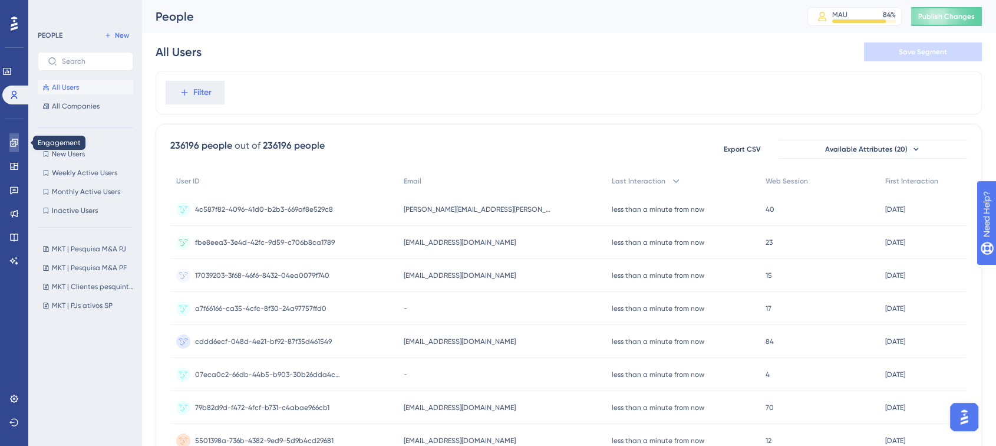
click at [9, 145] on link at bounding box center [13, 142] width 9 height 19
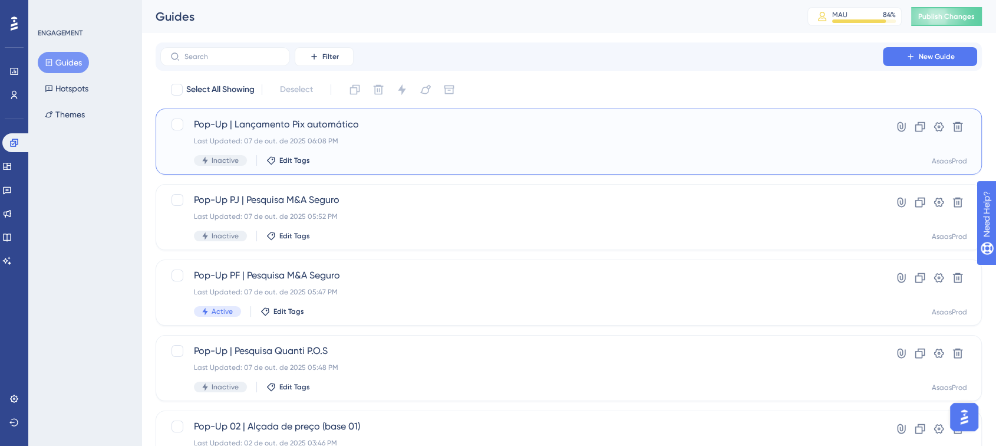
click at [457, 146] on div "Pop-Up | Lançamento Pix automático Last Updated: 07 de out. de 2025 06:08 PM In…" at bounding box center [521, 141] width 655 height 48
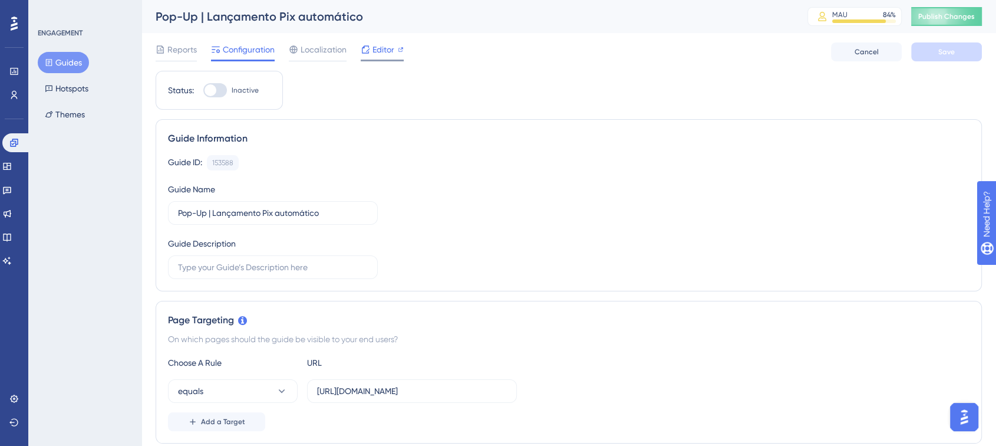
click at [384, 48] on span "Editor" at bounding box center [383, 49] width 22 height 14
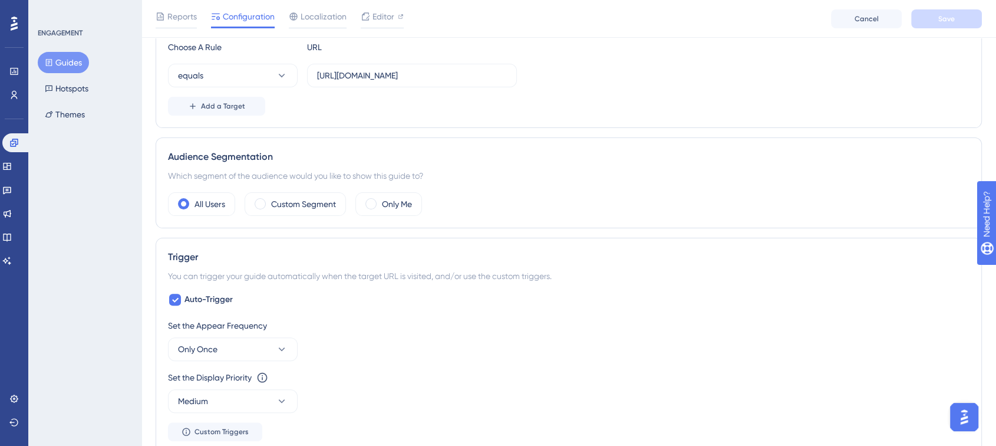
scroll to position [344, 0]
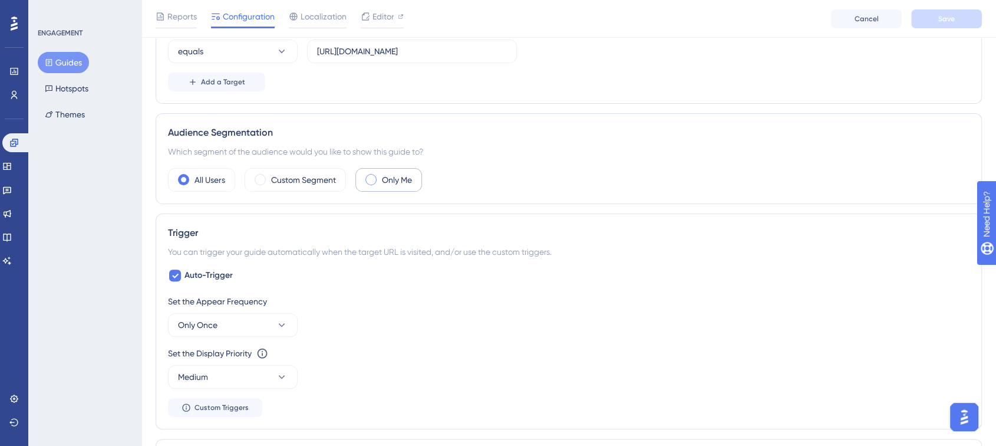
click at [362, 183] on div "Only Me" at bounding box center [388, 180] width 67 height 24
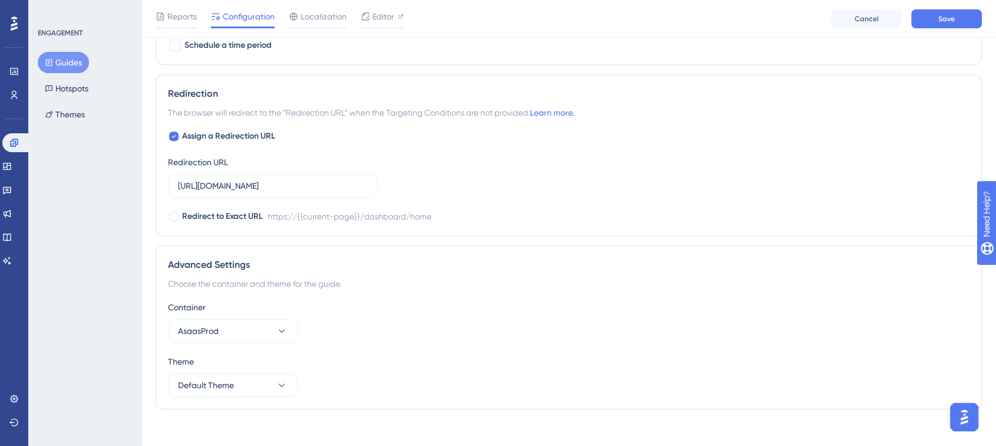
scroll to position [834, 0]
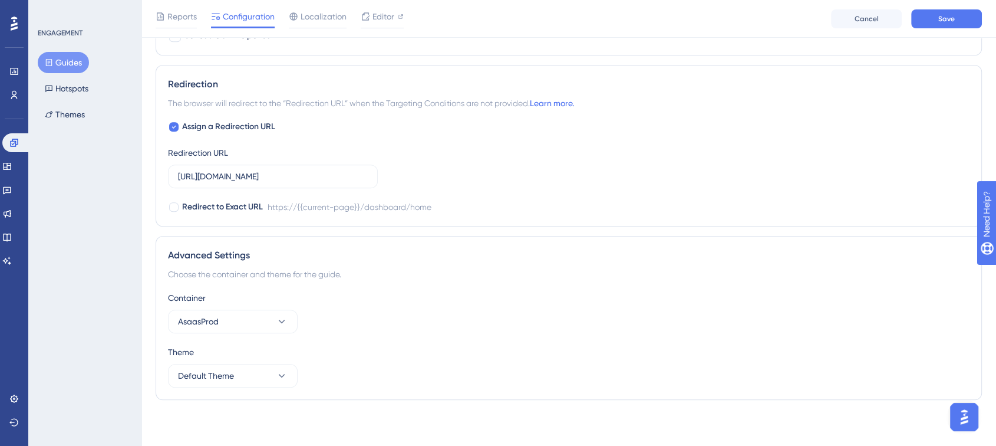
click at [567, 100] on link "Learn more." at bounding box center [552, 102] width 44 height 9
